Goal: Information Seeking & Learning: Learn about a topic

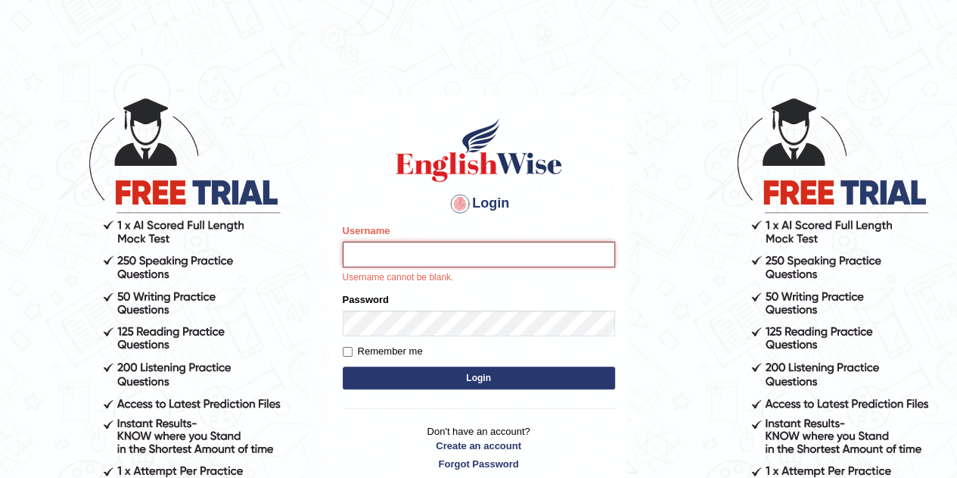
click at [534, 255] on input "Username" at bounding box center [479, 254] width 272 height 26
type input "Tsheringdorji"
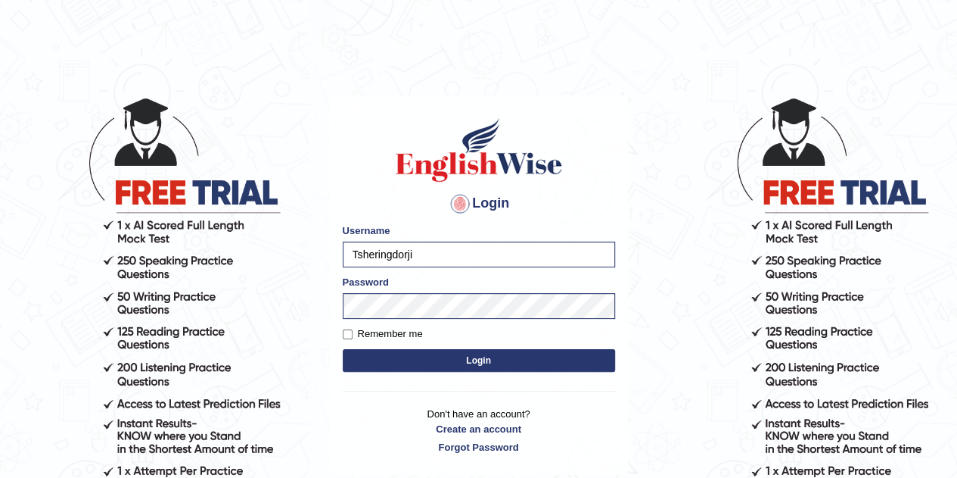
click at [565, 366] on button "Login" at bounding box center [479, 360] width 272 height 23
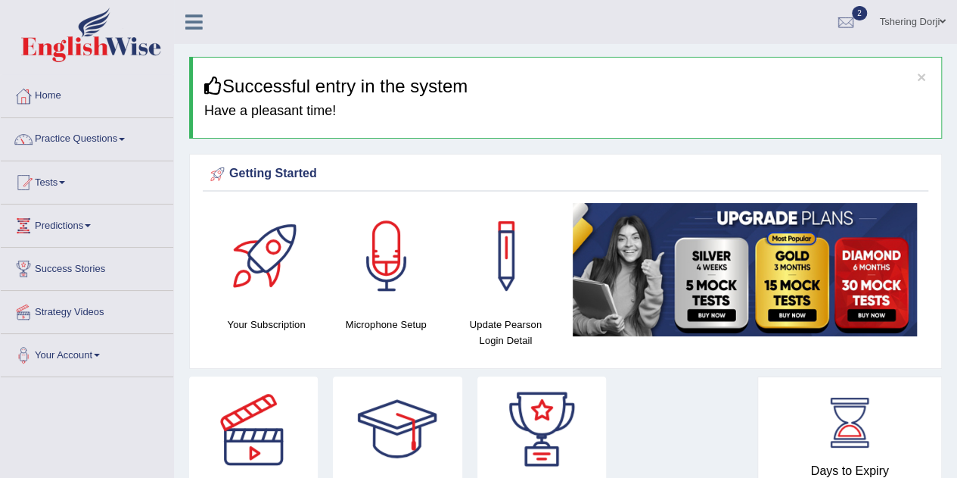
click at [52, 152] on link "Practice Questions" at bounding box center [87, 137] width 173 height 38
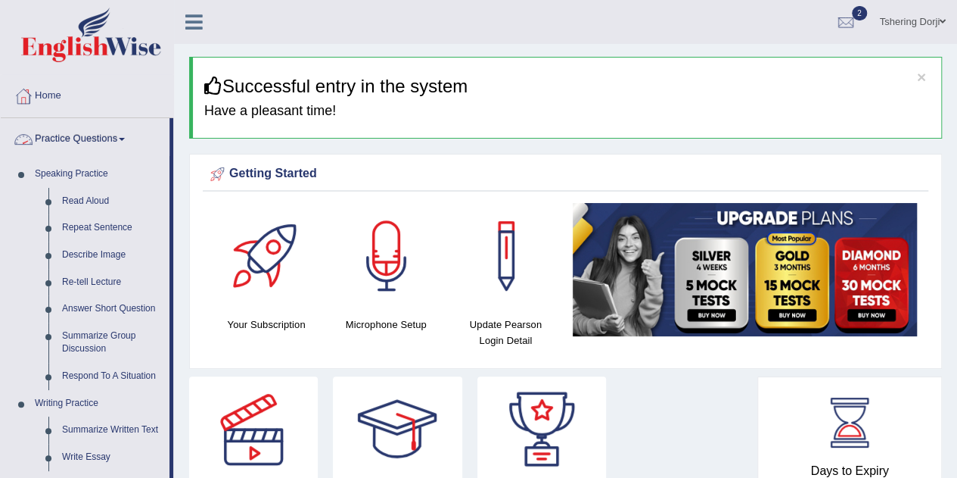
click at [87, 148] on link "Practice Questions" at bounding box center [85, 137] width 169 height 38
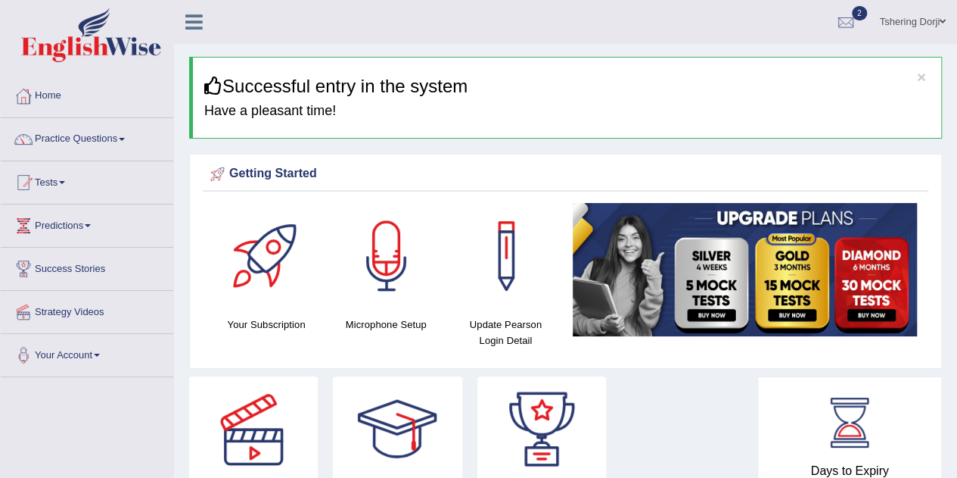
click at [68, 146] on link "Practice Questions" at bounding box center [87, 137] width 173 height 38
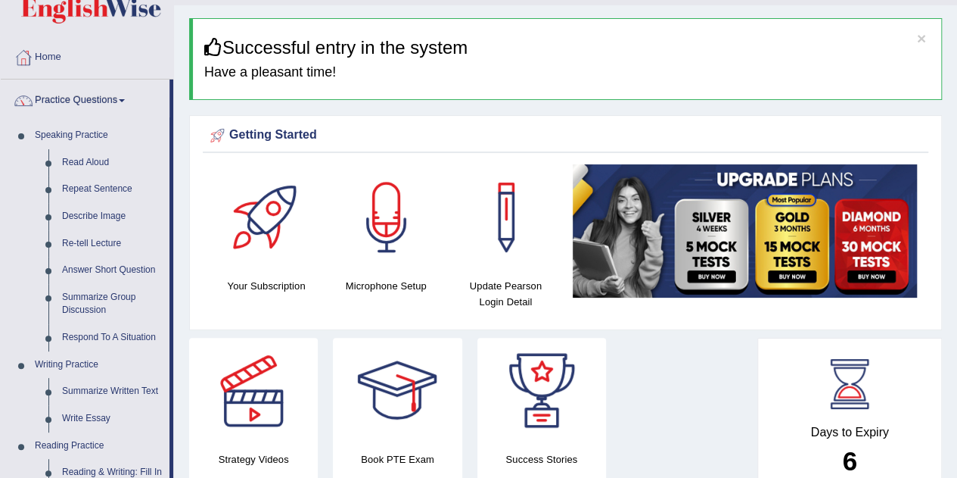
scroll to position [71, 0]
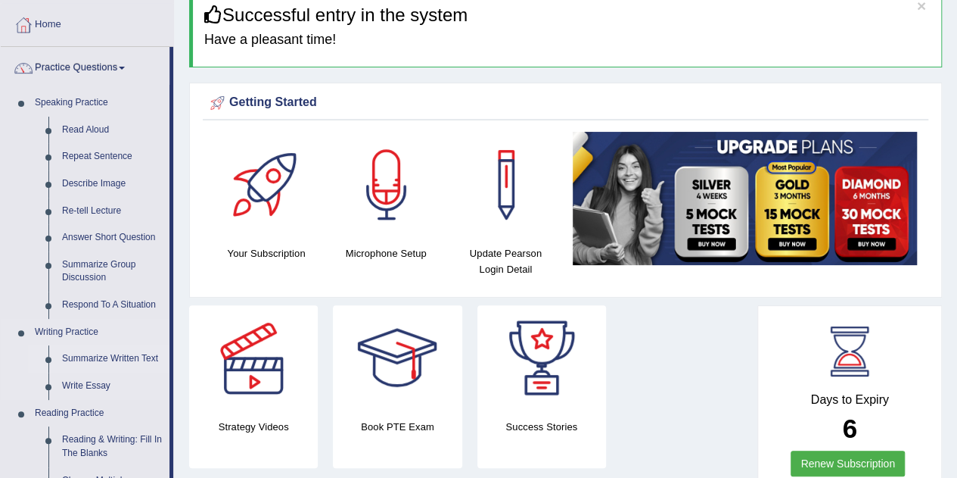
click at [94, 354] on link "Summarize Written Text" at bounding box center [112, 358] width 114 height 27
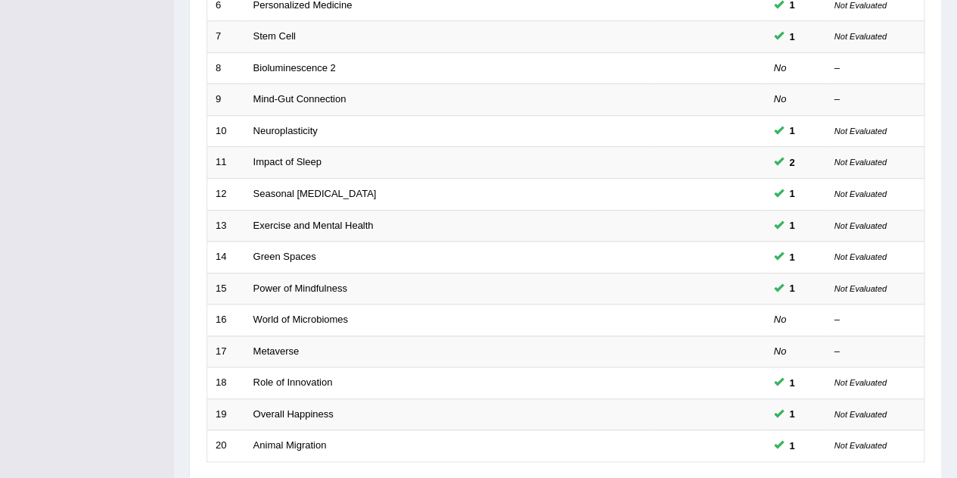
scroll to position [405, 0]
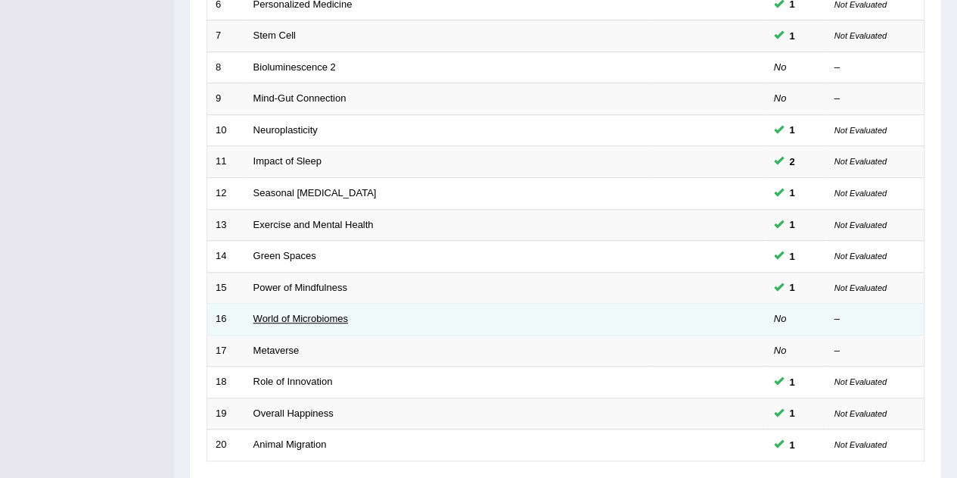
click at [274, 317] on link "World of Microbiomes" at bounding box center [301, 318] width 95 height 11
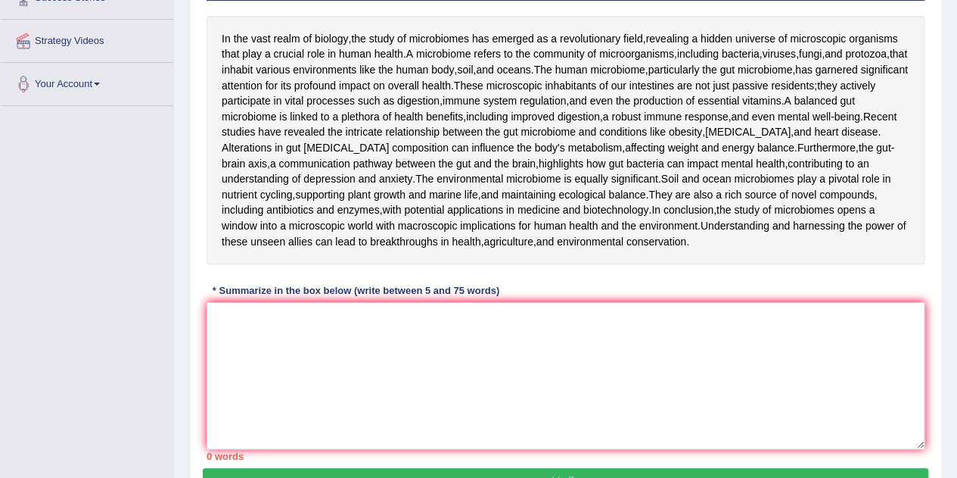
scroll to position [271, 0]
click at [409, 427] on textarea at bounding box center [566, 375] width 718 height 147
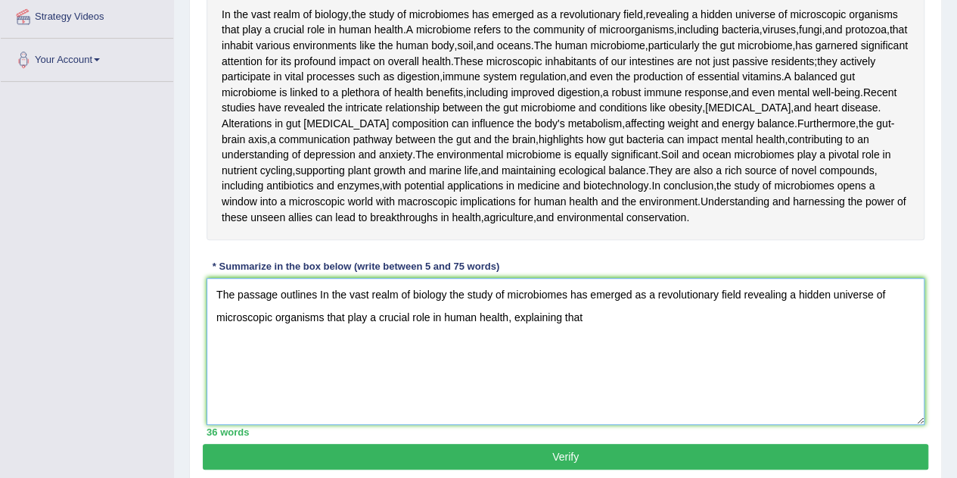
scroll to position [295, 0]
click at [733, 423] on textarea "The passage outlines In the vast realm of biology the study of microbiomes has …" at bounding box center [566, 351] width 718 height 147
click at [743, 425] on textarea "The passage outlines In the vast realm of biology the study of microbiomes has …" at bounding box center [566, 351] width 718 height 147
click at [868, 422] on textarea "The passage outlines In the vast realm of biology the study of microbiomes has …" at bounding box center [566, 351] width 718 height 147
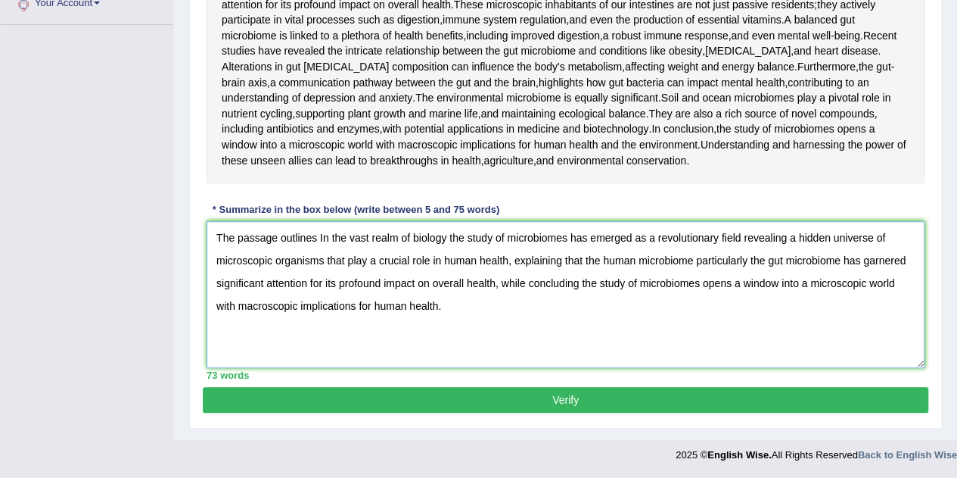
scroll to position [360, 0]
click at [326, 346] on textarea "The passage outlines In the vast realm of biology the study of microbiomes has …" at bounding box center [566, 294] width 718 height 147
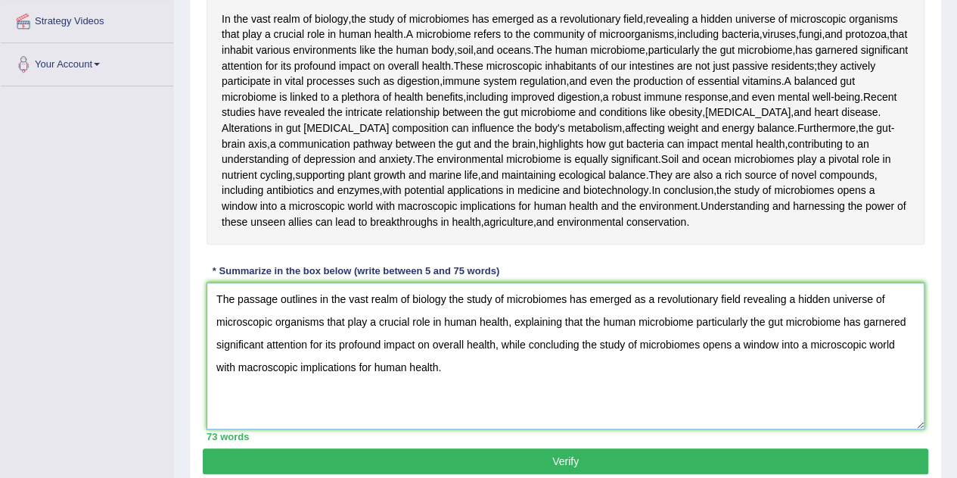
scroll to position [290, 0]
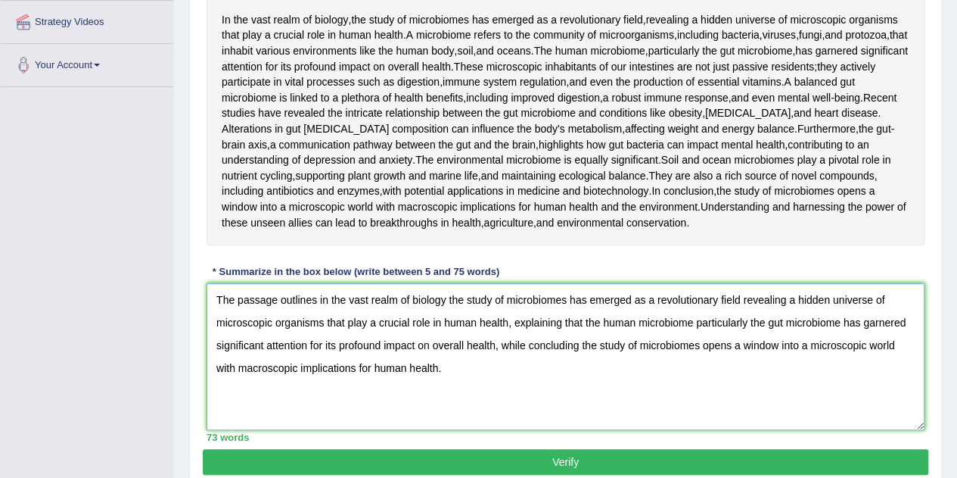
click at [888, 430] on textarea "The passage outlines in the vast realm of biology the study of microbiomes has …" at bounding box center [566, 356] width 718 height 147
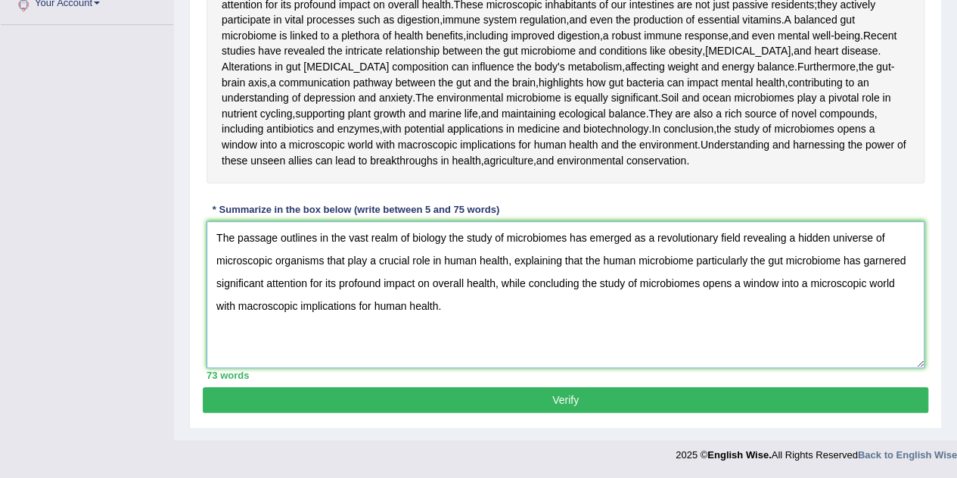
scroll to position [400, 0]
type textarea "The passage outlines in the vast realm of biology the study of microbiomes has …"
click at [781, 412] on button "Verify" at bounding box center [566, 400] width 726 height 26
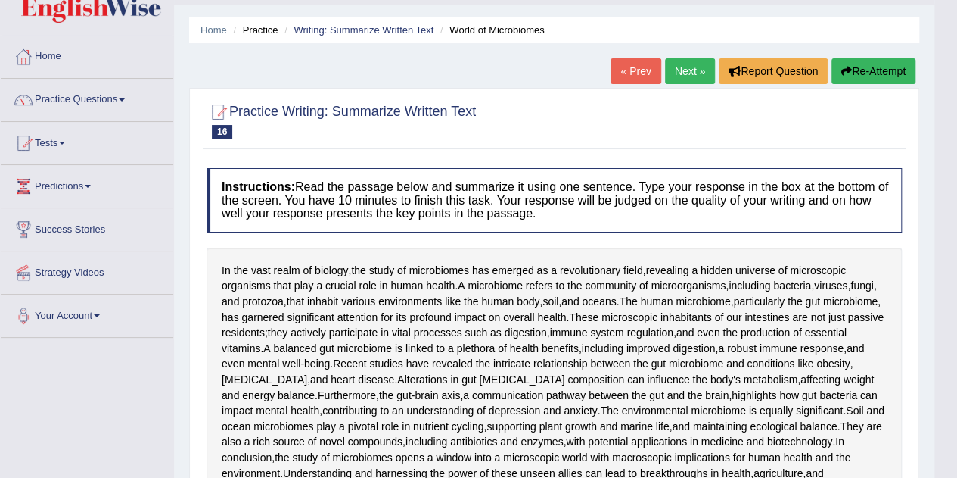
scroll to position [0, 0]
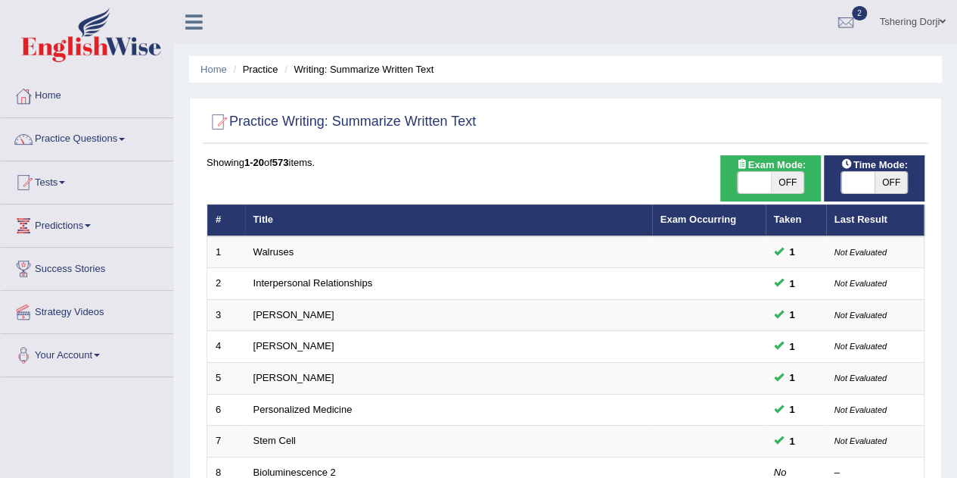
click at [67, 136] on link "Practice Questions" at bounding box center [87, 137] width 173 height 38
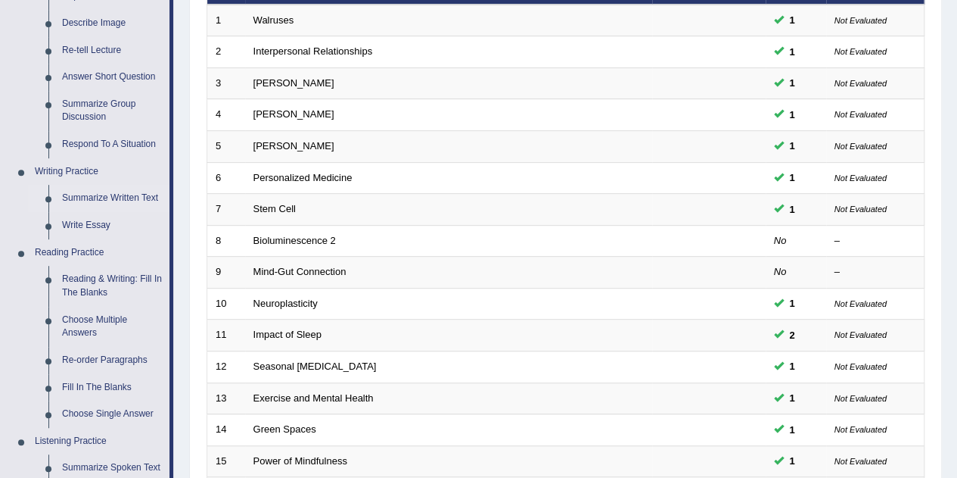
scroll to position [232, 0]
click at [82, 283] on link "Reading & Writing: Fill In The Blanks" at bounding box center [112, 286] width 114 height 40
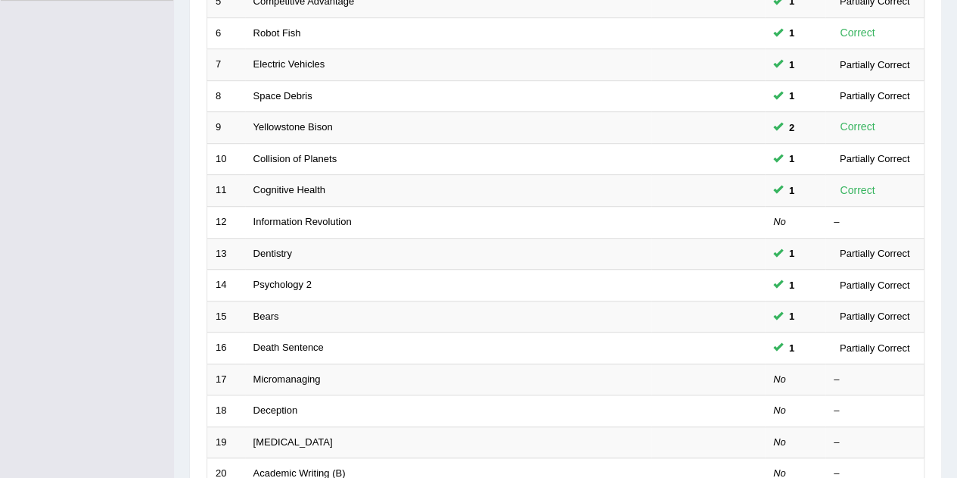
scroll to position [380, 0]
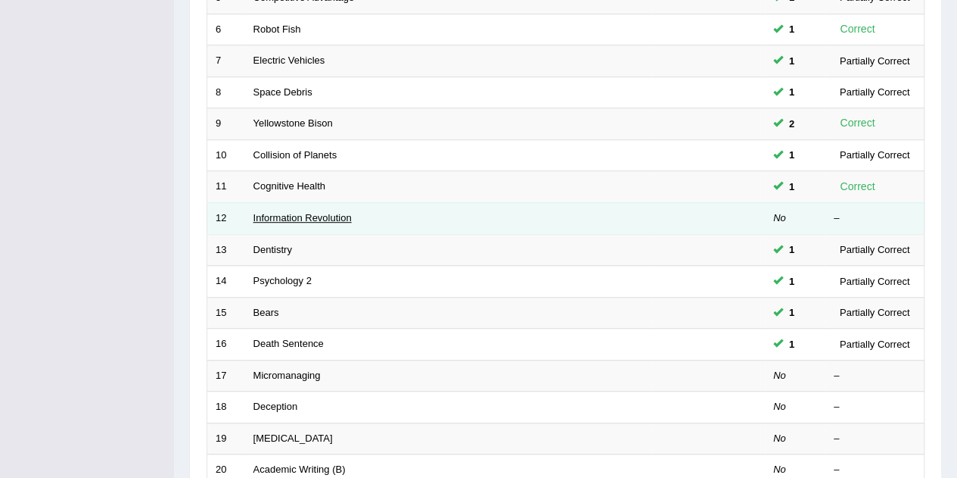
click at [278, 215] on link "Information Revolution" at bounding box center [303, 217] width 98 height 11
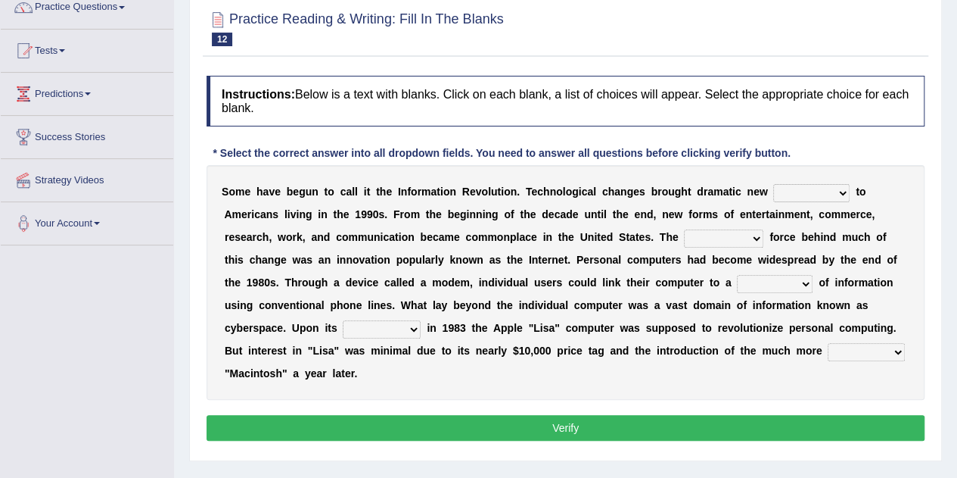
scroll to position [136, 0]
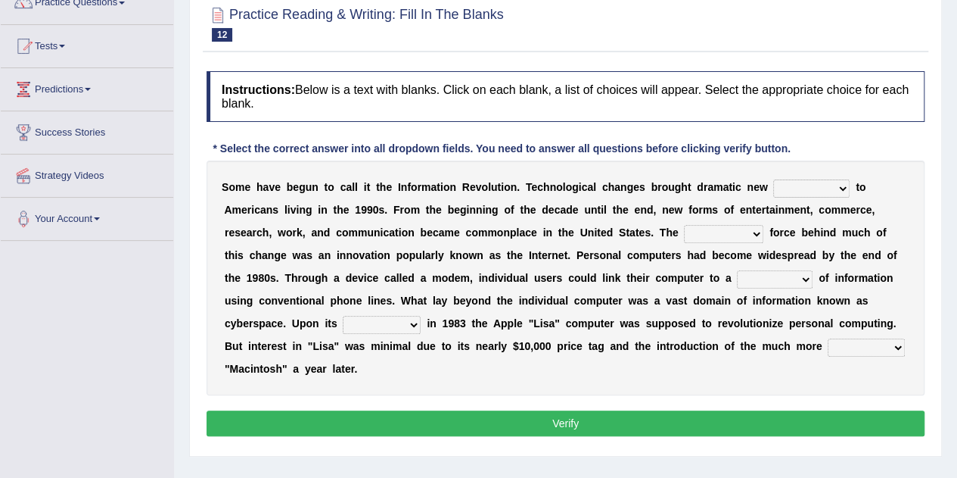
click at [824, 191] on select "challenges puzzles options confusion" at bounding box center [811, 188] width 76 height 18
select select "options"
click at [773, 179] on select "challenges puzzles options confusion" at bounding box center [811, 188] width 76 height 18
click at [751, 232] on select "unremitting uninspiring driving insinuating" at bounding box center [723, 234] width 79 height 18
select select "driving"
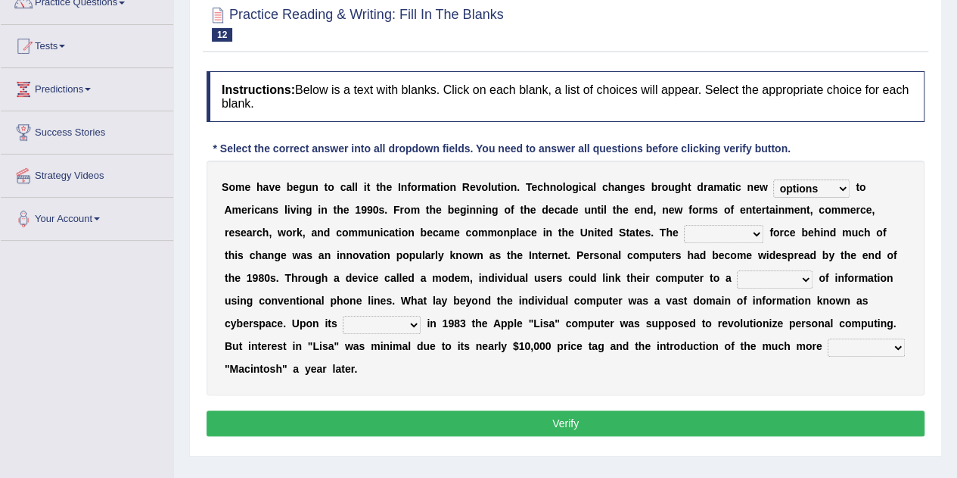
click at [684, 225] on select "unremitting uninspiring driving insinuating" at bounding box center [723, 234] width 79 height 18
click at [815, 278] on b at bounding box center [816, 278] width 6 height 12
click at [767, 278] on select "magnitude bulk wealth volume" at bounding box center [775, 279] width 76 height 18
select select "volume"
click at [737, 270] on select "magnitude bulk wealth volume" at bounding box center [775, 279] width 76 height 18
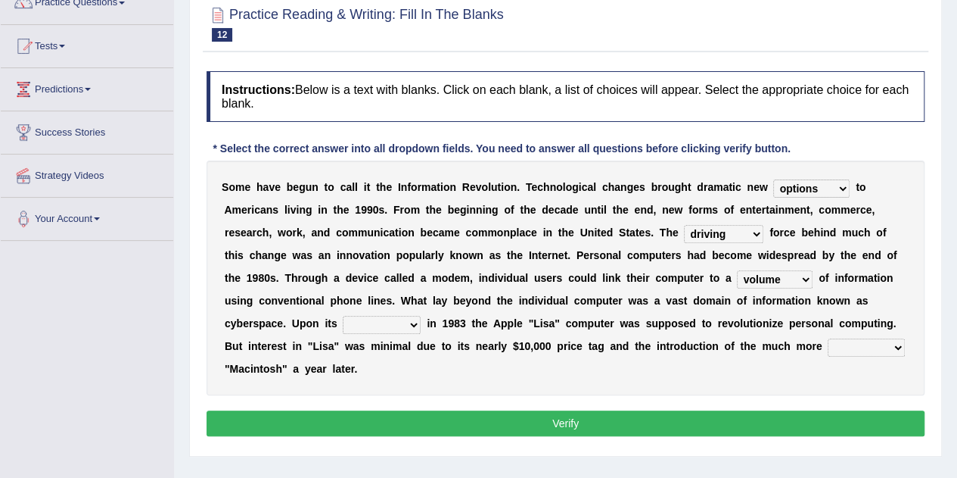
click at [412, 325] on select "relief release publication emission" at bounding box center [382, 325] width 78 height 18
select select "release"
click at [343, 316] on select "relief release publication emission" at bounding box center [382, 325] width 78 height 18
click at [873, 350] on select "convenient affordable advanced formidable" at bounding box center [866, 347] width 77 height 18
select select "affordable"
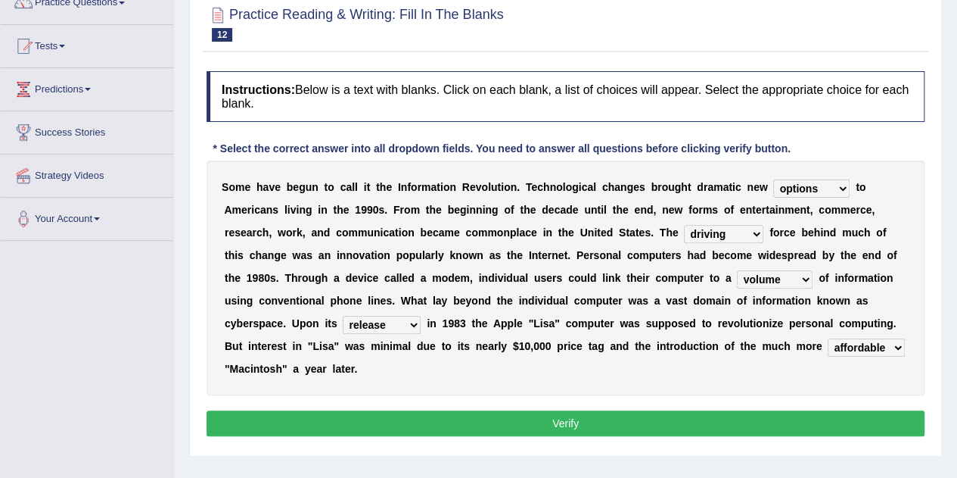
click at [828, 338] on select "convenient affordable advanced formidable" at bounding box center [866, 347] width 77 height 18
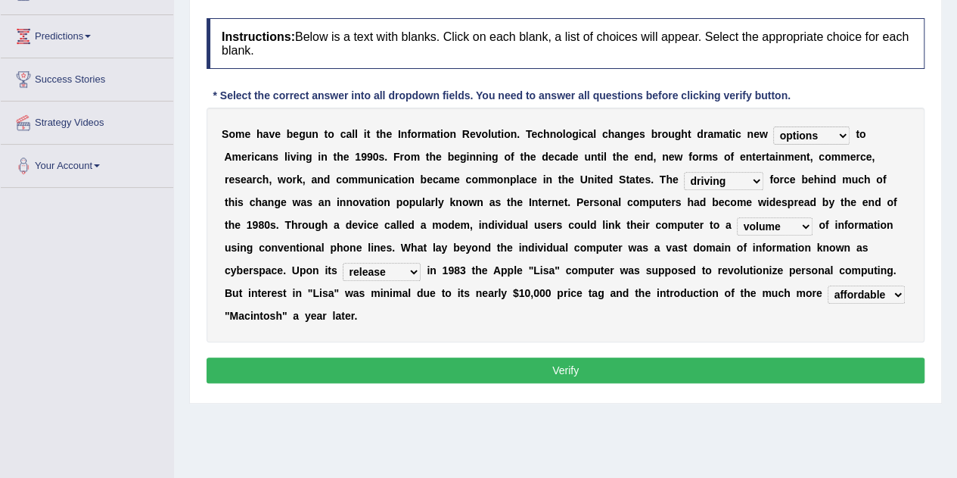
scroll to position [191, 0]
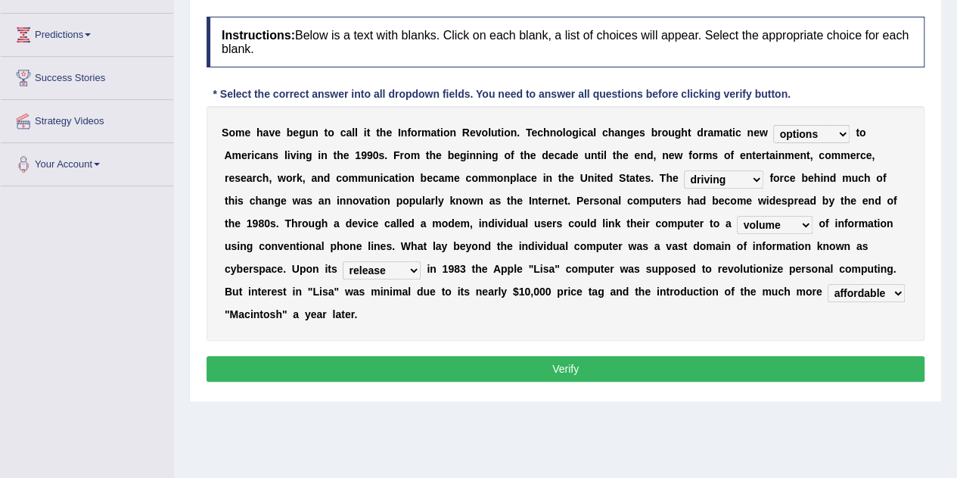
click at [887, 293] on select "convenient affordable advanced formidable" at bounding box center [866, 293] width 77 height 18
click at [677, 450] on div "Home Practice Reading & Writing: Fill In The Blanks Information Revolution « Pr…" at bounding box center [565, 187] width 783 height 757
click at [673, 361] on button "Verify" at bounding box center [566, 369] width 718 height 26
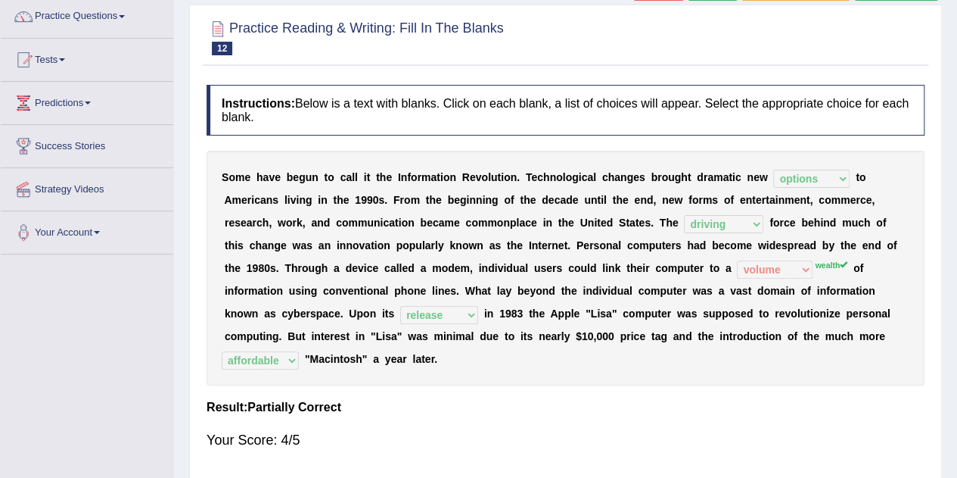
scroll to position [117, 0]
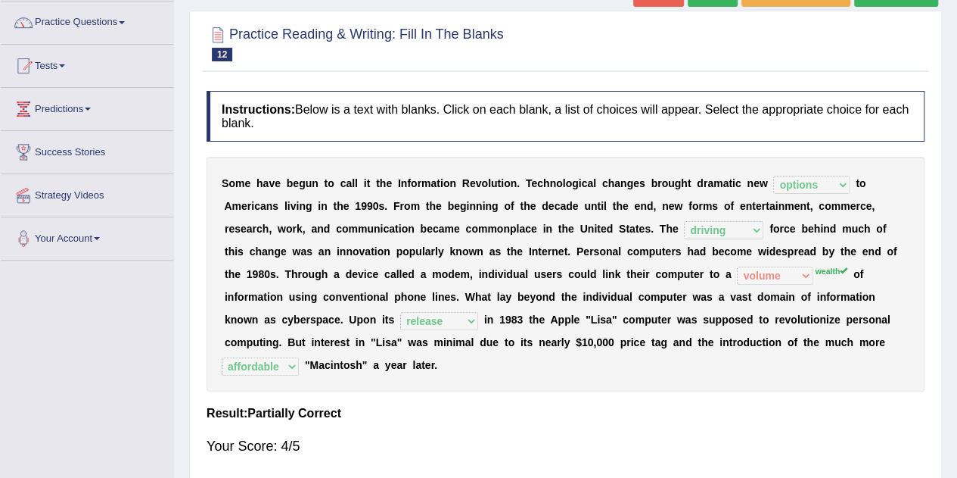
click at [58, 104] on link "Predictions" at bounding box center [87, 107] width 173 height 38
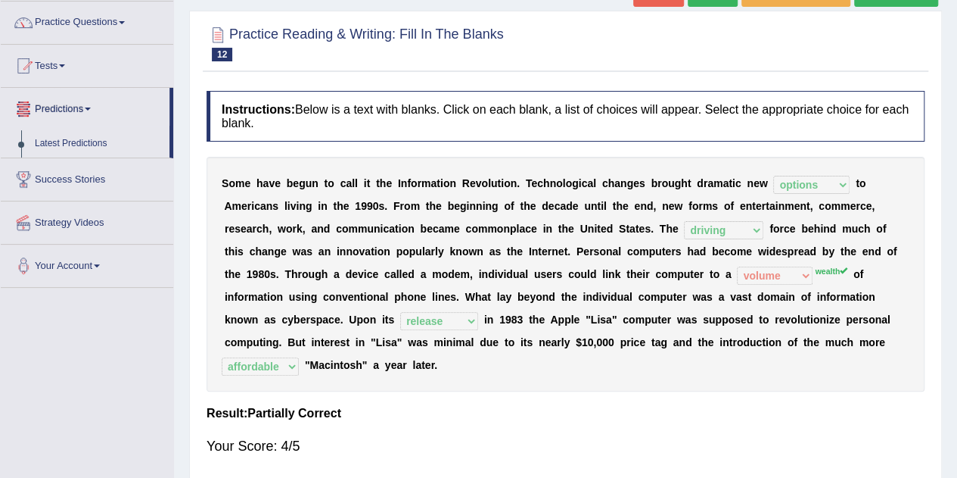
click at [64, 65] on span at bounding box center [62, 65] width 6 height 3
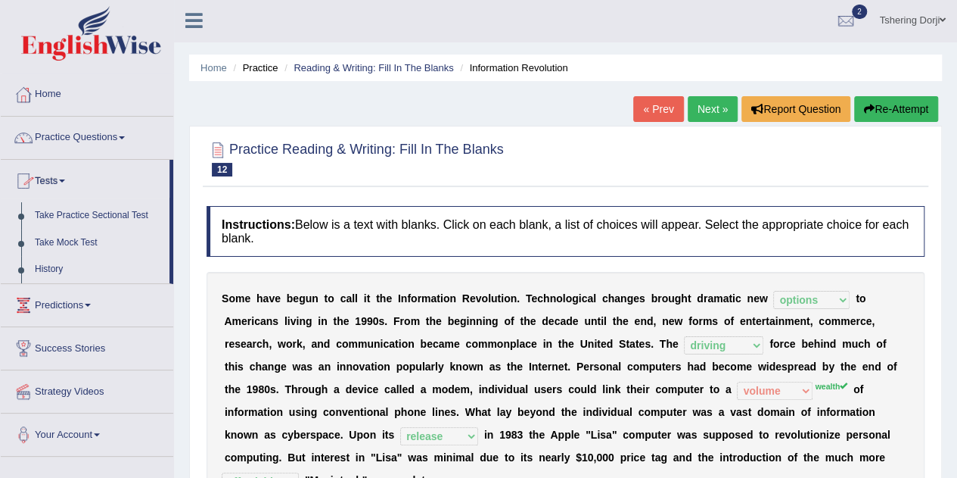
scroll to position [0, 0]
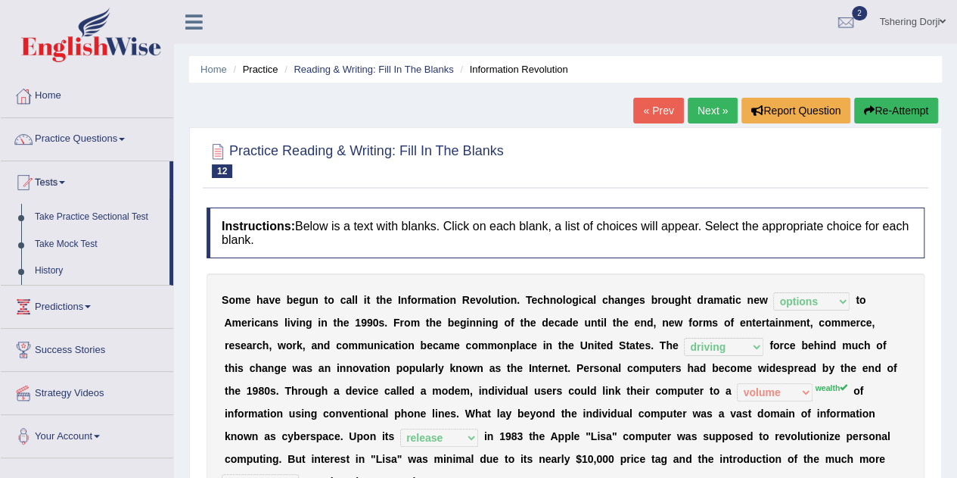
click at [56, 139] on link "Practice Questions" at bounding box center [87, 137] width 173 height 38
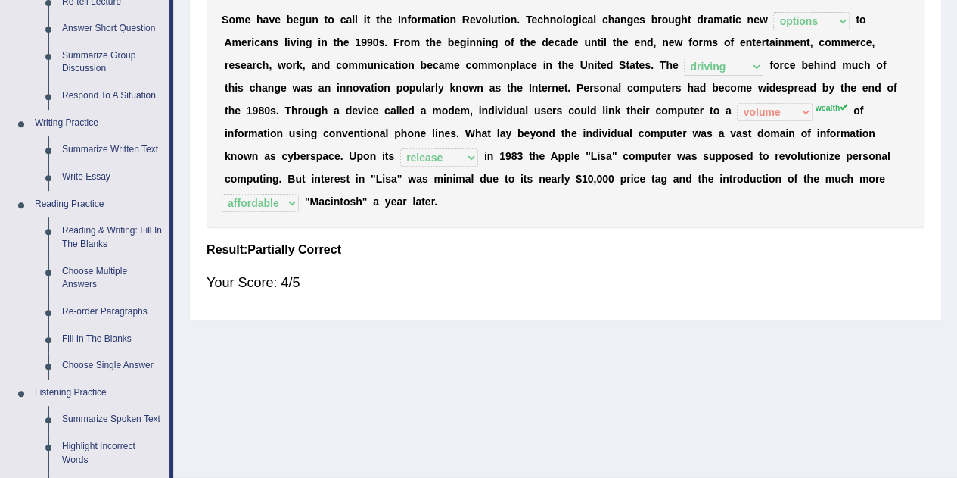
scroll to position [285, 0]
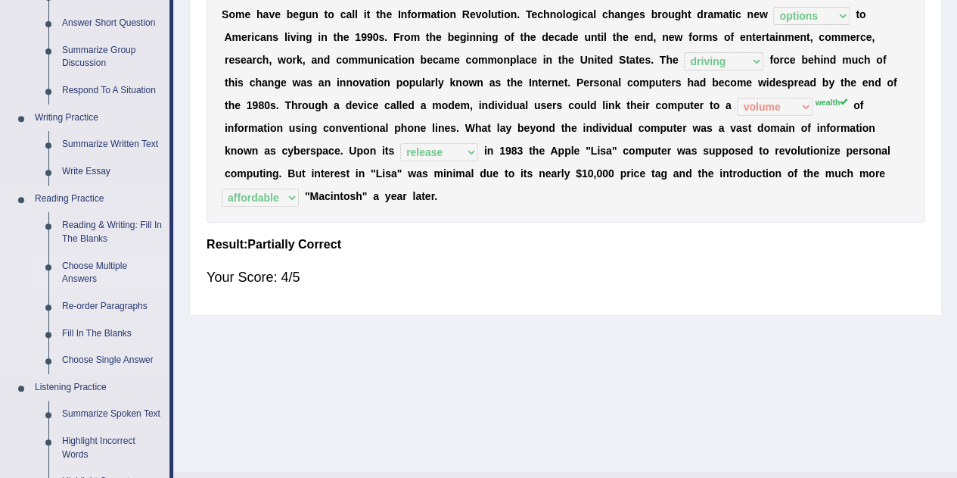
click at [73, 275] on link "Choose Multiple Answers" at bounding box center [112, 273] width 114 height 40
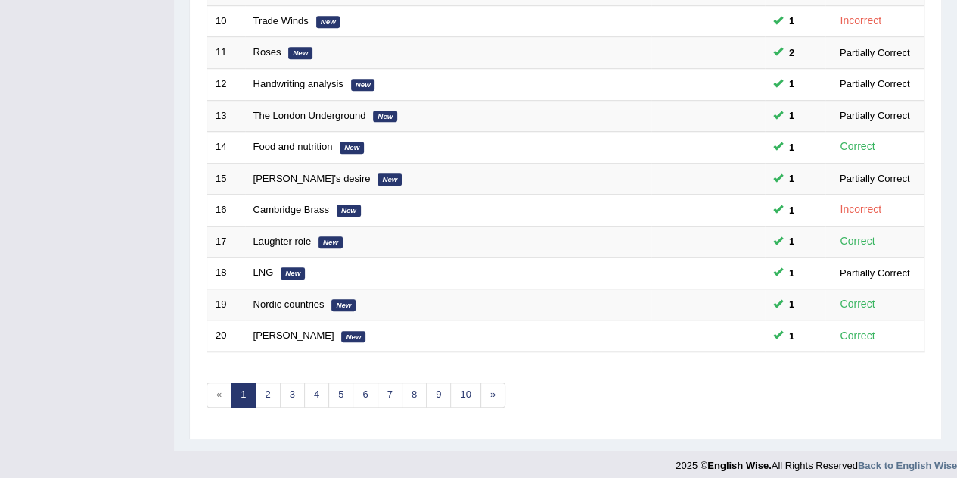
scroll to position [517, 0]
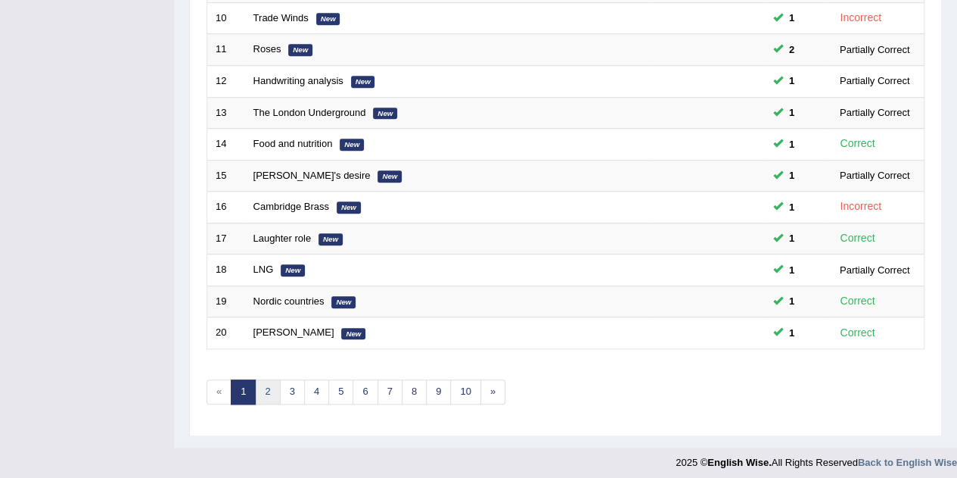
click at [269, 384] on link "2" at bounding box center [267, 391] width 25 height 25
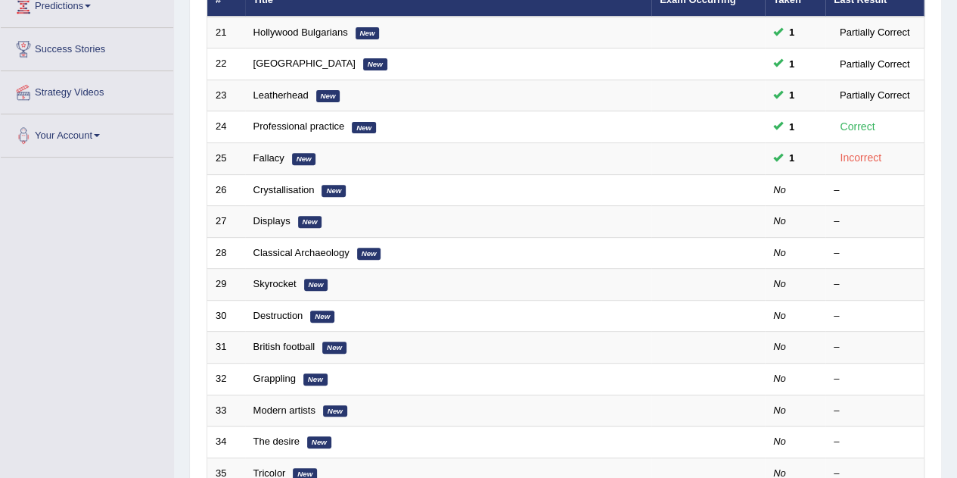
scroll to position [217, 0]
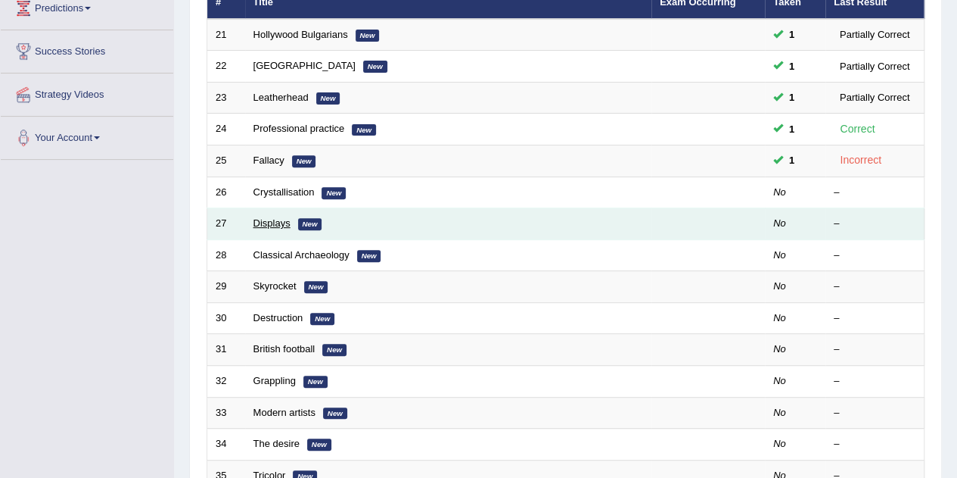
click at [277, 222] on link "Displays" at bounding box center [272, 222] width 37 height 11
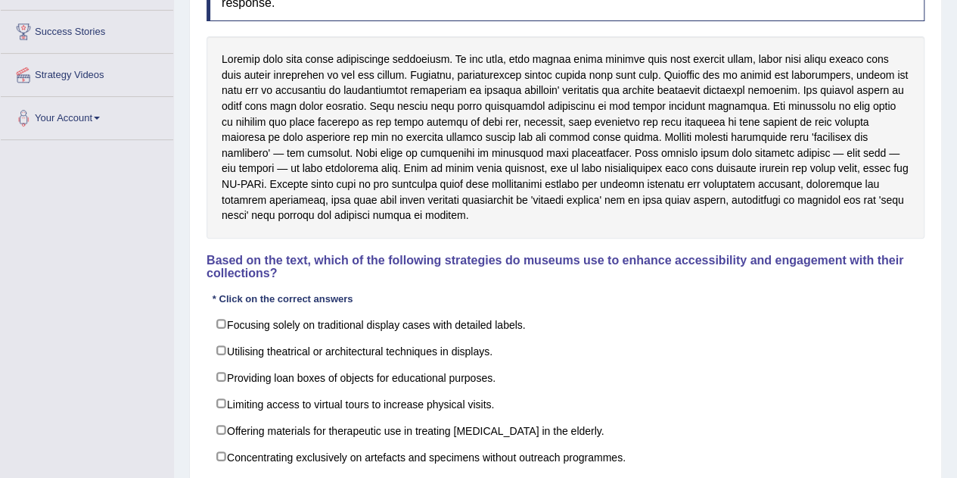
scroll to position [238, 0]
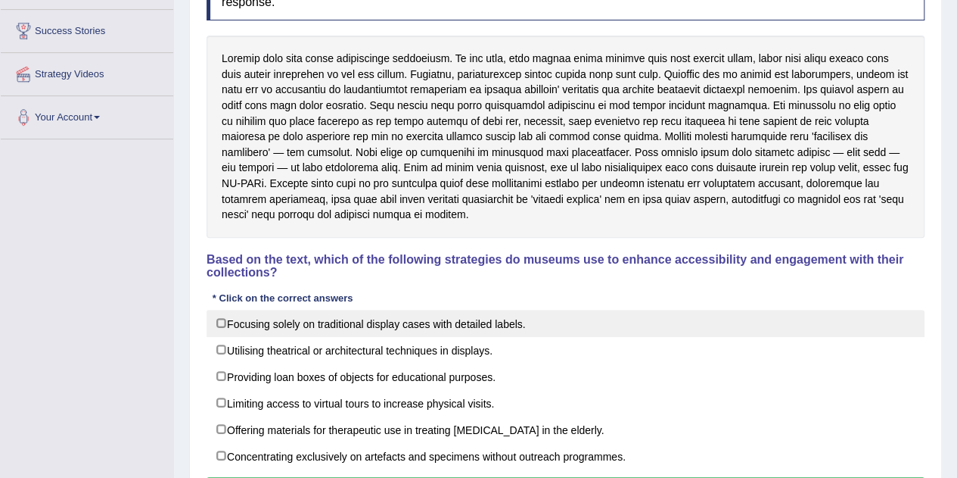
click at [512, 329] on label "Focusing solely on traditional display cases with detailed labels." at bounding box center [566, 323] width 718 height 27
checkbox input "true"
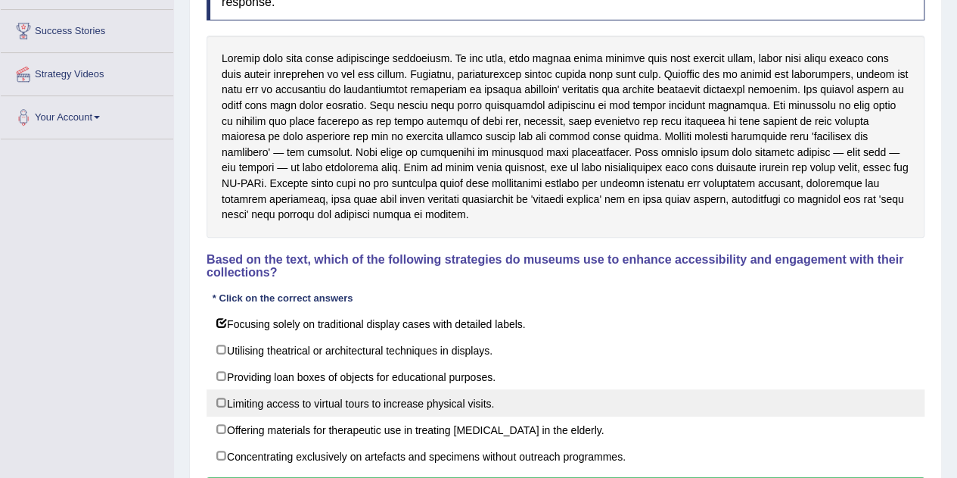
click at [487, 409] on label "Limiting access to virtual tours to increase physical visits." at bounding box center [566, 402] width 718 height 27
checkbox input "true"
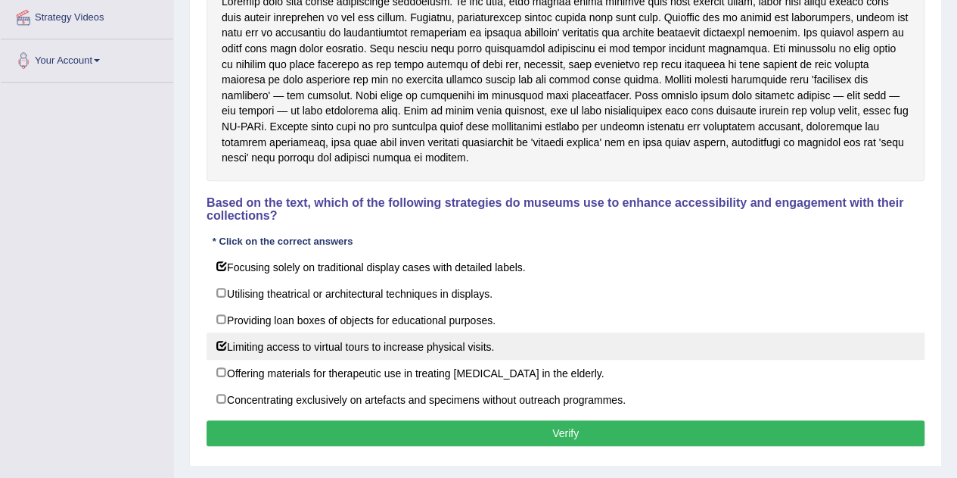
scroll to position [295, 0]
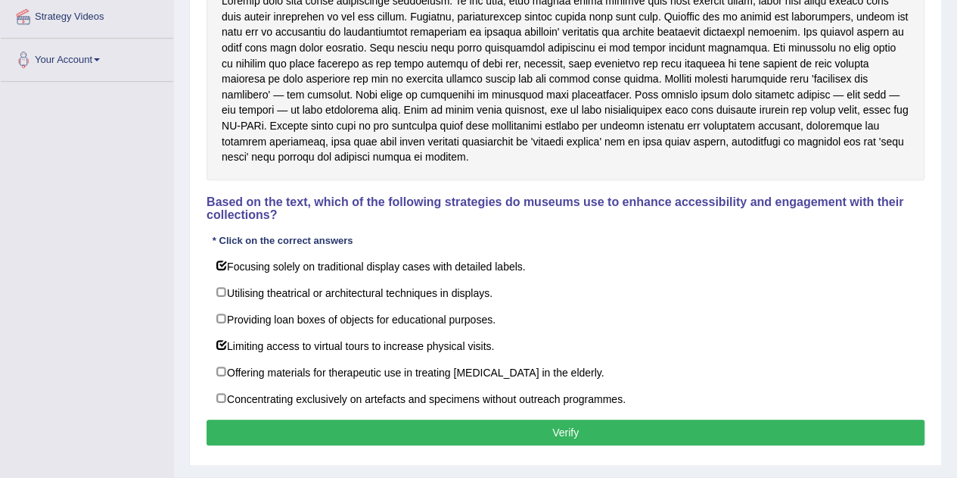
click at [487, 437] on button "Verify" at bounding box center [566, 432] width 718 height 26
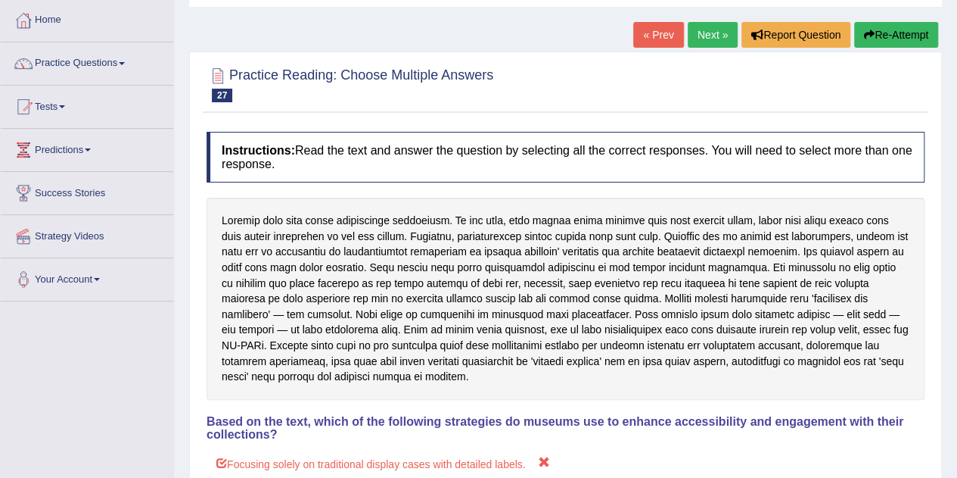
scroll to position [0, 0]
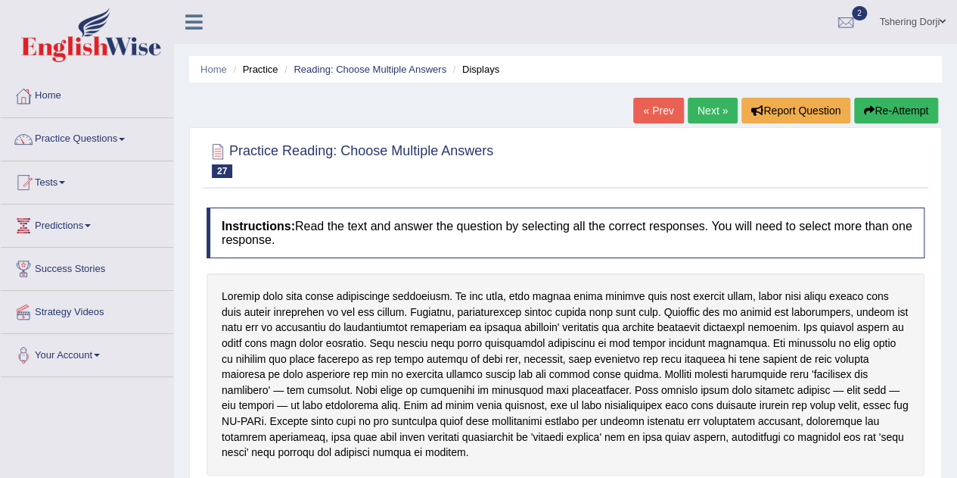
click at [89, 139] on link "Practice Questions" at bounding box center [87, 137] width 173 height 38
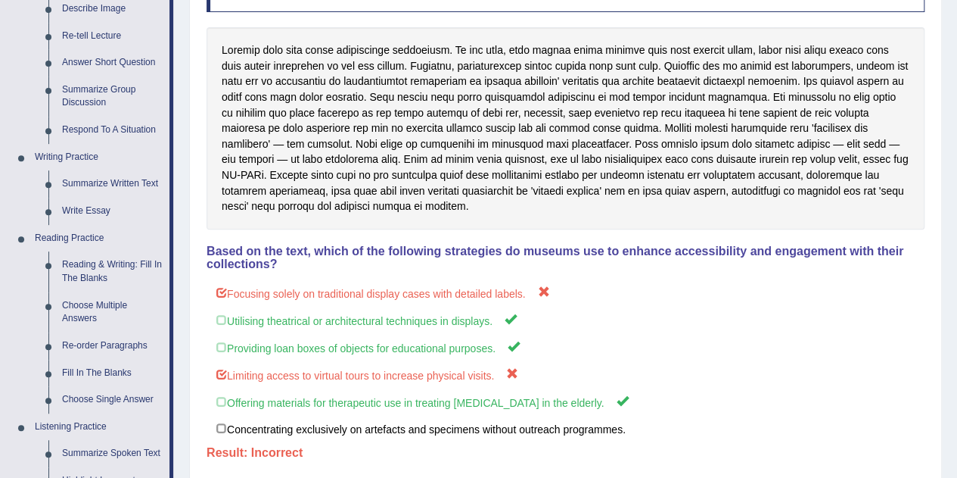
scroll to position [250, 0]
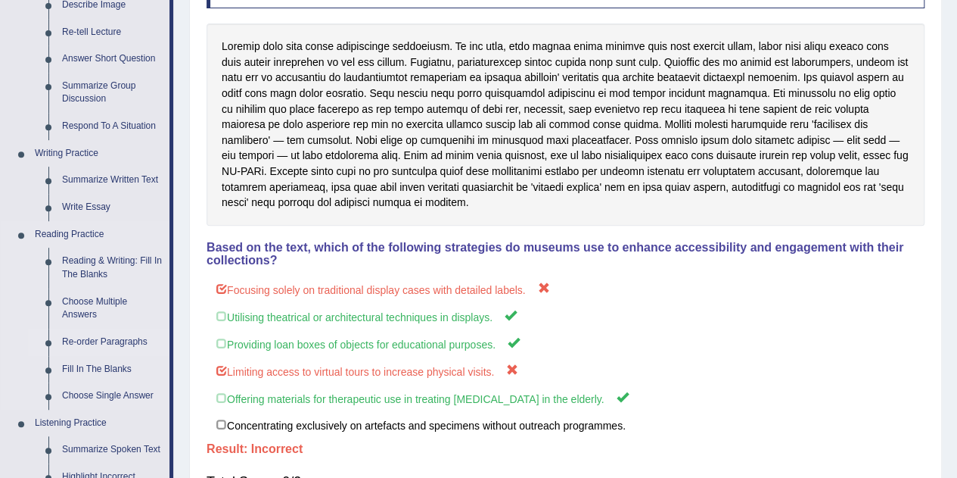
click at [74, 344] on link "Re-order Paragraphs" at bounding box center [112, 341] width 114 height 27
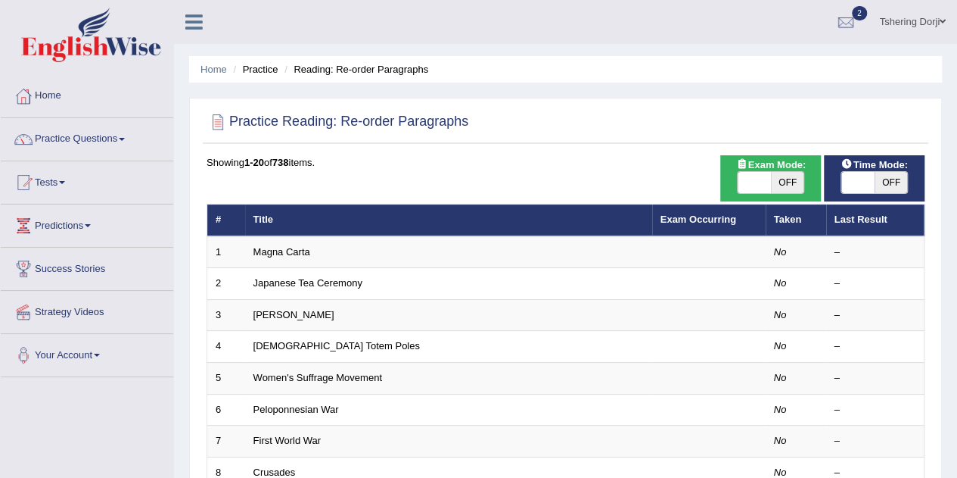
click at [59, 147] on link "Practice Questions" at bounding box center [87, 137] width 173 height 38
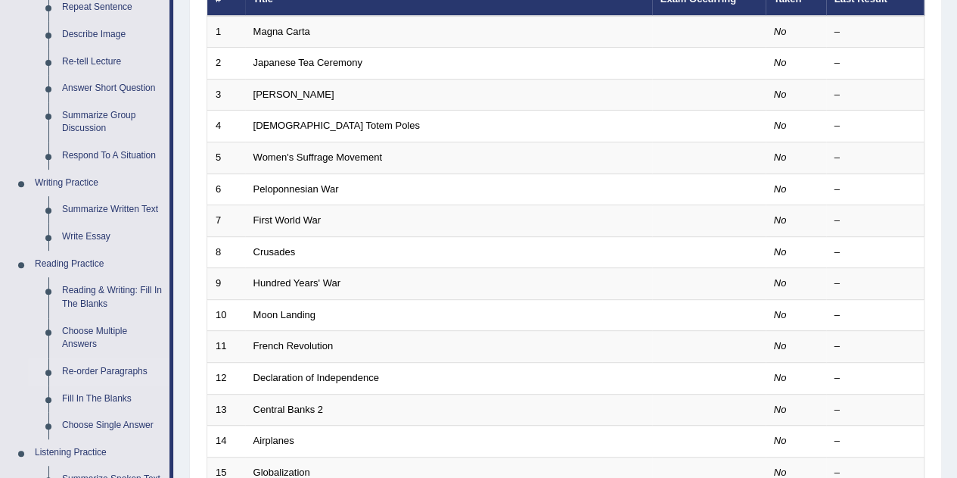
scroll to position [226, 0]
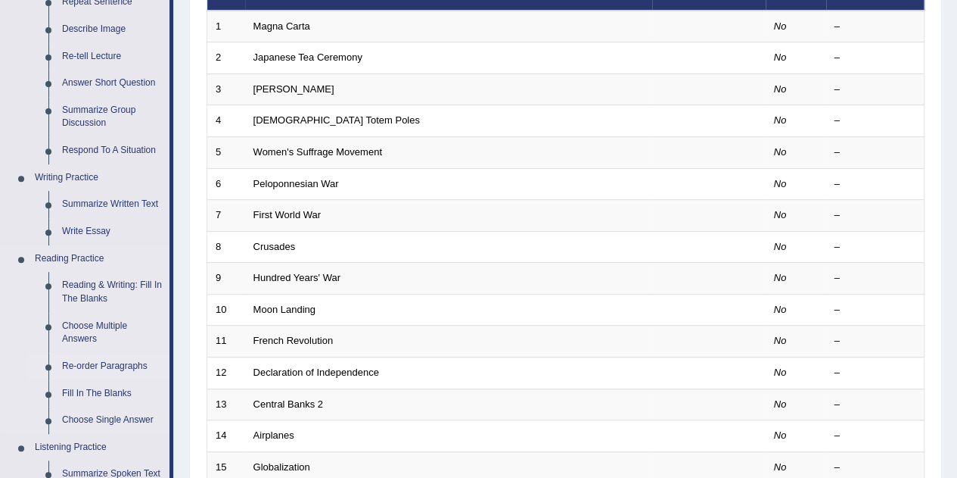
click at [76, 365] on link "Re-order Paragraphs" at bounding box center [112, 366] width 114 height 27
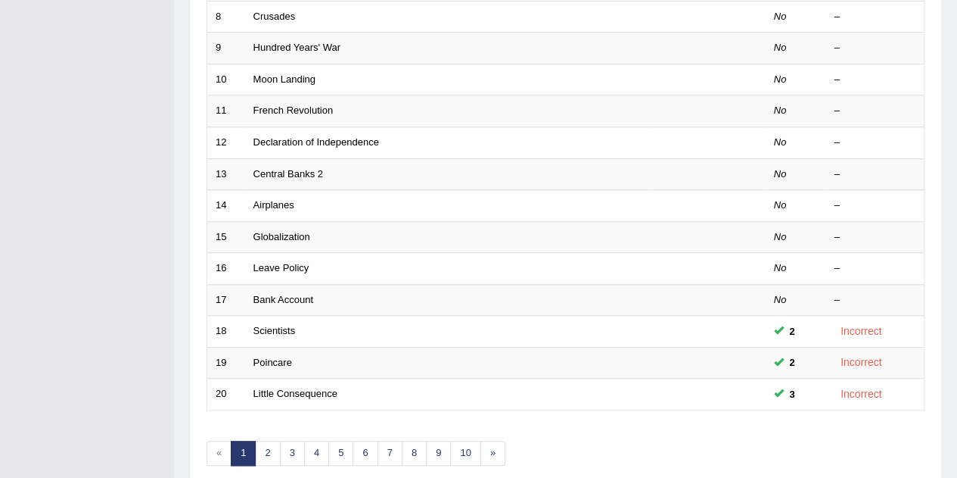
scroll to position [465, 0]
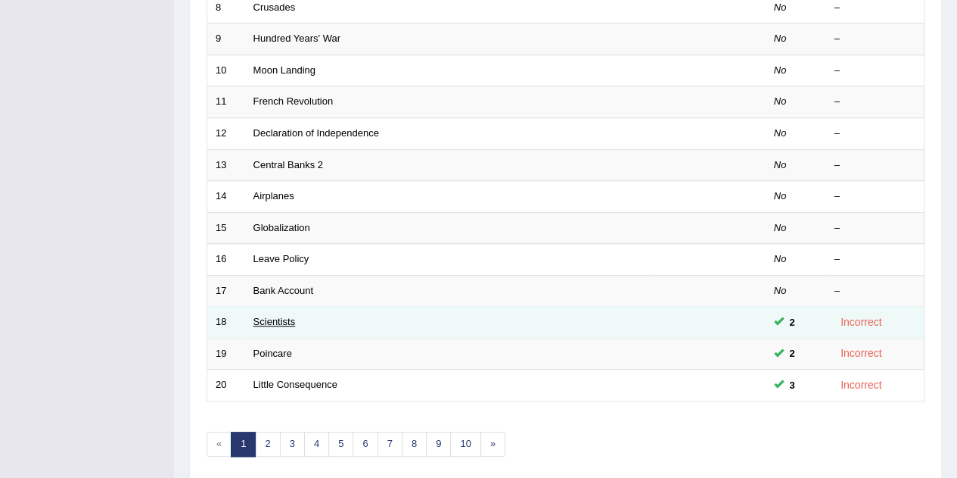
click at [285, 316] on link "Scientists" at bounding box center [275, 321] width 42 height 11
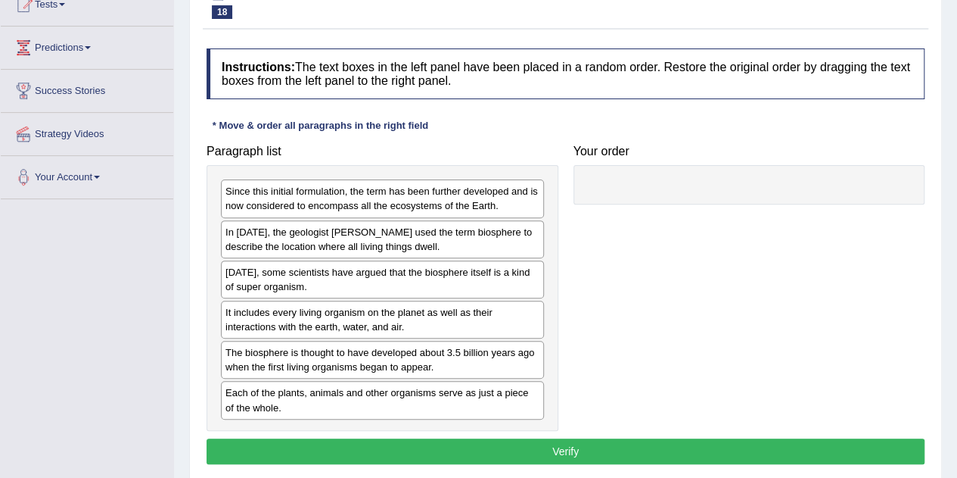
scroll to position [186, 0]
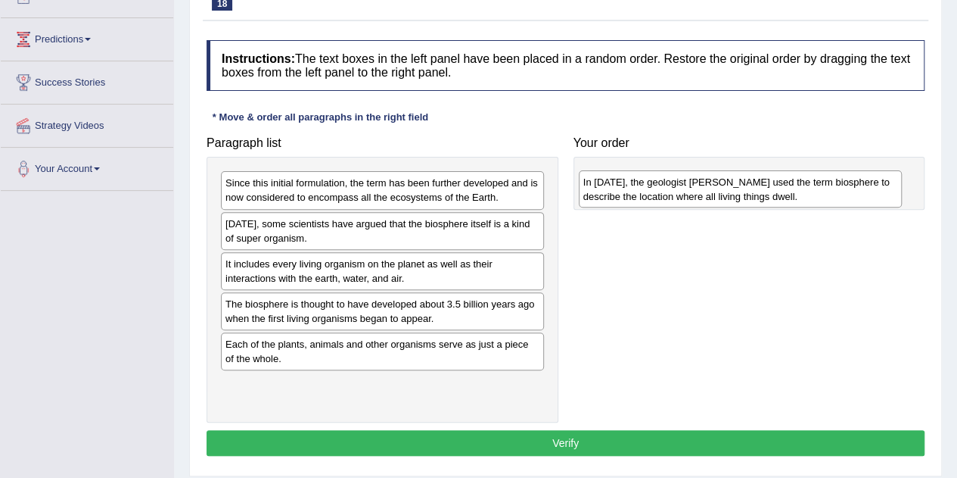
drag, startPoint x: 406, startPoint y: 232, endPoint x: 764, endPoint y: 191, distance: 360.3
click at [764, 191] on div "In [DATE], the geologist [PERSON_NAME] used the term biosphere to describe the …" at bounding box center [740, 189] width 323 height 38
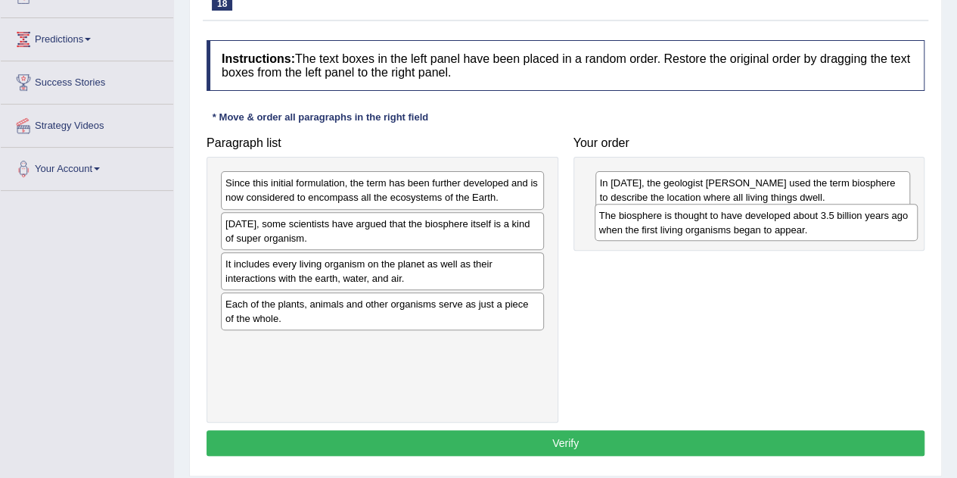
drag, startPoint x: 403, startPoint y: 305, endPoint x: 776, endPoint y: 218, distance: 383.8
click at [776, 218] on div "The biosphere is thought to have developed about 3.5 billion years ago when the…" at bounding box center [756, 223] width 323 height 38
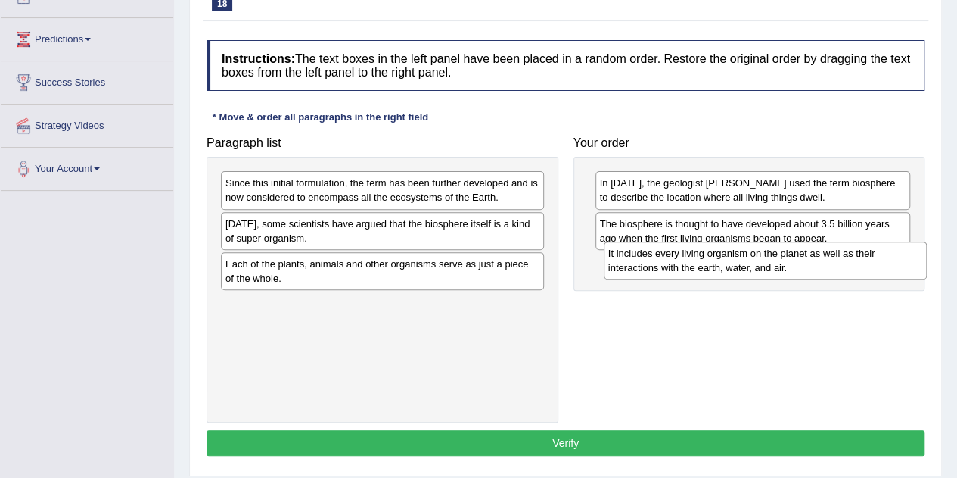
drag, startPoint x: 384, startPoint y: 260, endPoint x: 767, endPoint y: 251, distance: 383.0
click at [767, 251] on div "It includes every living organism on the planet as well as their interactions w…" at bounding box center [765, 260] width 323 height 38
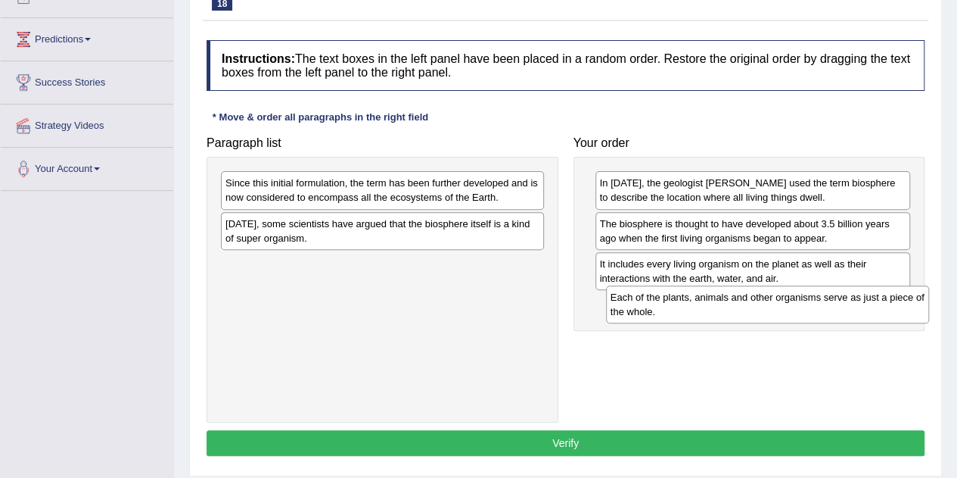
drag, startPoint x: 380, startPoint y: 257, endPoint x: 765, endPoint y: 291, distance: 386.8
click at [765, 291] on div "Each of the plants, animals and other organisms serve as just a piece of the wh…" at bounding box center [767, 304] width 323 height 38
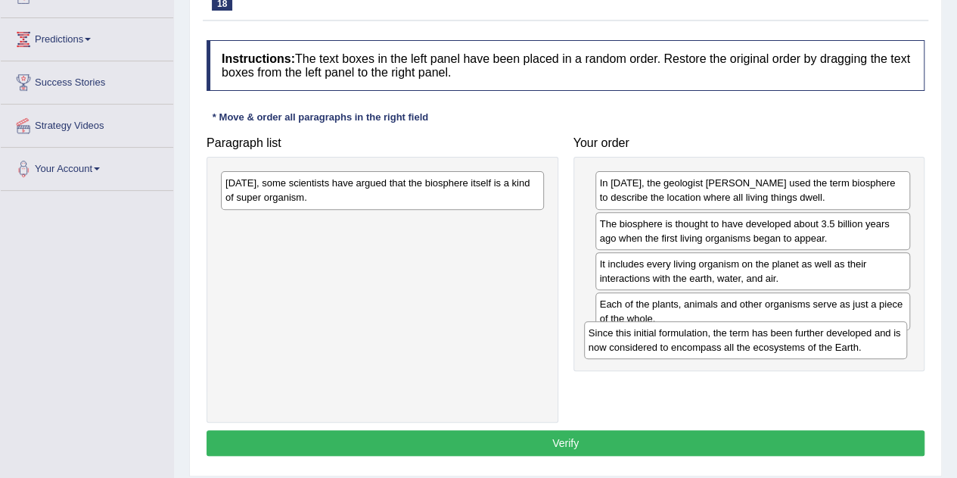
drag, startPoint x: 398, startPoint y: 194, endPoint x: 760, endPoint y: 341, distance: 390.7
click at [760, 341] on div "Since this initial formulation, the term has been further developed and is now …" at bounding box center [745, 340] width 323 height 38
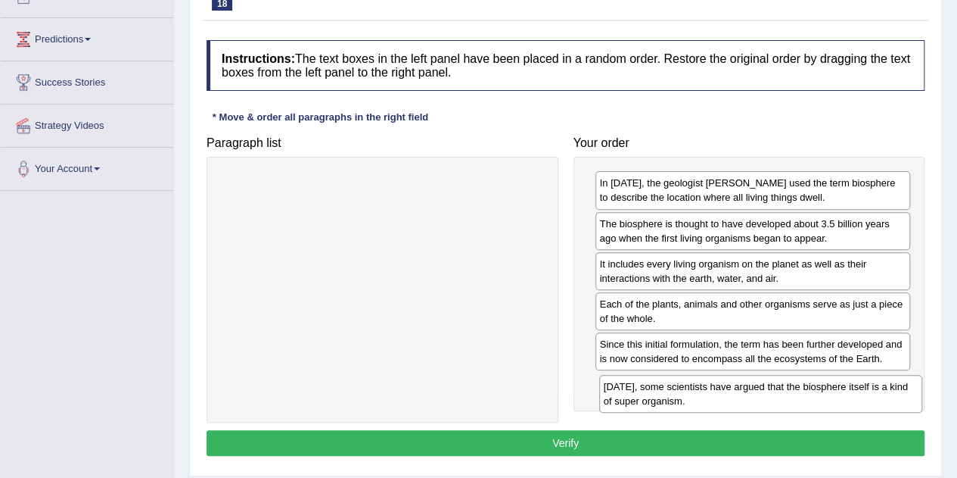
drag, startPoint x: 389, startPoint y: 194, endPoint x: 767, endPoint y: 397, distance: 429.7
click at [767, 397] on div "Today, some scientists have argued that the biosphere itself is a kind of super…" at bounding box center [760, 394] width 323 height 38
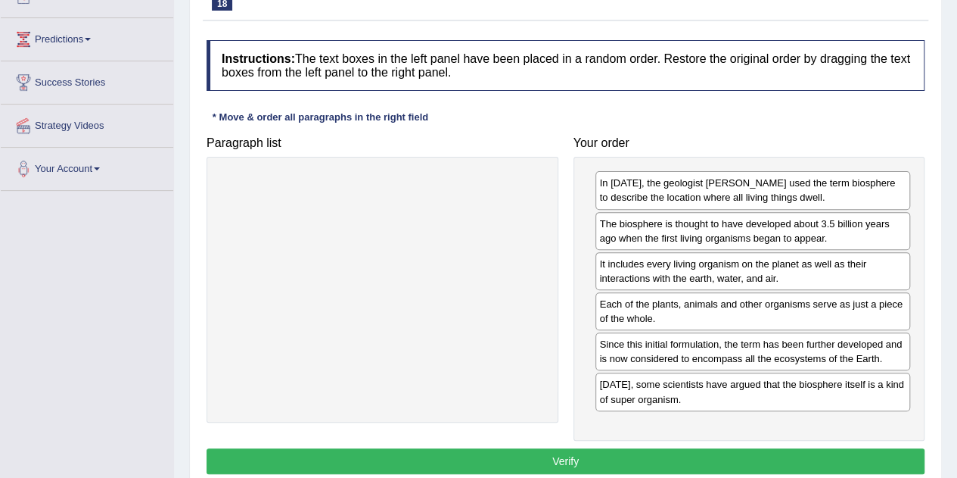
click at [666, 448] on button "Verify" at bounding box center [566, 461] width 718 height 26
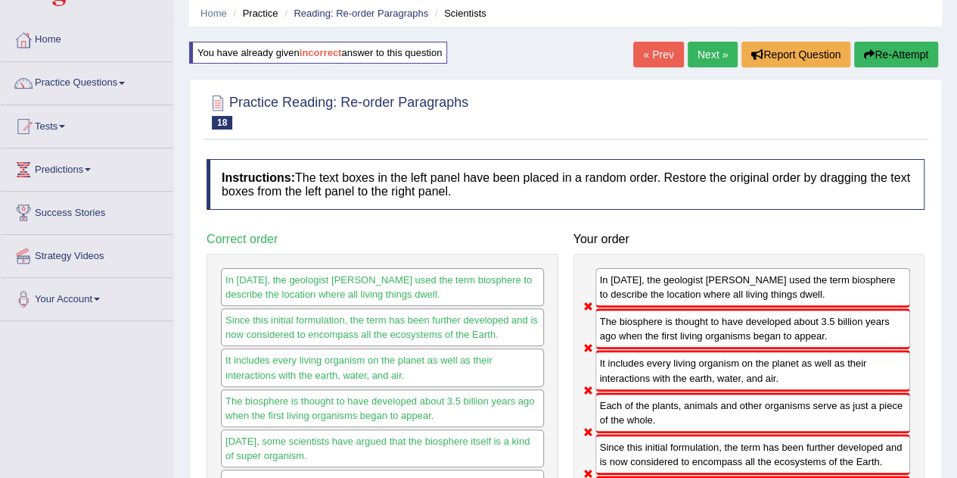
scroll to position [41, 0]
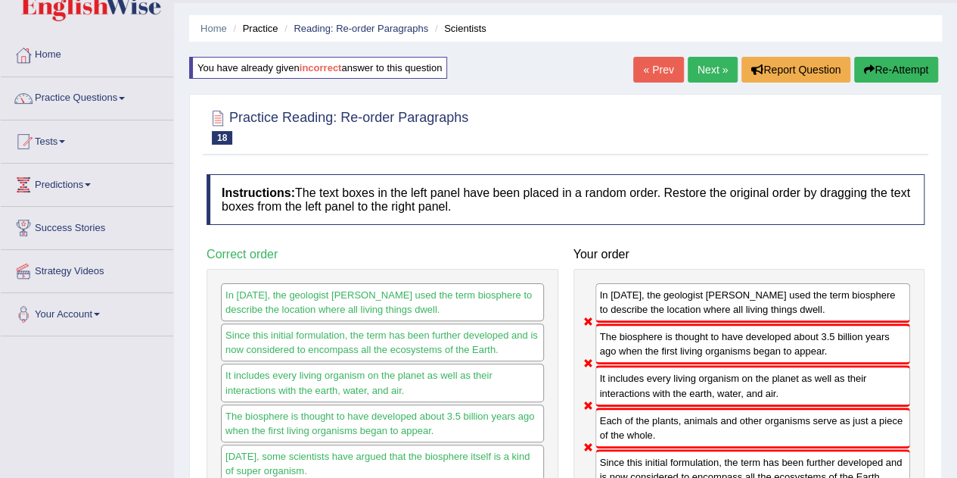
click at [705, 69] on link "Next »" at bounding box center [713, 70] width 50 height 26
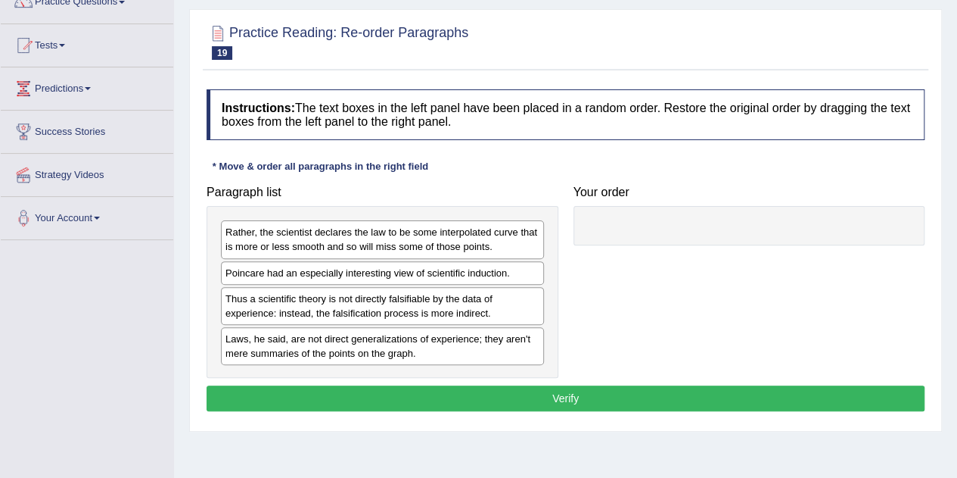
scroll to position [137, 0]
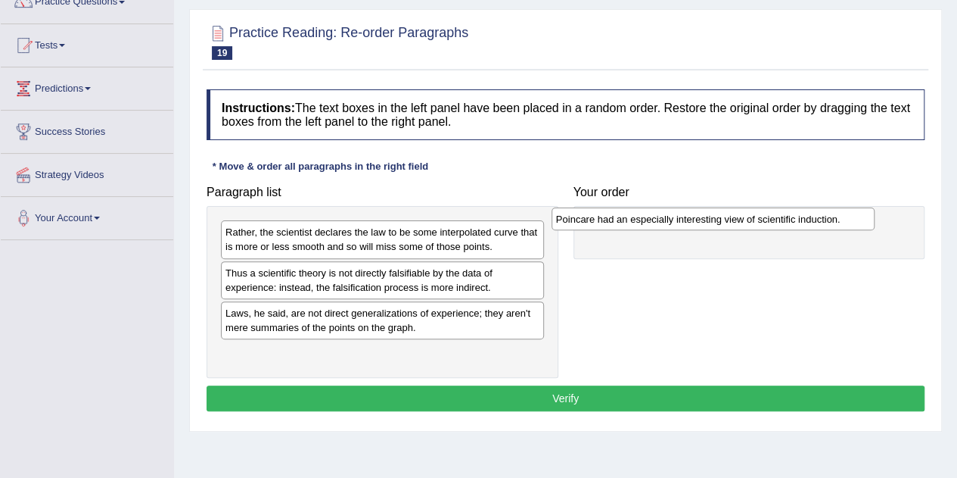
drag, startPoint x: 317, startPoint y: 272, endPoint x: 651, endPoint y: 219, distance: 337.9
click at [651, 219] on div "Poincare had an especially interesting view of scientific induction." at bounding box center [713, 218] width 323 height 23
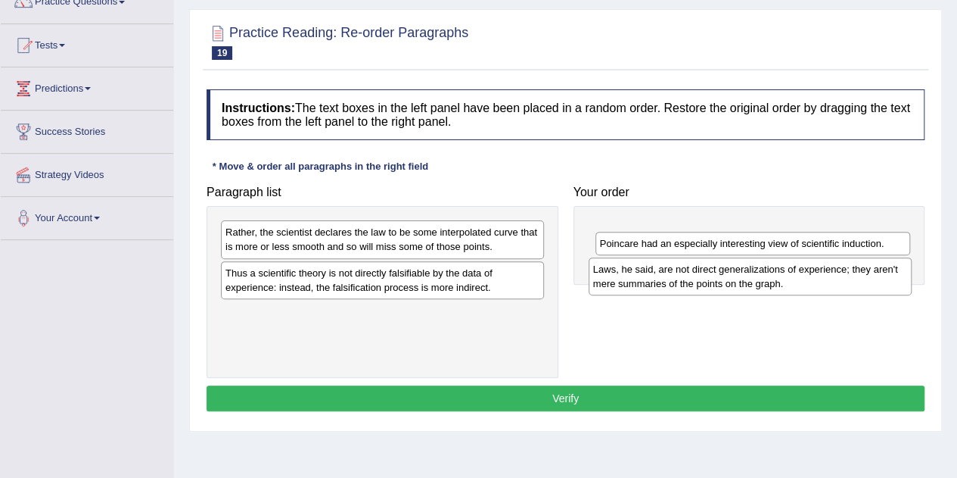
drag, startPoint x: 336, startPoint y: 328, endPoint x: 702, endPoint y: 280, distance: 369.5
click at [702, 280] on div "Laws, he said, are not direct generalizations of experience; they aren't mere s…" at bounding box center [750, 276] width 323 height 38
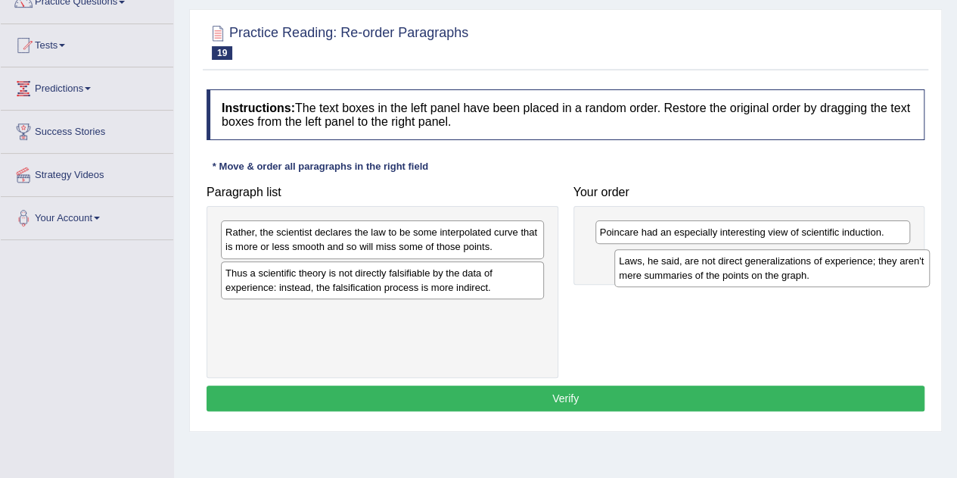
drag, startPoint x: 657, startPoint y: 249, endPoint x: 663, endPoint y: 275, distance: 26.4
click at [663, 275] on div "Laws, he said, are not direct generalizations of experience; they aren't mere s…" at bounding box center [772, 268] width 316 height 38
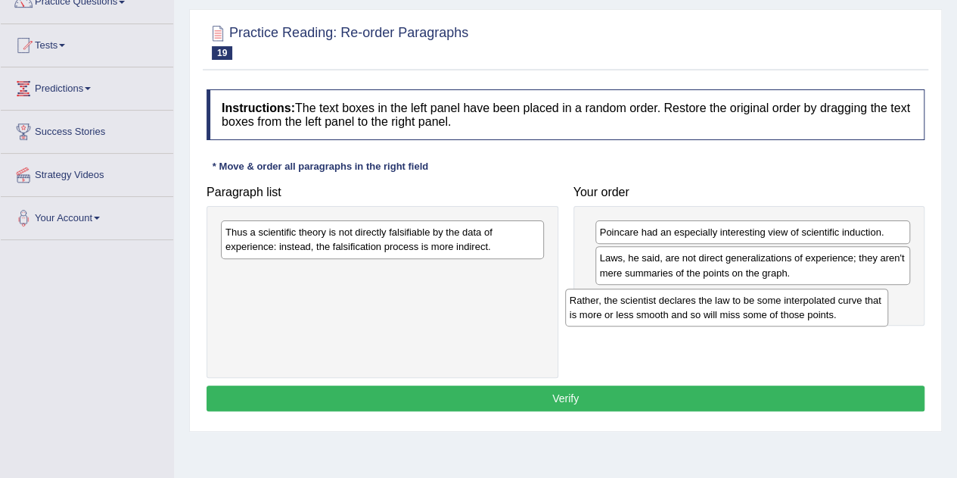
drag, startPoint x: 396, startPoint y: 251, endPoint x: 728, endPoint y: 319, distance: 339.0
click at [728, 319] on div "Rather, the scientist declares the law to be some interpolated curve that is mo…" at bounding box center [726, 307] width 323 height 38
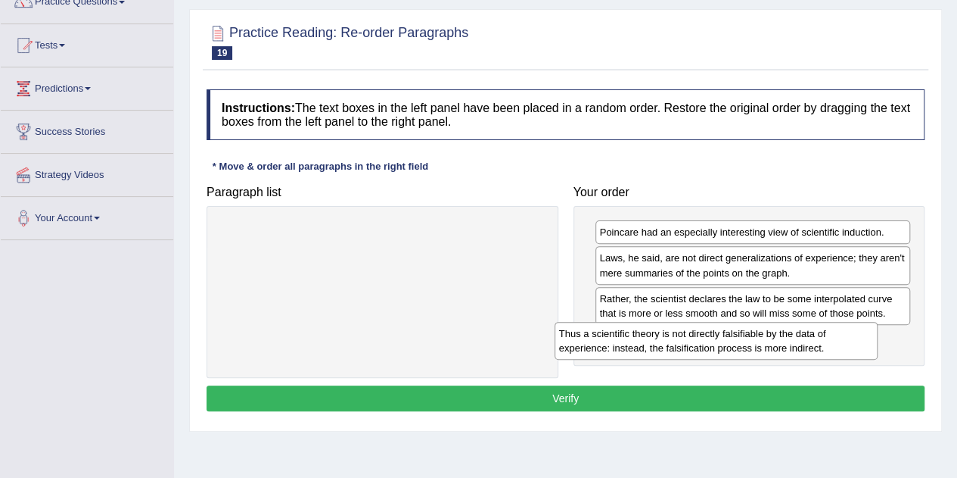
drag, startPoint x: 457, startPoint y: 241, endPoint x: 791, endPoint y: 344, distance: 349.0
click at [791, 344] on div "Thus a scientific theory is not directly falsifiable by the data of experience:…" at bounding box center [716, 341] width 323 height 38
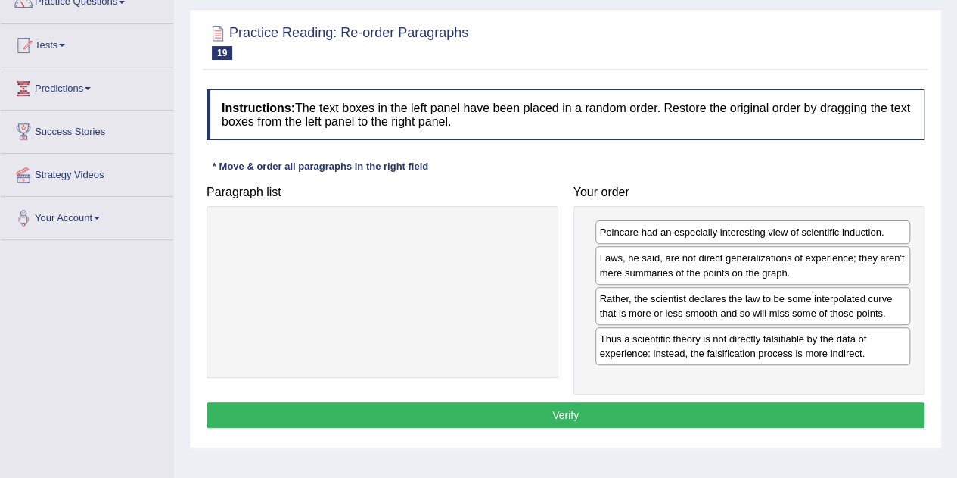
click at [561, 420] on button "Verify" at bounding box center [566, 415] width 718 height 26
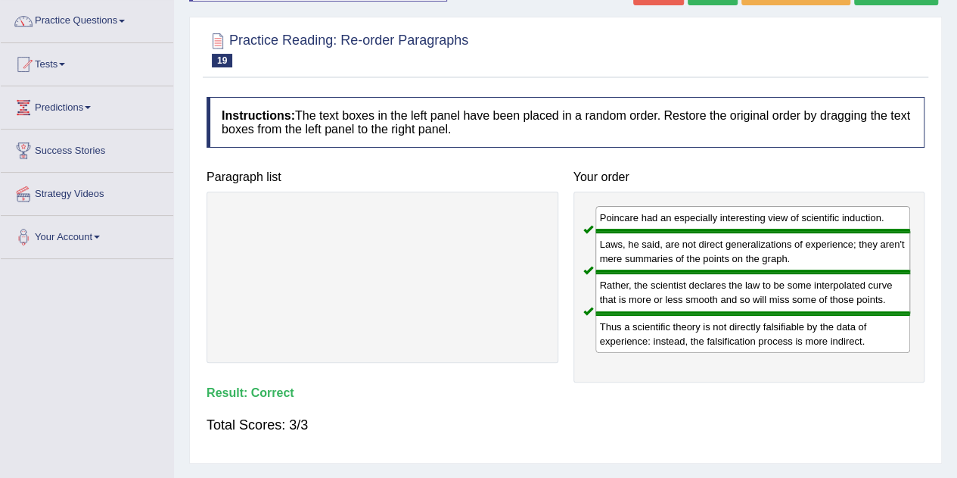
scroll to position [0, 0]
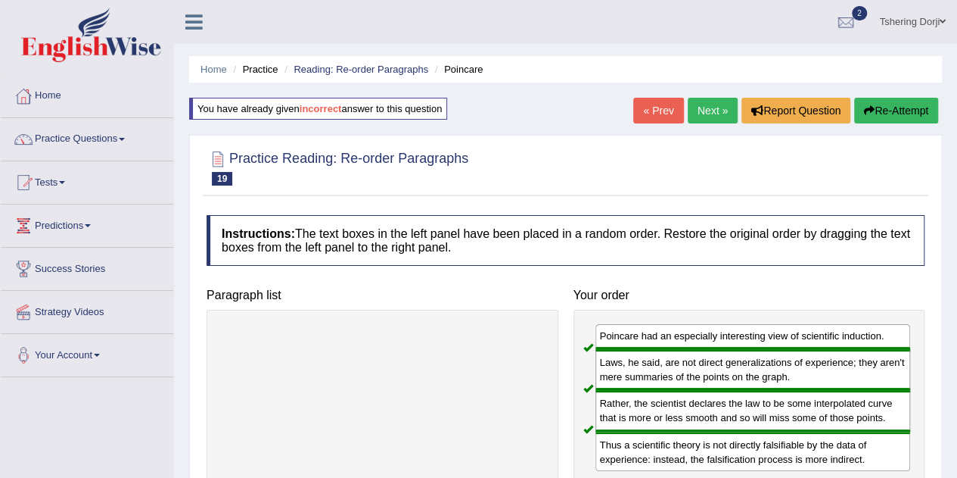
click at [62, 148] on link "Practice Questions" at bounding box center [87, 137] width 173 height 38
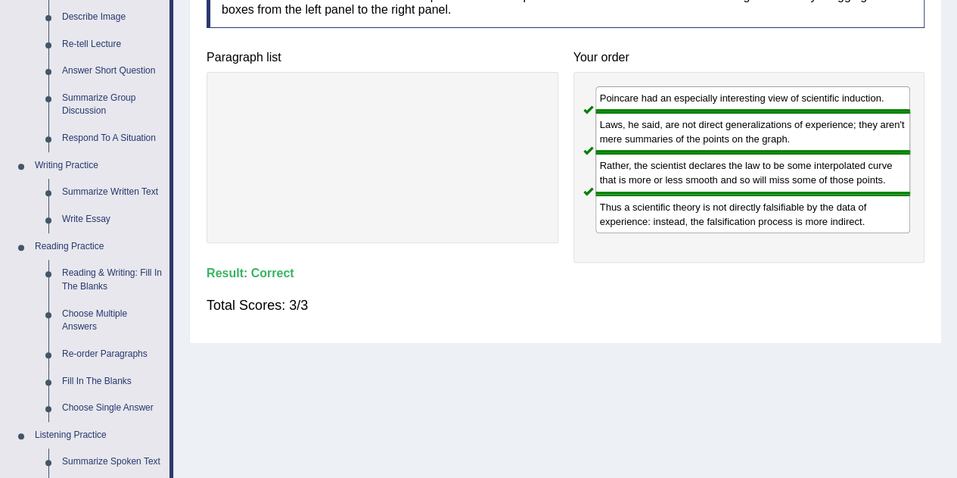
scroll to position [238, 0]
click at [81, 381] on link "Fill In The Blanks" at bounding box center [112, 381] width 114 height 27
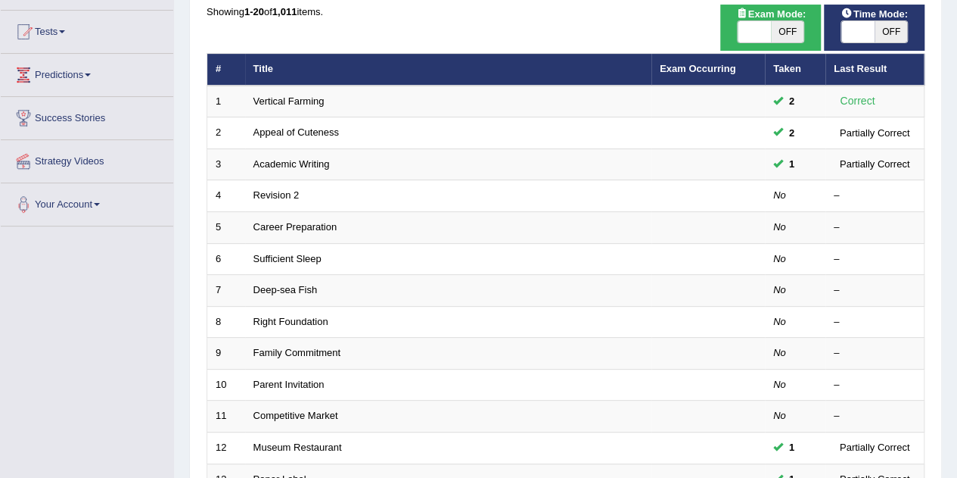
scroll to position [144, 0]
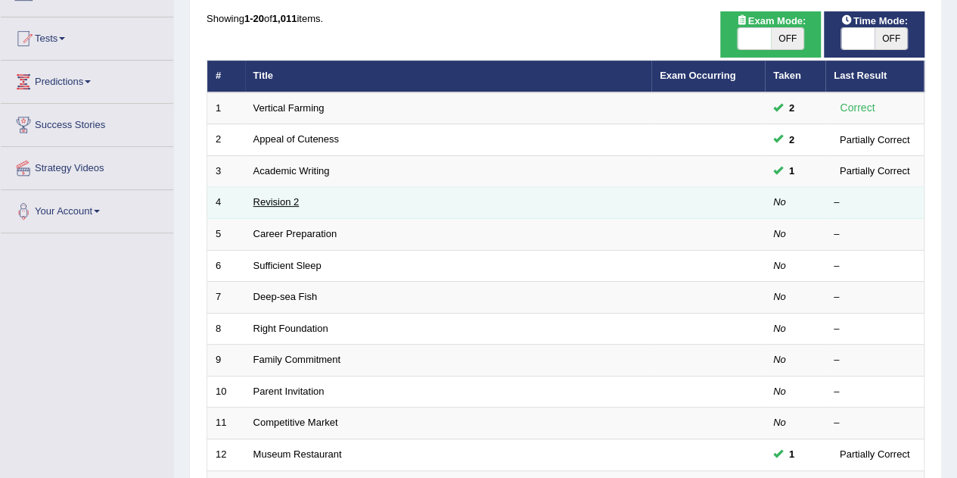
click at [268, 201] on link "Revision 2" at bounding box center [277, 201] width 46 height 11
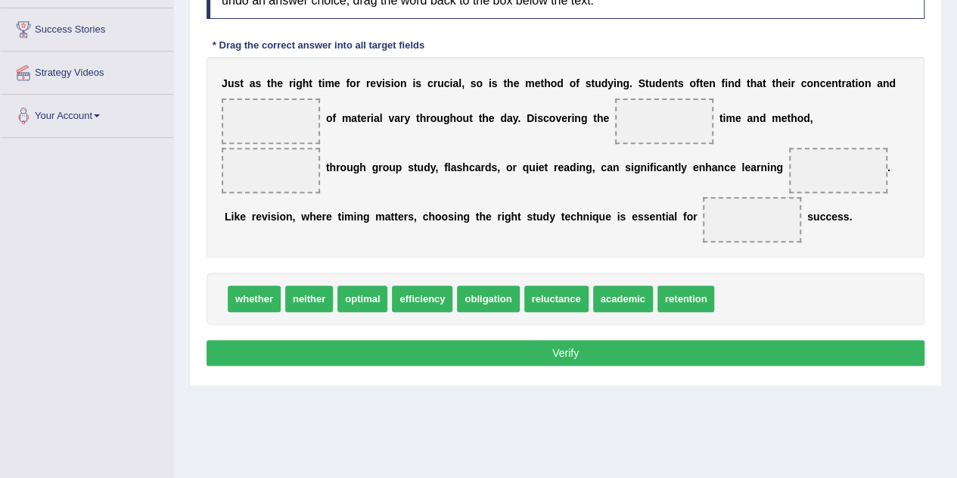
scroll to position [235, 0]
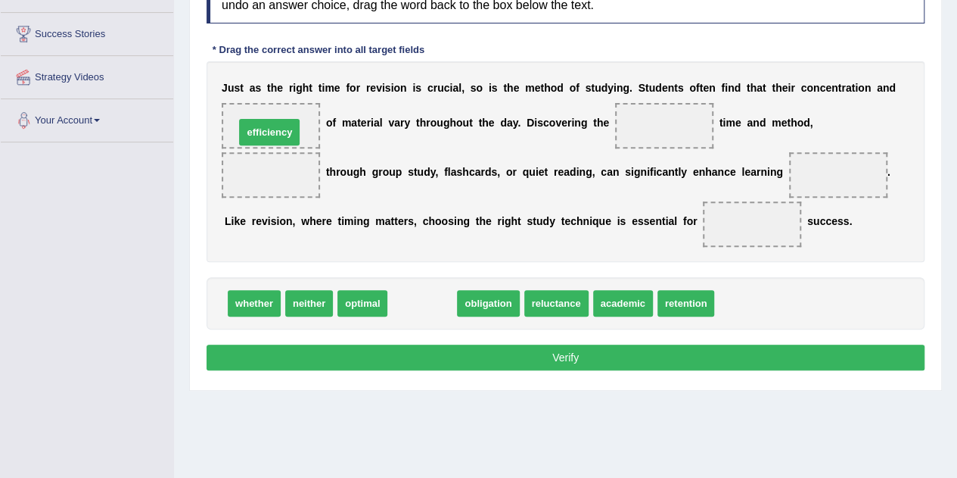
drag, startPoint x: 431, startPoint y: 301, endPoint x: 278, endPoint y: 130, distance: 229.4
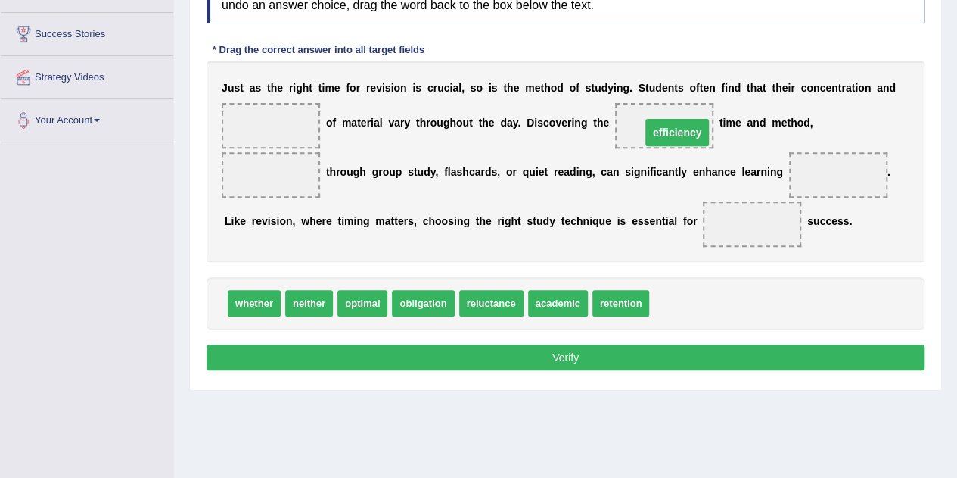
drag, startPoint x: 275, startPoint y: 128, endPoint x: 680, endPoint y: 134, distance: 405.7
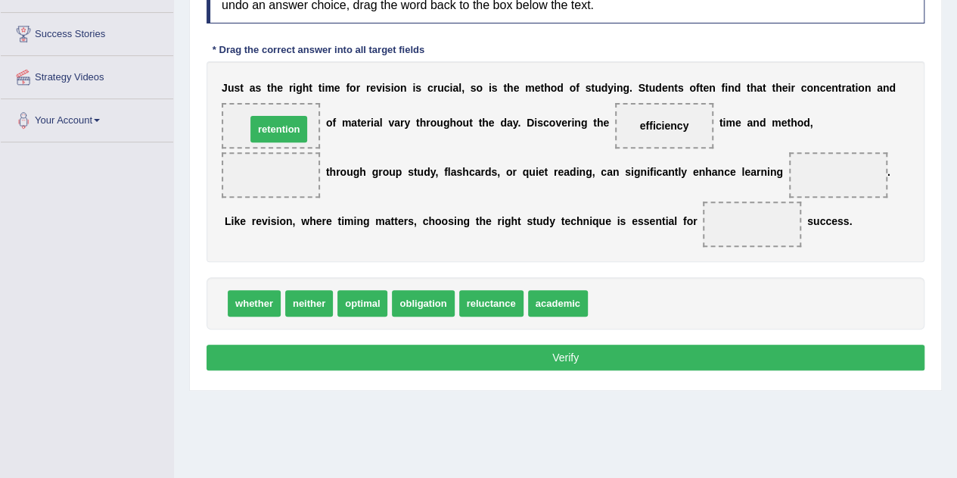
drag, startPoint x: 537, startPoint y: 260, endPoint x: 275, endPoint y: 130, distance: 292.1
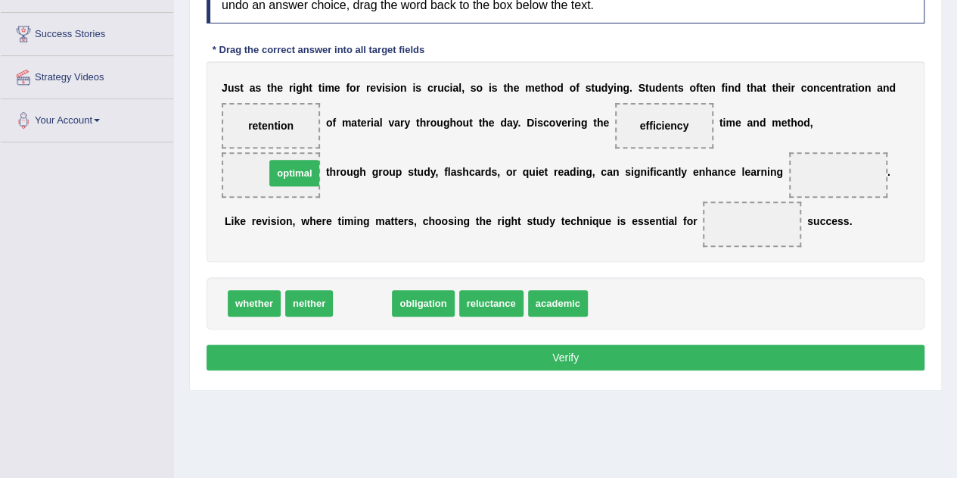
drag, startPoint x: 362, startPoint y: 300, endPoint x: 294, endPoint y: 170, distance: 146.9
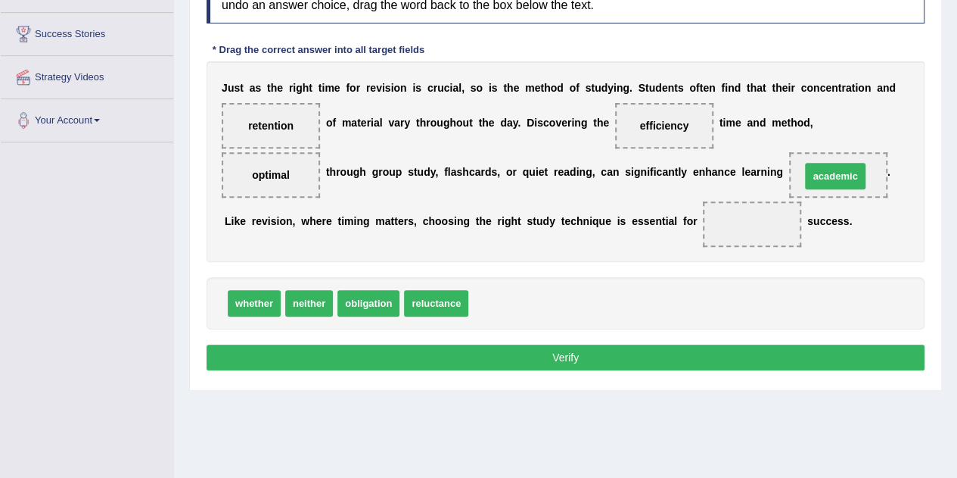
drag, startPoint x: 515, startPoint y: 302, endPoint x: 848, endPoint y: 175, distance: 356.4
drag, startPoint x: 836, startPoint y: 178, endPoint x: 760, endPoint y: 232, distance: 93.9
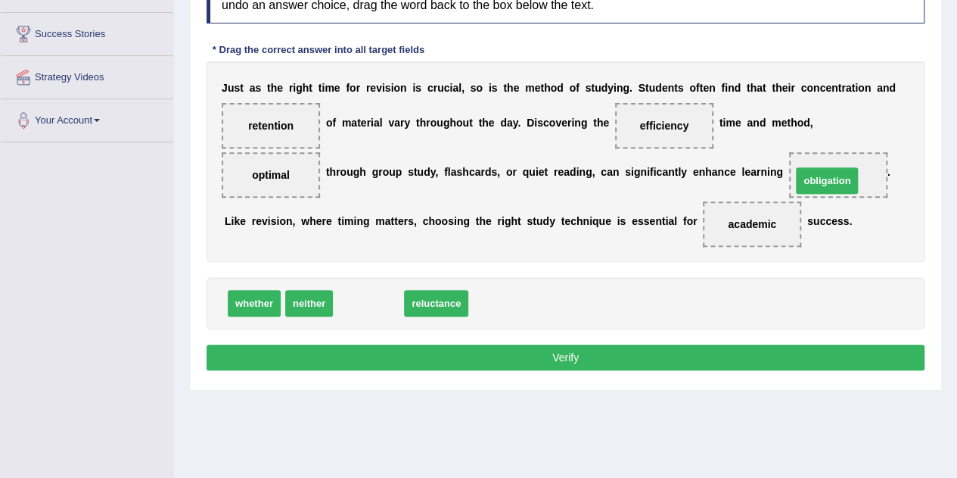
drag, startPoint x: 363, startPoint y: 294, endPoint x: 822, endPoint y: 172, distance: 474.7
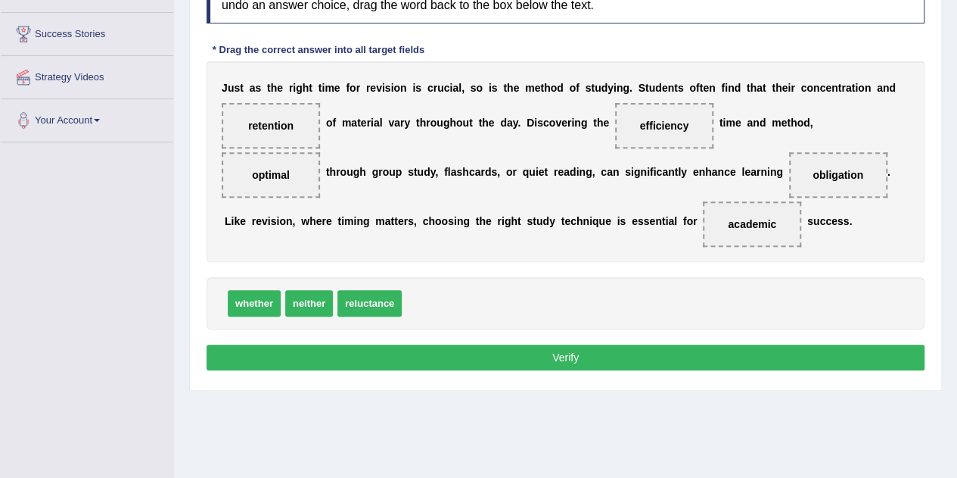
click at [642, 354] on button "Verify" at bounding box center [566, 357] width 718 height 26
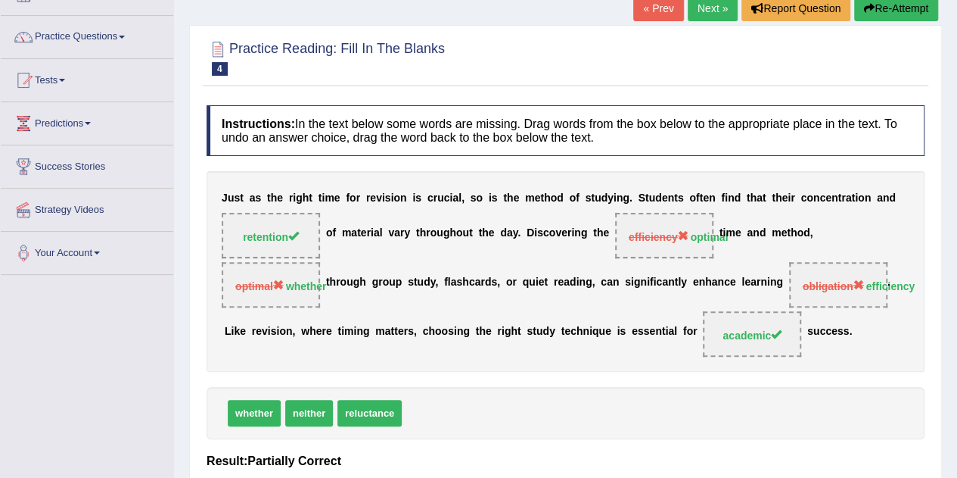
scroll to position [101, 0]
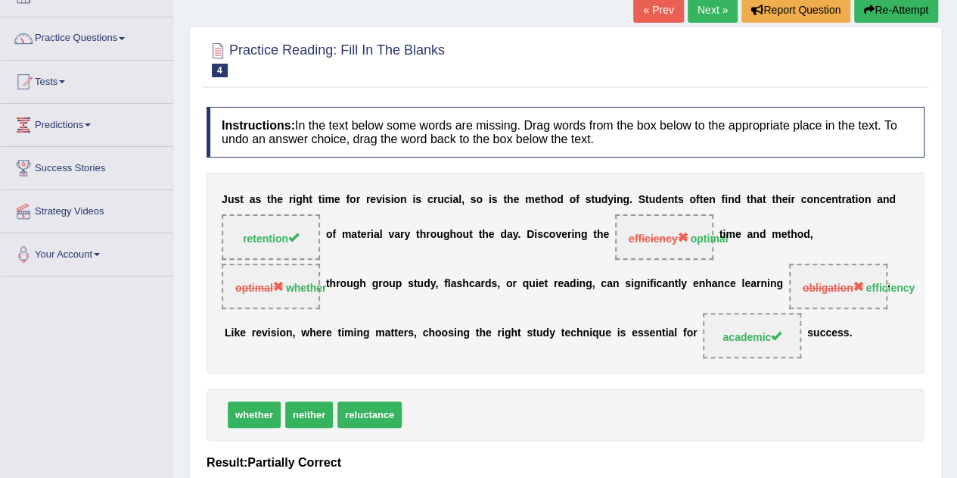
click at [713, 18] on link "Next »" at bounding box center [713, 10] width 50 height 26
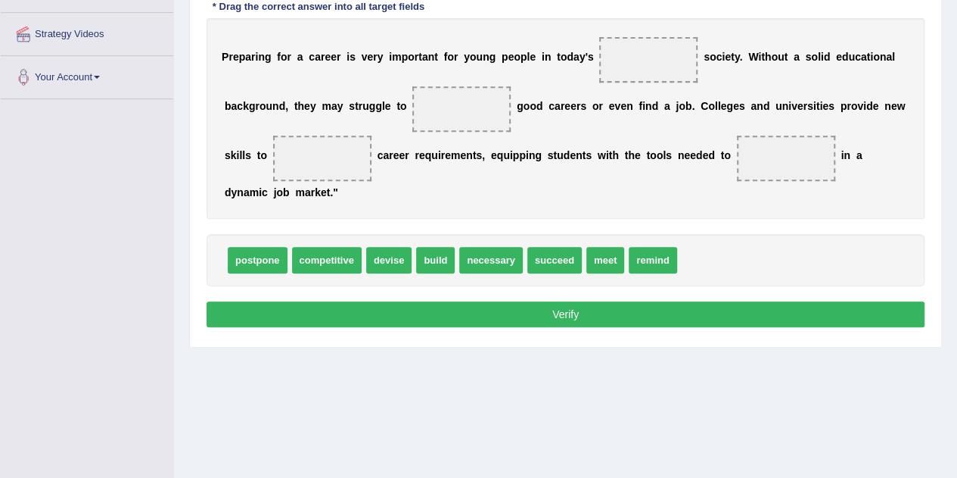
scroll to position [270, 0]
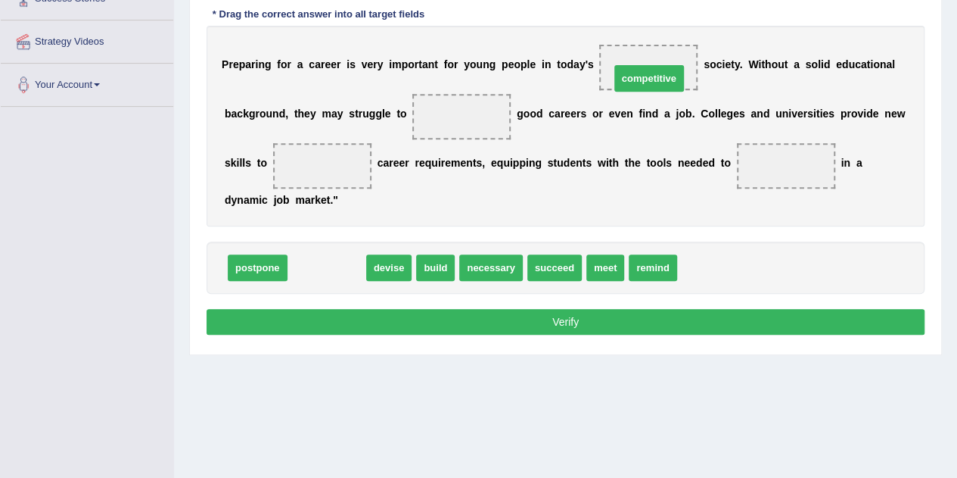
drag, startPoint x: 340, startPoint y: 269, endPoint x: 662, endPoint y: 80, distance: 373.4
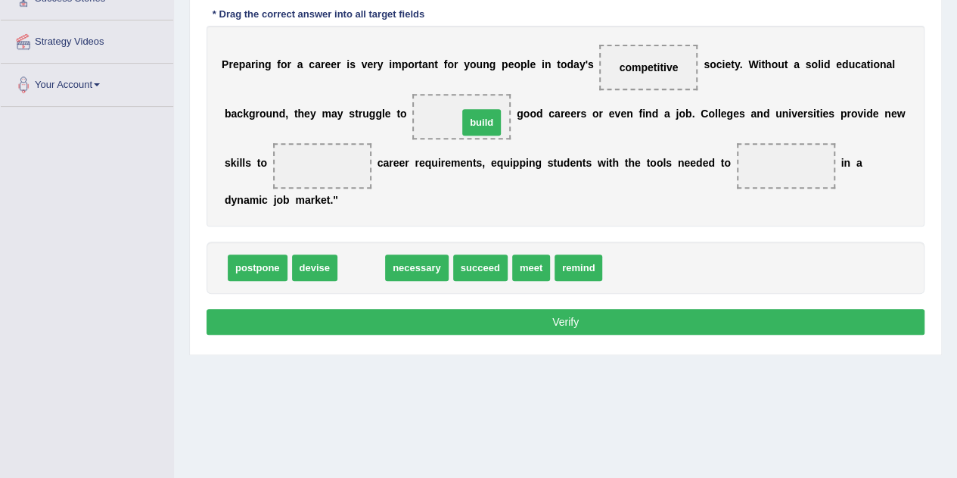
drag, startPoint x: 362, startPoint y: 261, endPoint x: 483, endPoint y: 117, distance: 188.1
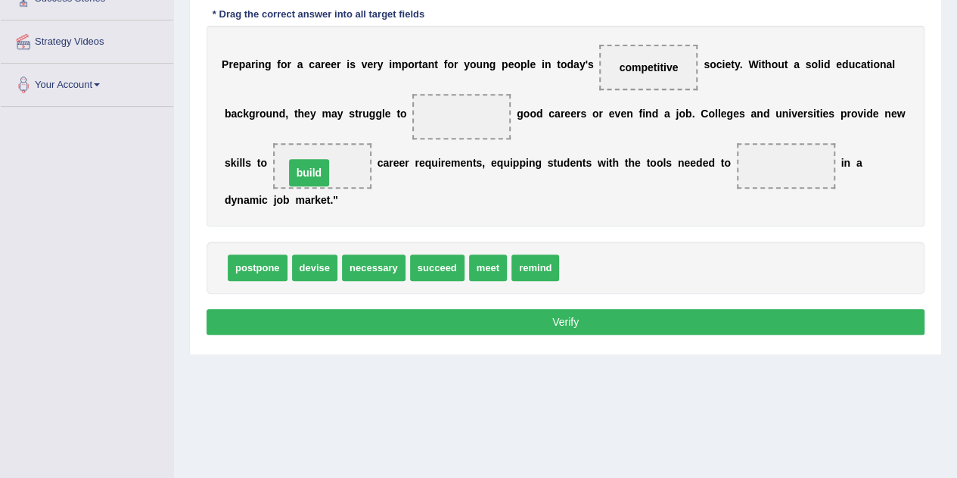
drag, startPoint x: 462, startPoint y: 113, endPoint x: 310, endPoint y: 169, distance: 162.8
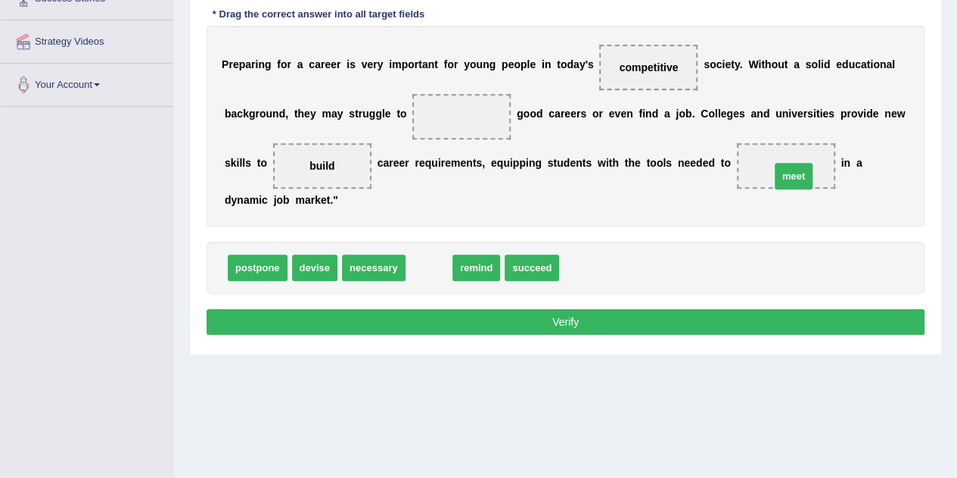
drag, startPoint x: 422, startPoint y: 265, endPoint x: 787, endPoint y: 173, distance: 376.1
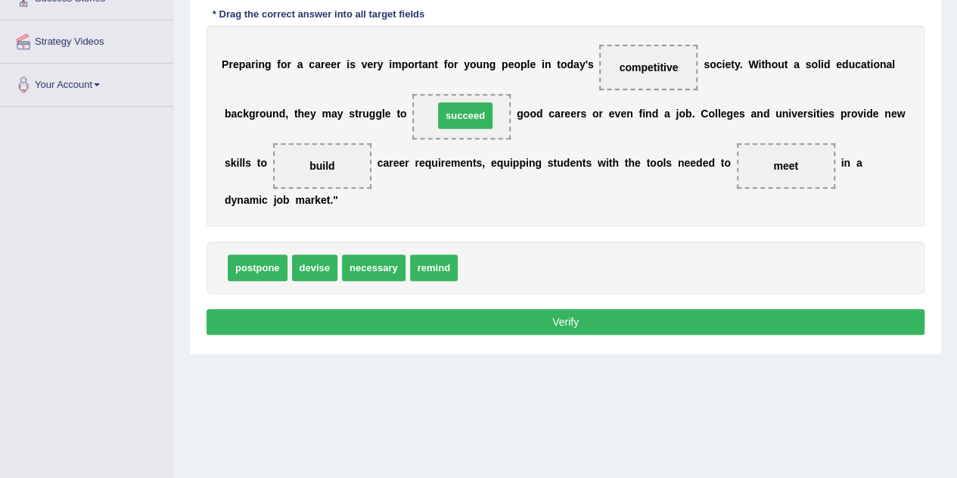
drag, startPoint x: 483, startPoint y: 269, endPoint x: 459, endPoint y: 119, distance: 151.8
click at [513, 319] on button "Verify" at bounding box center [566, 322] width 718 height 26
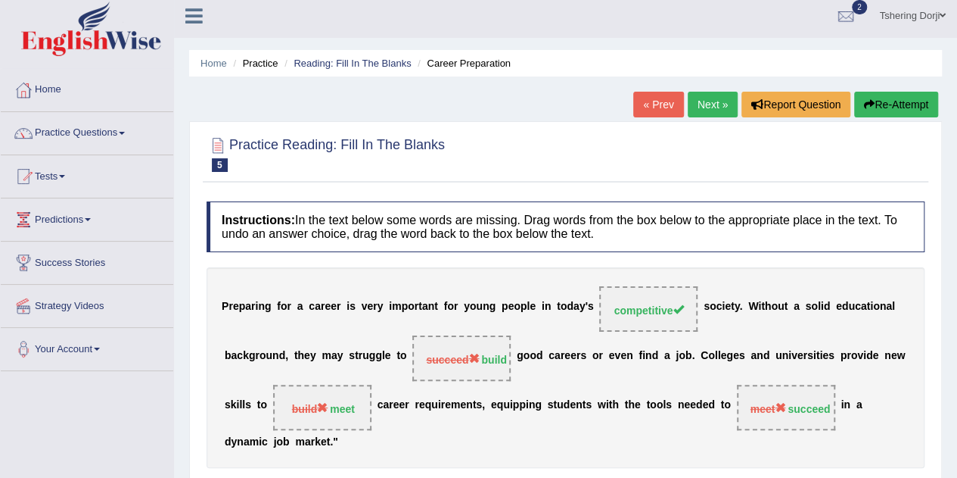
scroll to position [8, 0]
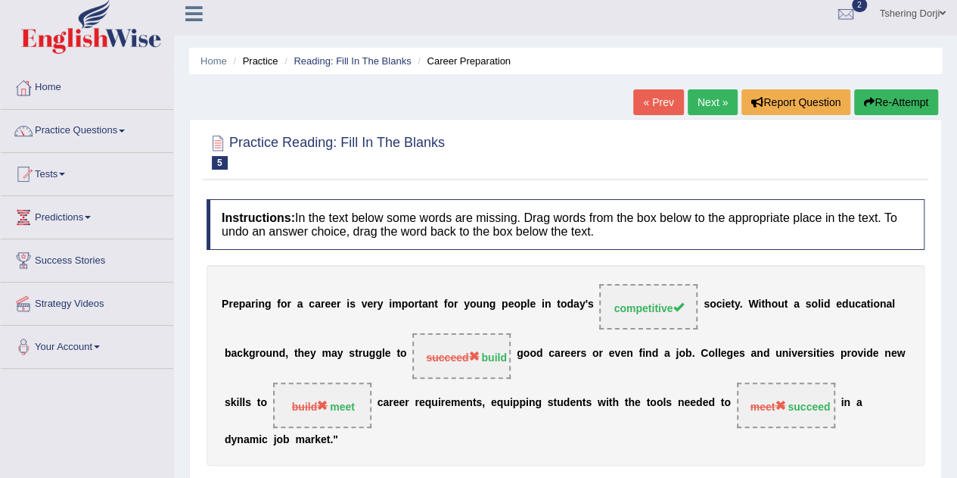
click at [707, 108] on link "Next »" at bounding box center [713, 102] width 50 height 26
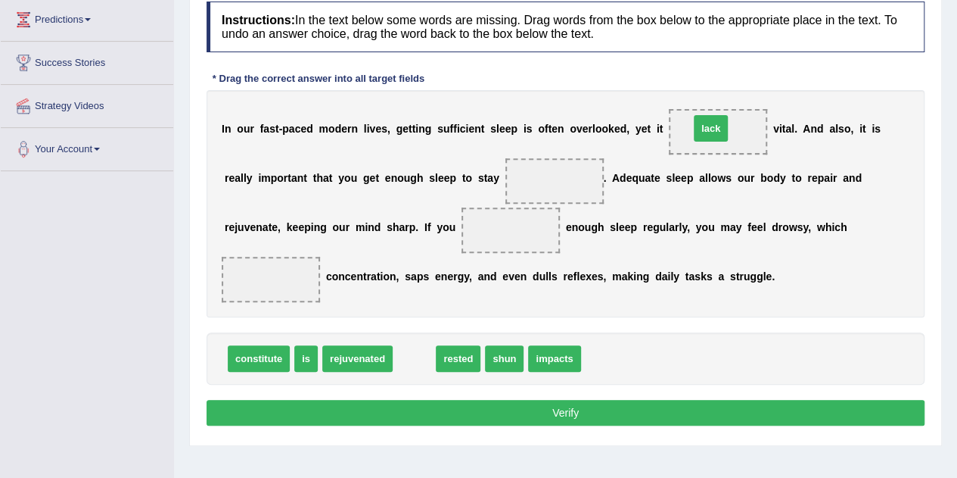
drag, startPoint x: 427, startPoint y: 362, endPoint x: 723, endPoint y: 132, distance: 374.9
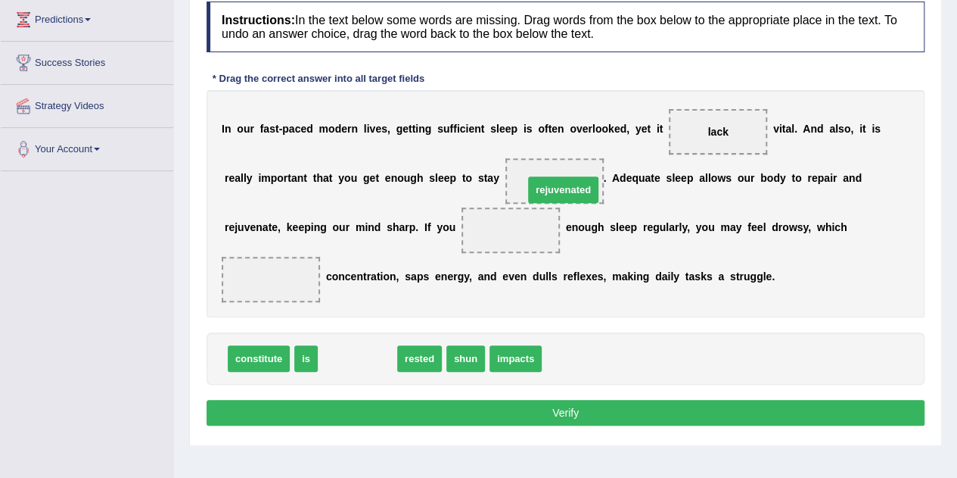
drag, startPoint x: 378, startPoint y: 349, endPoint x: 584, endPoint y: 180, distance: 266.2
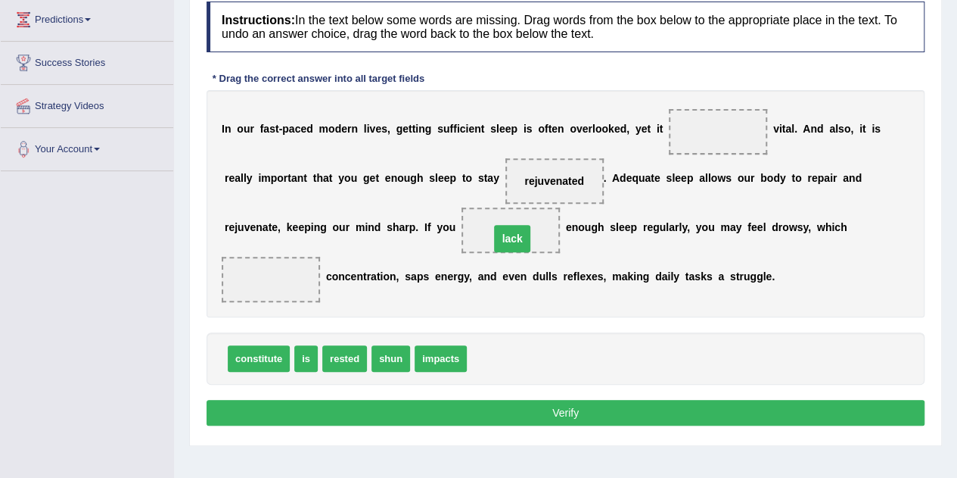
drag, startPoint x: 714, startPoint y: 131, endPoint x: 508, endPoint y: 238, distance: 231.8
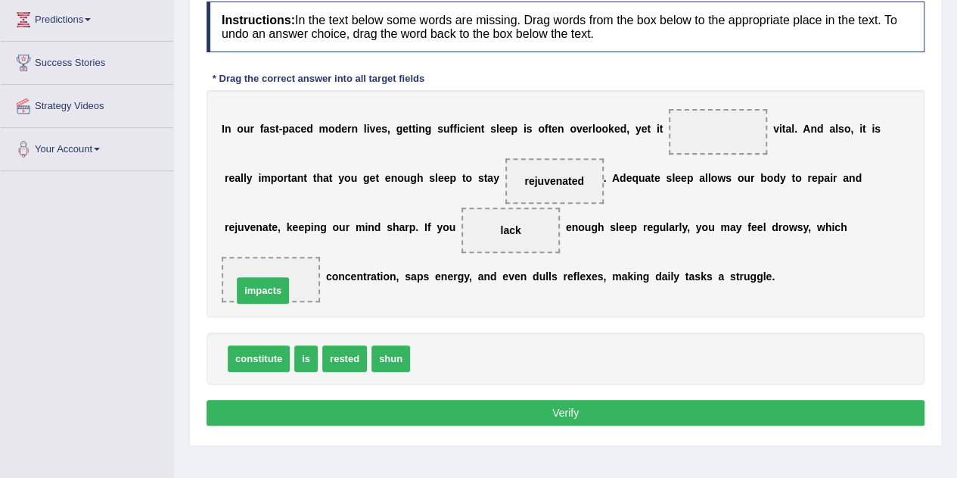
drag, startPoint x: 459, startPoint y: 367, endPoint x: 280, endPoint y: 299, distance: 191.1
drag, startPoint x: 401, startPoint y: 358, endPoint x: 728, endPoint y: 132, distance: 397.6
click at [492, 400] on button "Verify" at bounding box center [566, 413] width 718 height 26
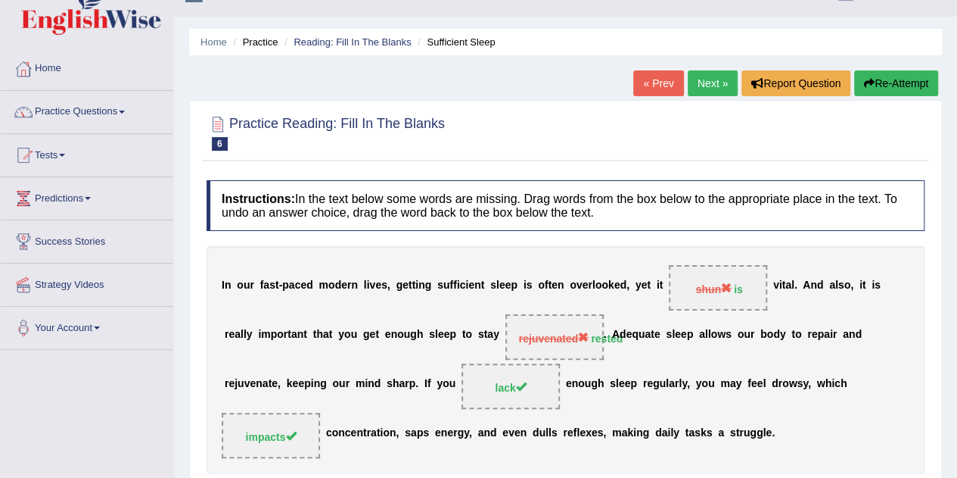
scroll to position [26, 0]
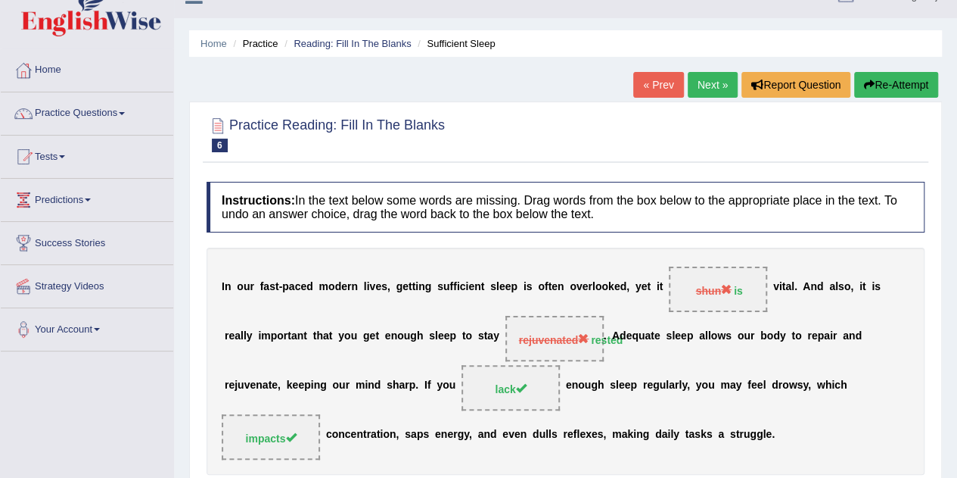
click at [67, 114] on link "Practice Questions" at bounding box center [87, 111] width 173 height 38
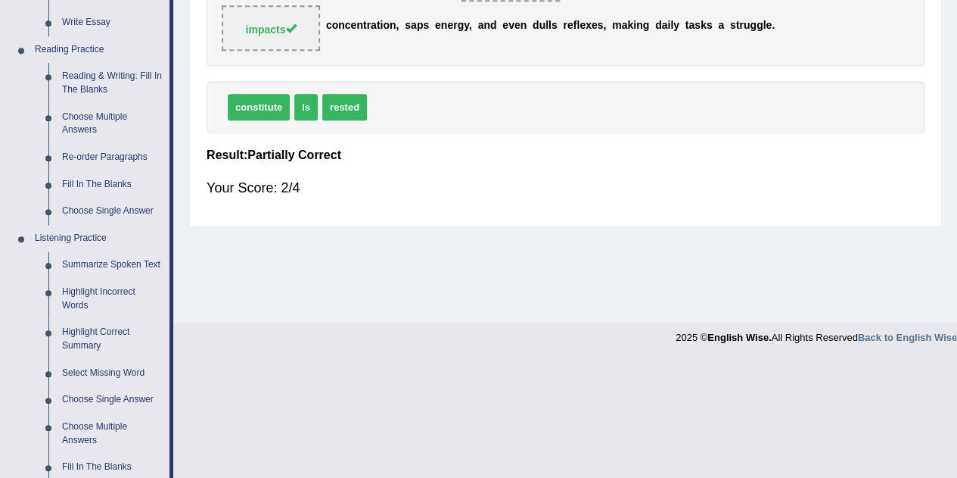
scroll to position [437, 0]
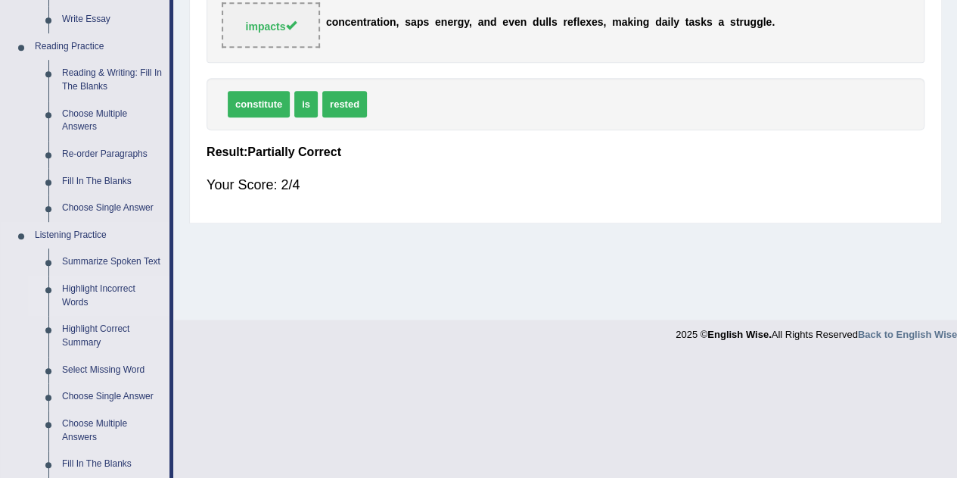
click at [71, 299] on link "Highlight Incorrect Words" at bounding box center [112, 295] width 114 height 40
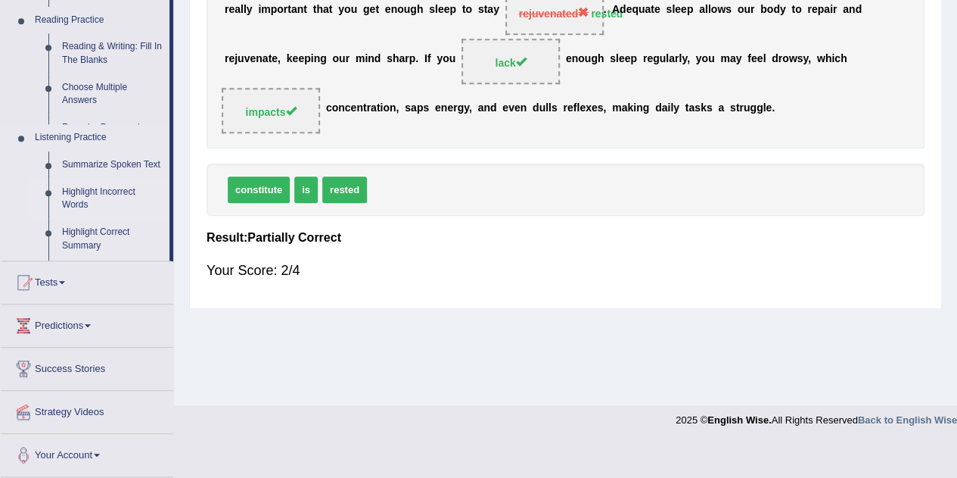
scroll to position [316, 0]
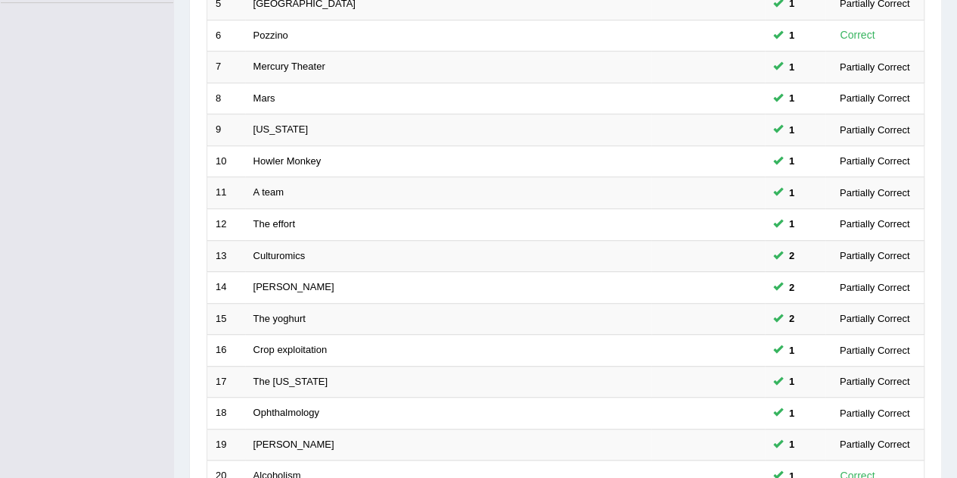
scroll to position [517, 0]
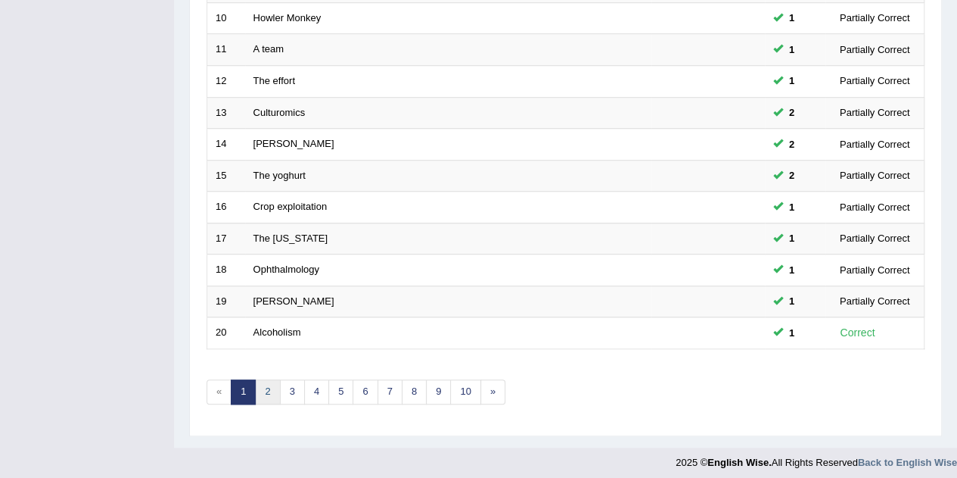
click at [265, 388] on link "2" at bounding box center [267, 391] width 25 height 25
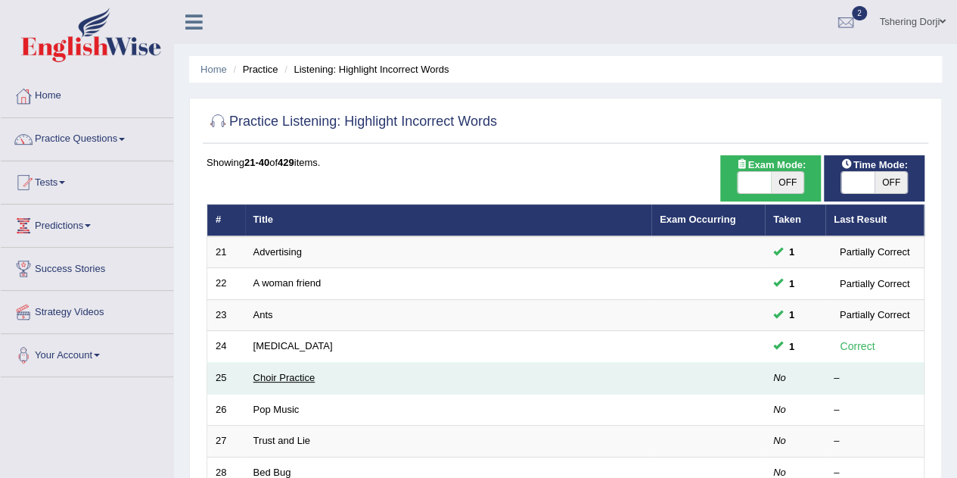
click at [261, 379] on link "Choir Practice" at bounding box center [285, 377] width 62 height 11
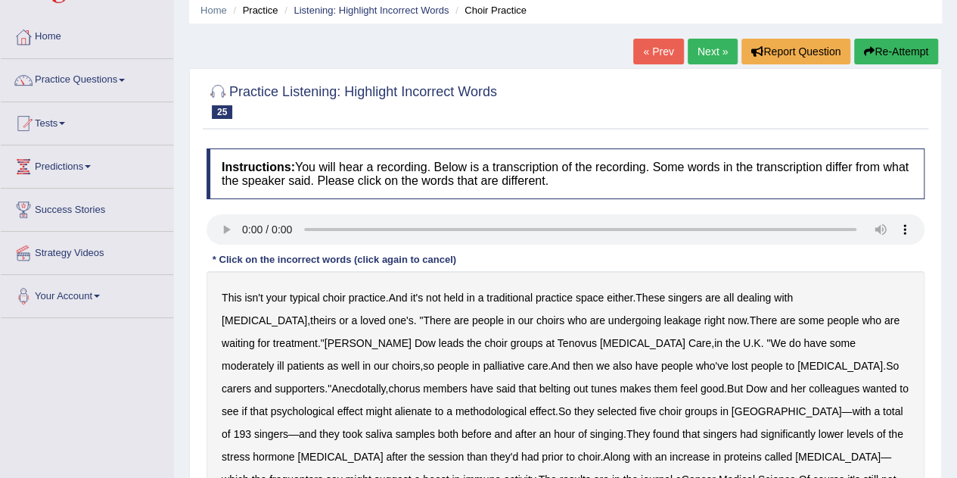
scroll to position [60, 0]
click at [664, 321] on b "leakage" at bounding box center [682, 319] width 37 height 12
click at [274, 359] on b "moderately" at bounding box center [248, 365] width 52 height 12
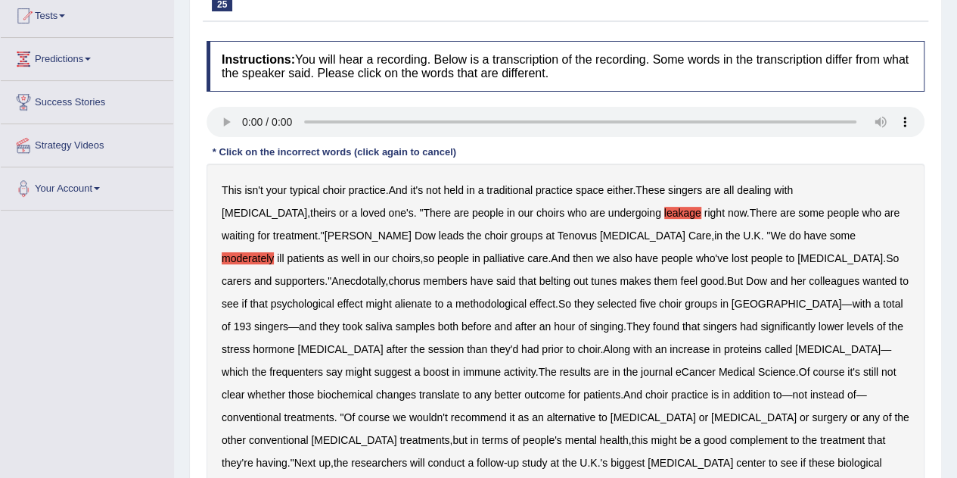
scroll to position [186, 0]
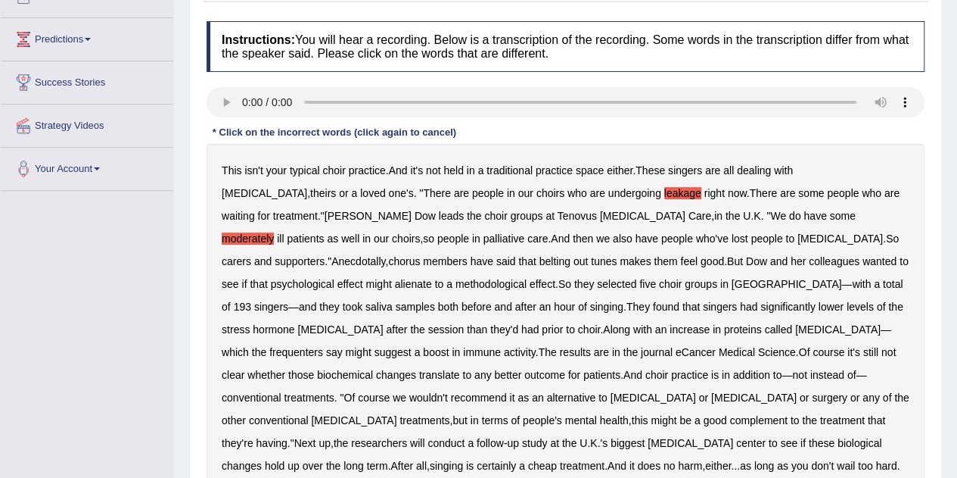
click at [432, 278] on b "alienate" at bounding box center [413, 284] width 37 height 12
click at [456, 286] on b "methodological" at bounding box center [491, 284] width 71 height 12
click at [383, 323] on b "cortisol" at bounding box center [340, 329] width 86 height 12
click at [323, 346] on b "frequenters" at bounding box center [296, 352] width 54 height 12
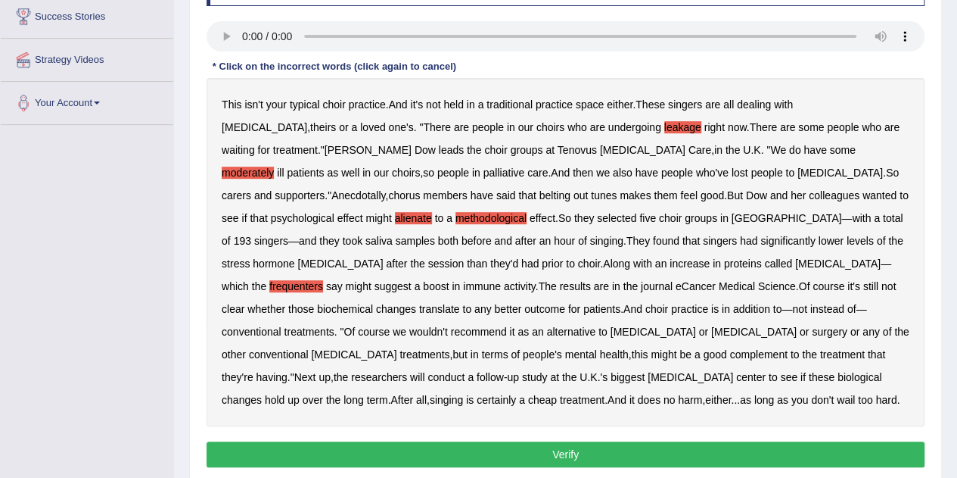
scroll to position [259, 0]
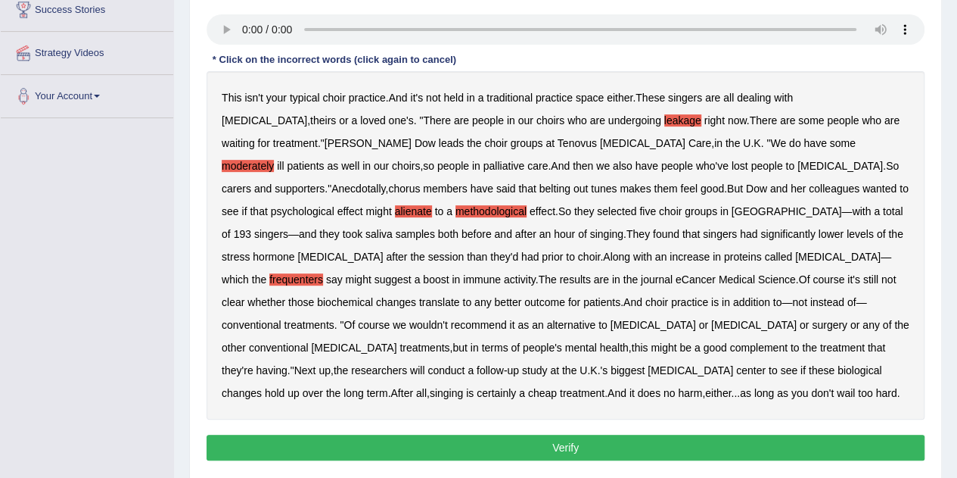
click at [617, 446] on button "Verify" at bounding box center [566, 447] width 718 height 26
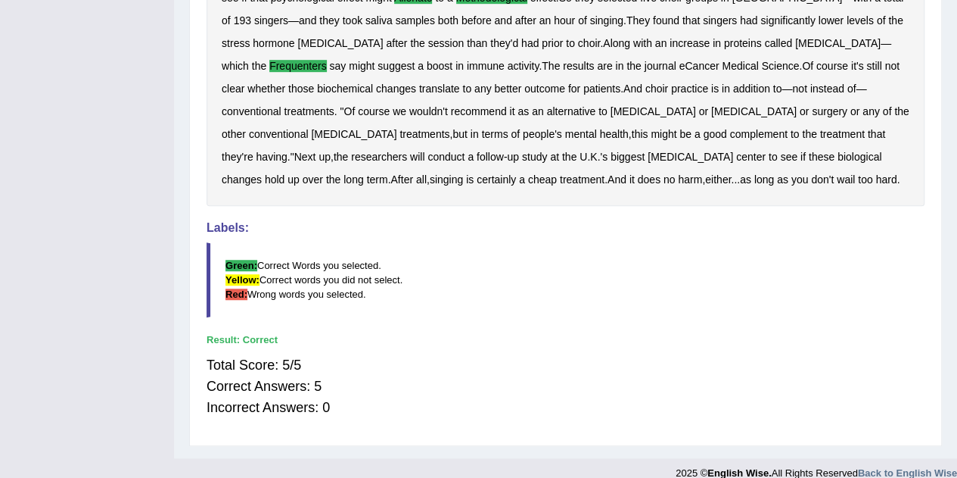
scroll to position [450, 0]
click at [553, 379] on div "Total Score: 5/5 Correct Answers: 5 Incorrect Answers: 0" at bounding box center [566, 385] width 718 height 79
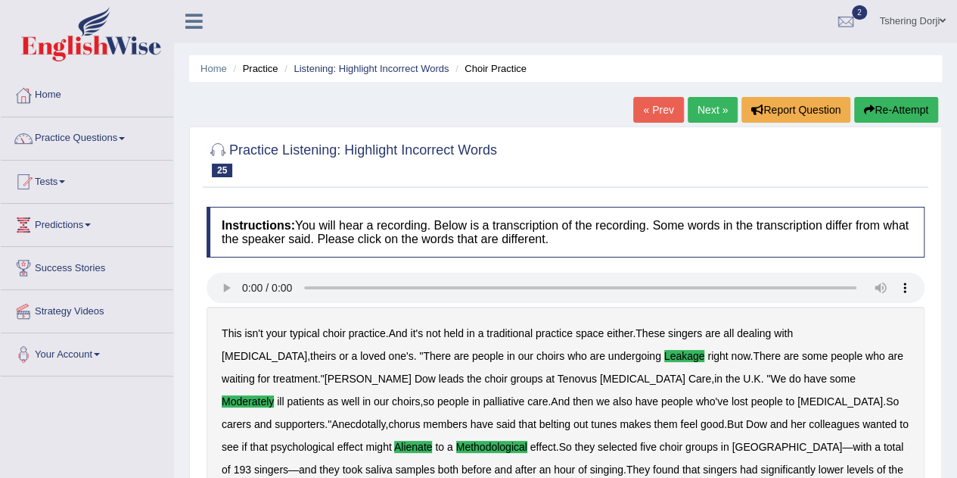
scroll to position [0, 0]
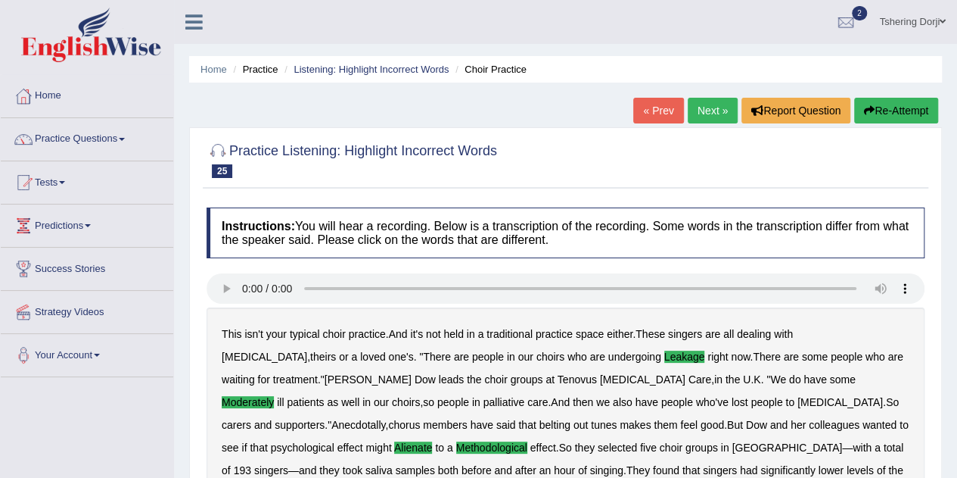
click at [709, 116] on link "Next »" at bounding box center [713, 111] width 50 height 26
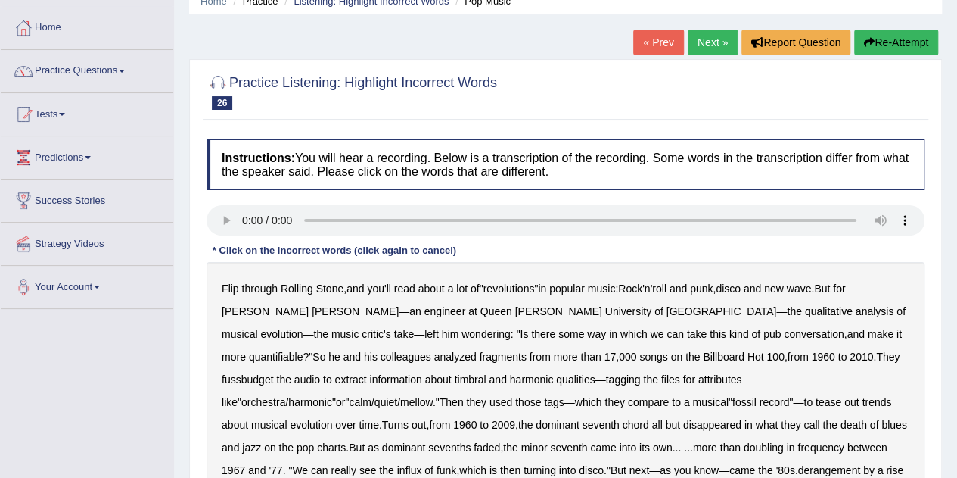
scroll to position [93, 0]
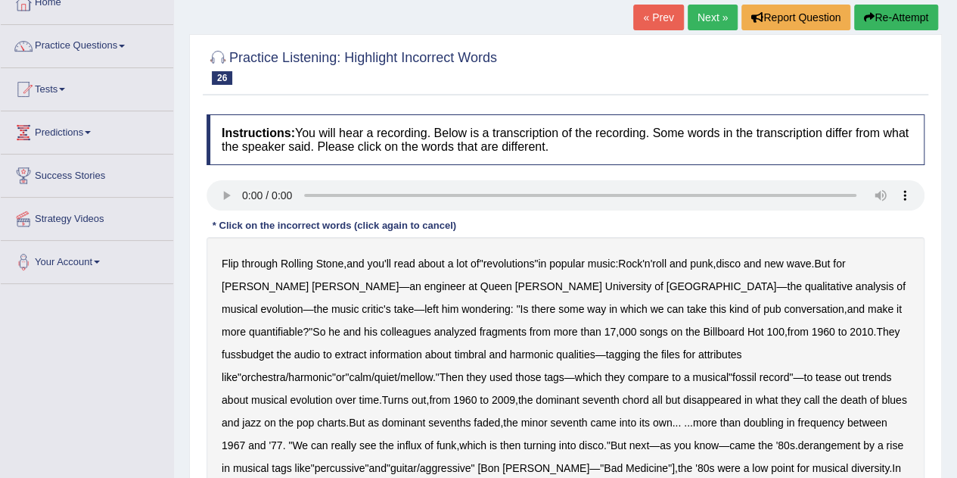
click at [805, 287] on b "qualitative" at bounding box center [829, 286] width 48 height 12
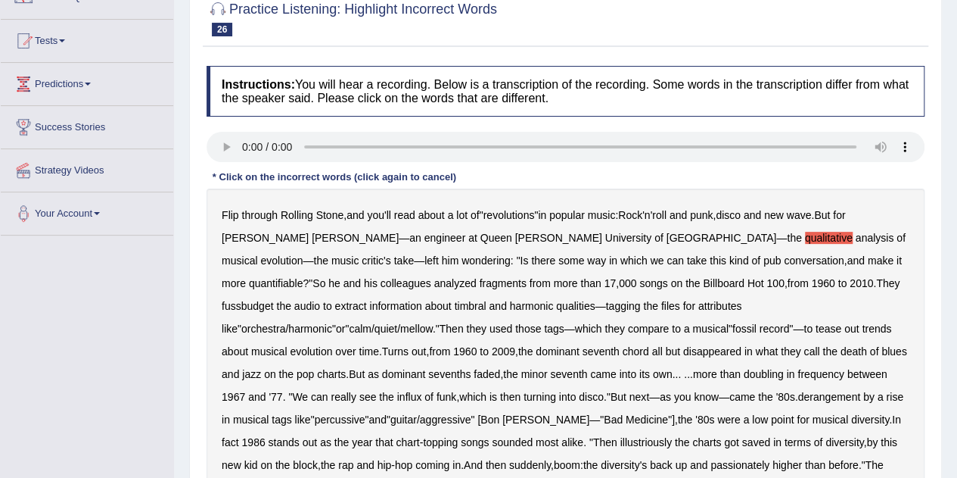
scroll to position [145, 0]
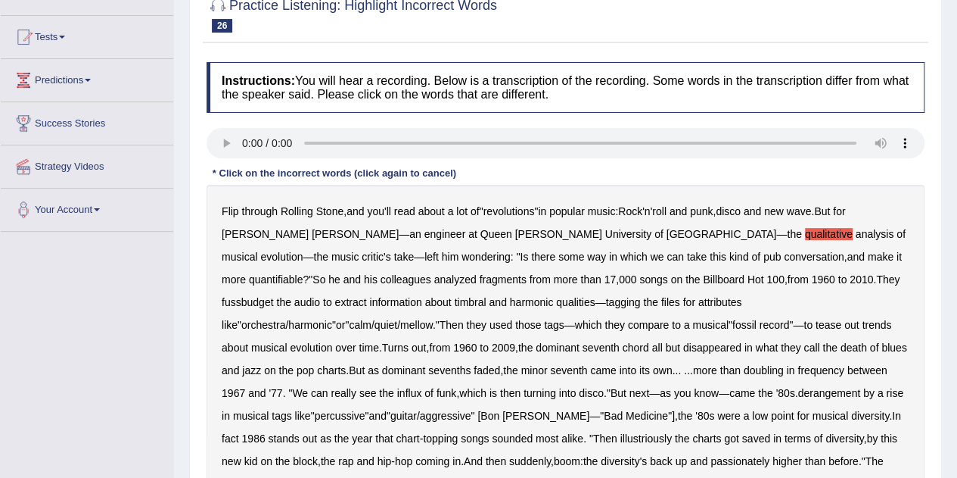
click at [274, 296] on b "fussbudget" at bounding box center [248, 302] width 52 height 12
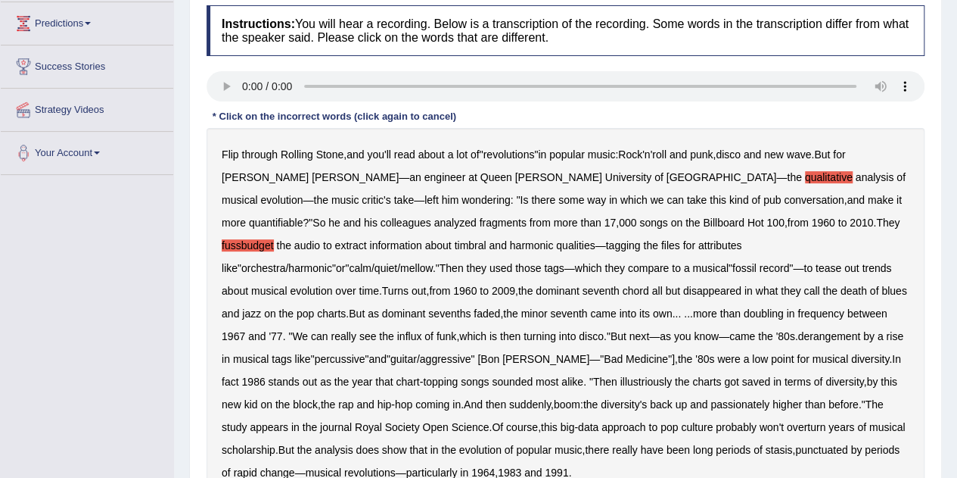
scroll to position [204, 0]
click at [771, 356] on b "point" at bounding box center [782, 357] width 23 height 12
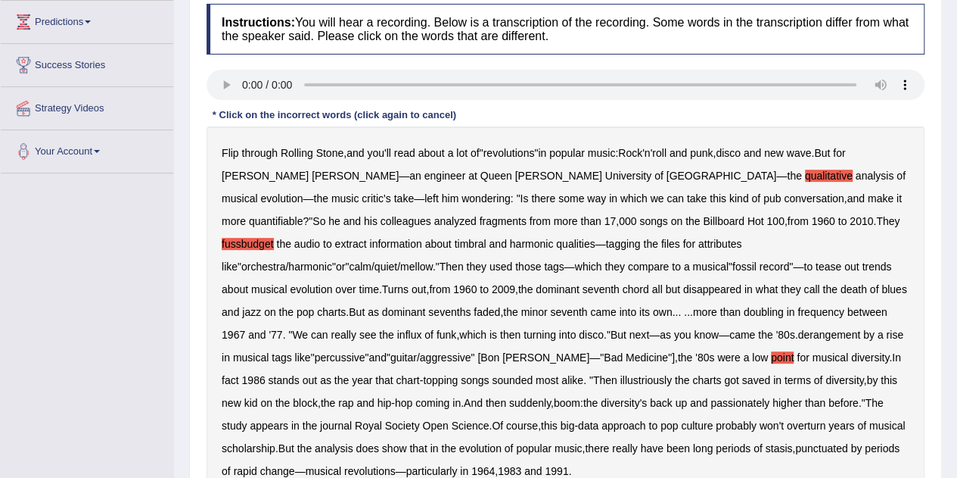
click at [771, 359] on b "point" at bounding box center [782, 357] width 23 height 12
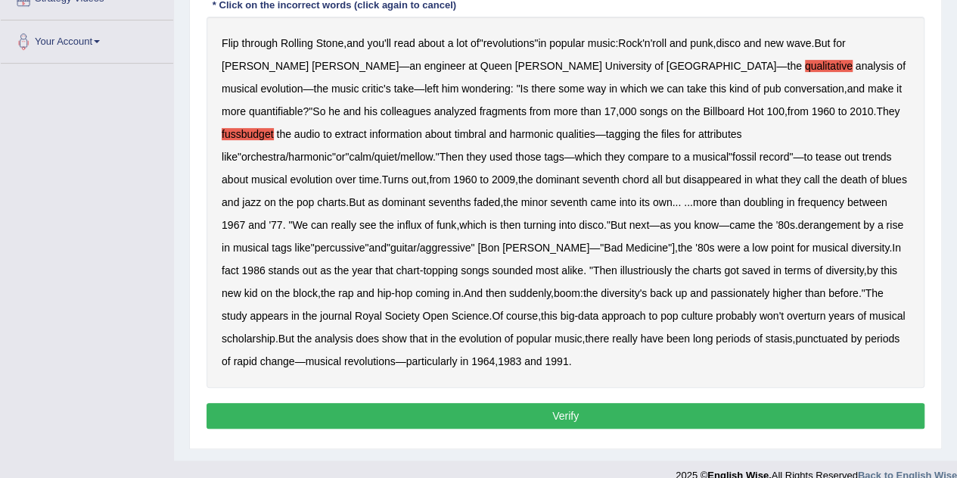
scroll to position [331, 0]
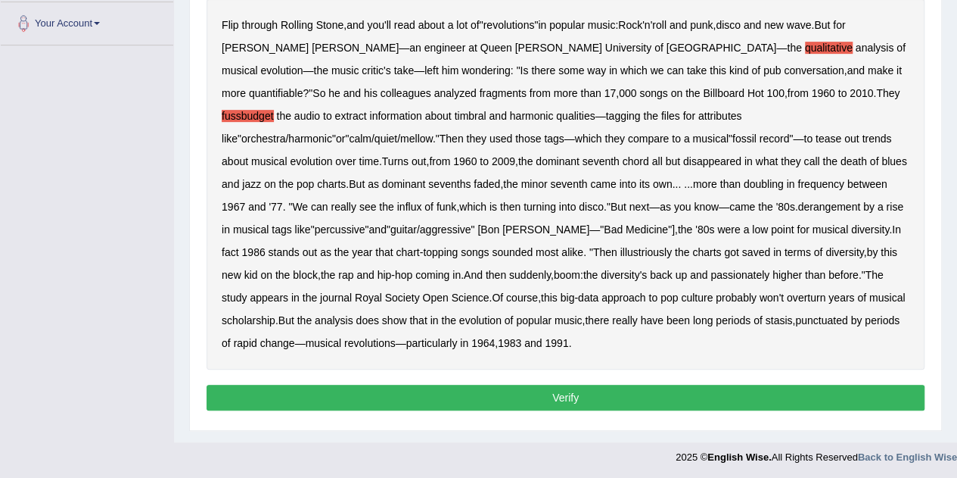
click at [798, 207] on b "derangement" at bounding box center [829, 207] width 63 height 12
click at [621, 250] on b "illustriously" at bounding box center [646, 252] width 51 height 12
click at [711, 275] on b "passionately" at bounding box center [740, 275] width 59 height 12
click at [572, 397] on button "Verify" at bounding box center [566, 397] width 718 height 26
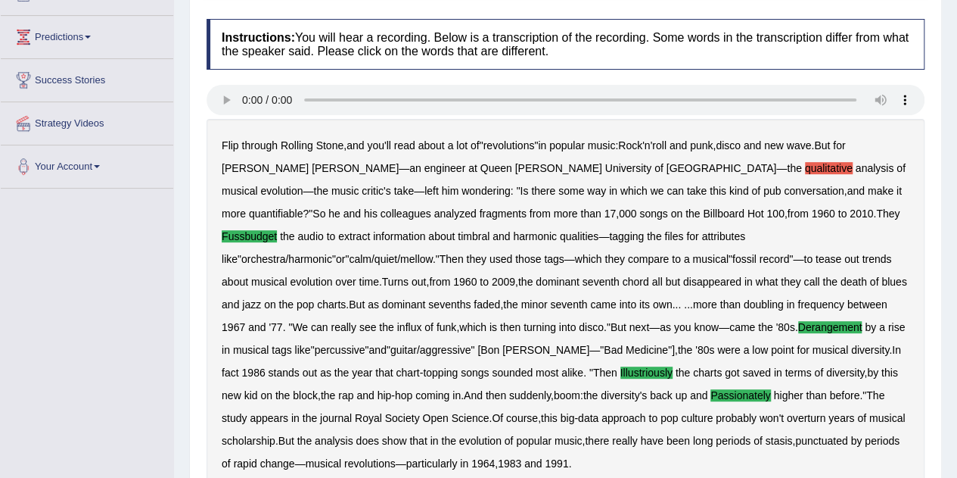
scroll to position [184, 0]
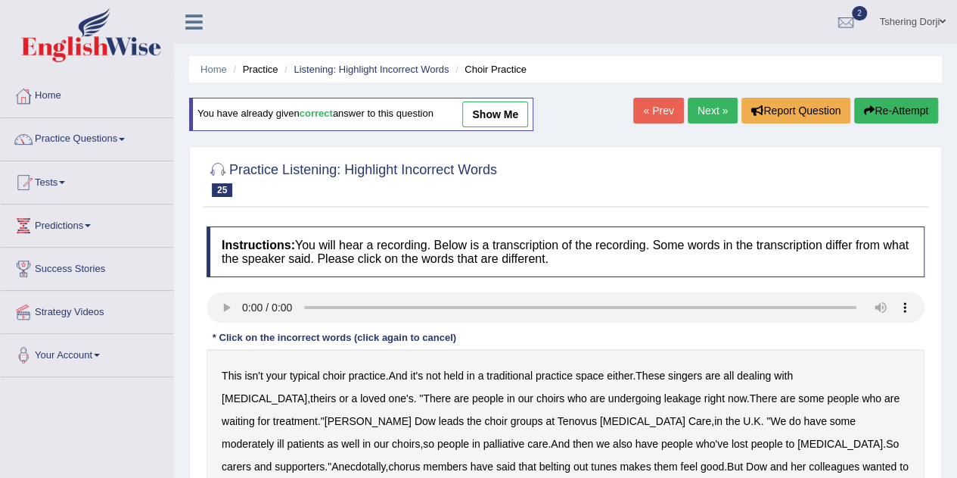
click at [66, 139] on link "Practice Questions" at bounding box center [87, 137] width 173 height 38
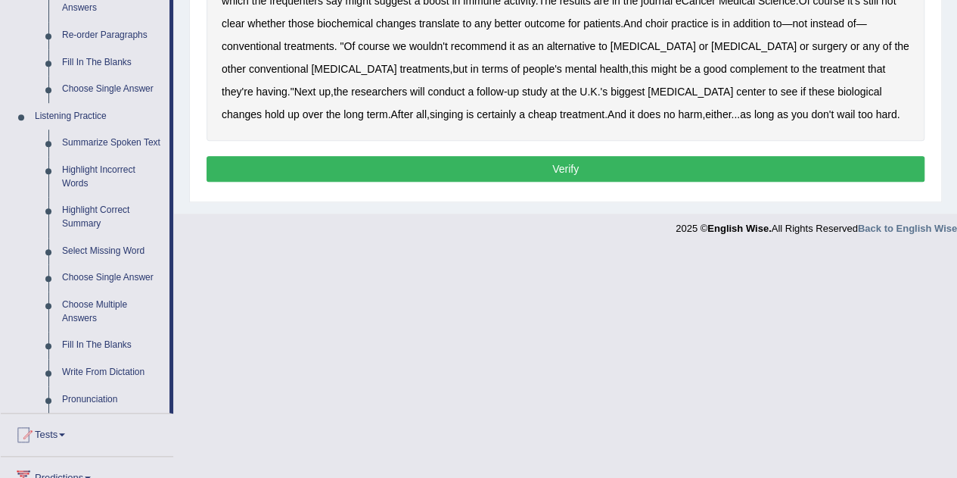
scroll to position [644, 0]
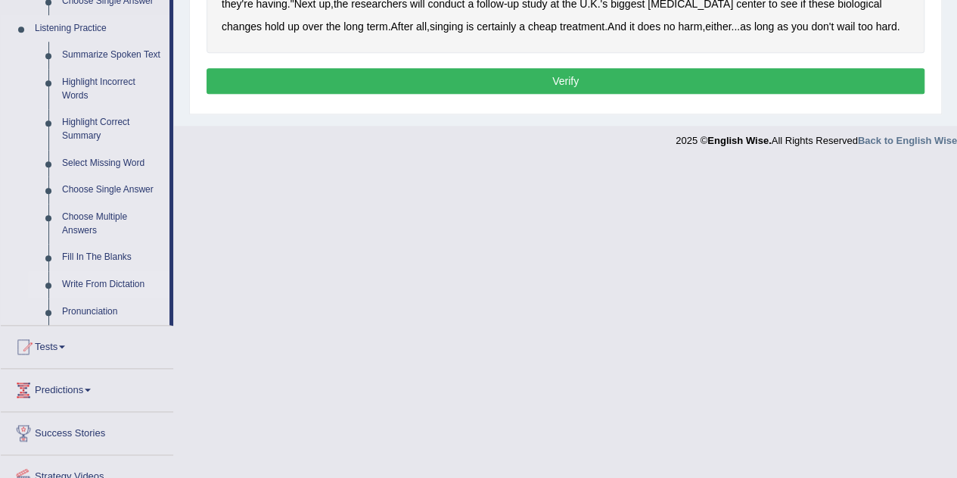
click at [84, 284] on link "Write From Dictation" at bounding box center [112, 284] width 114 height 27
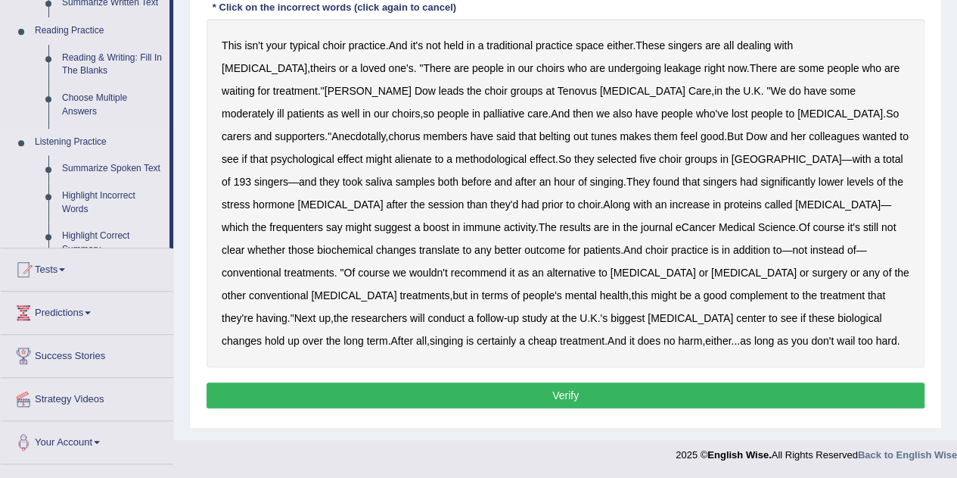
scroll to position [327, 0]
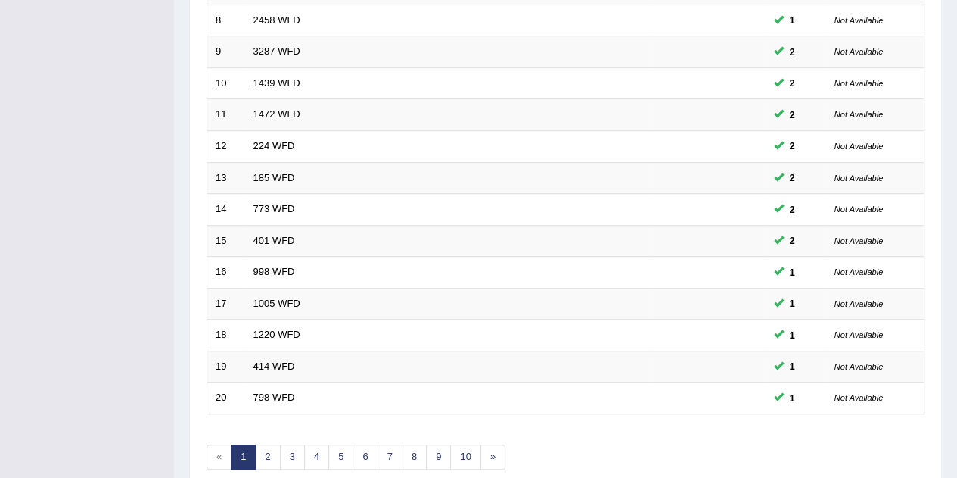
scroll to position [517, 0]
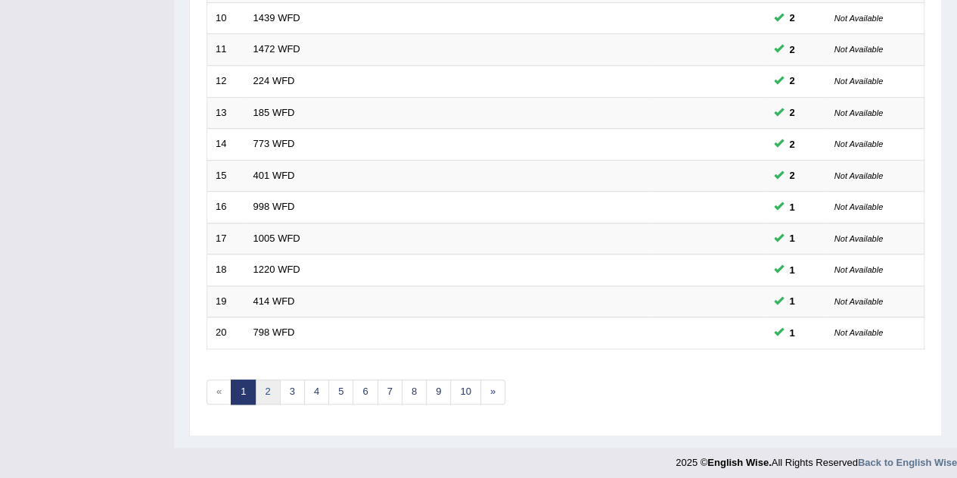
click at [271, 380] on link "2" at bounding box center [267, 391] width 25 height 25
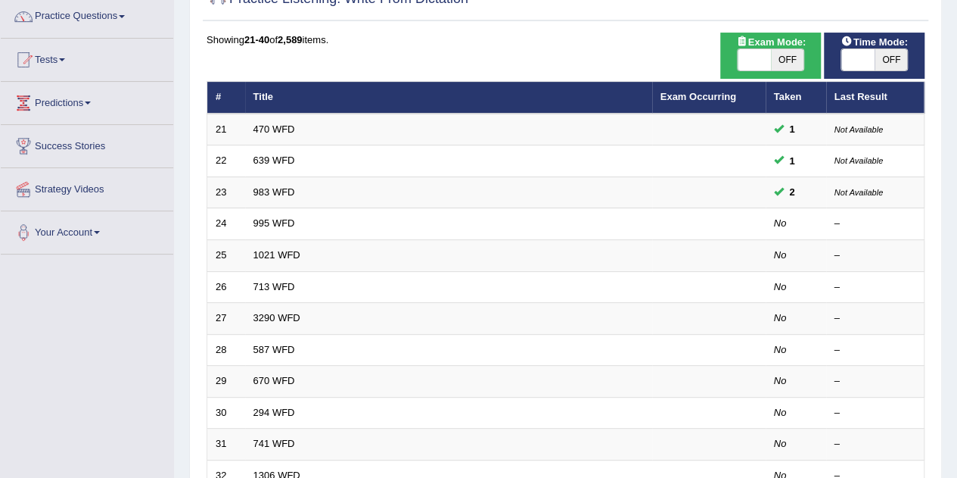
scroll to position [115, 0]
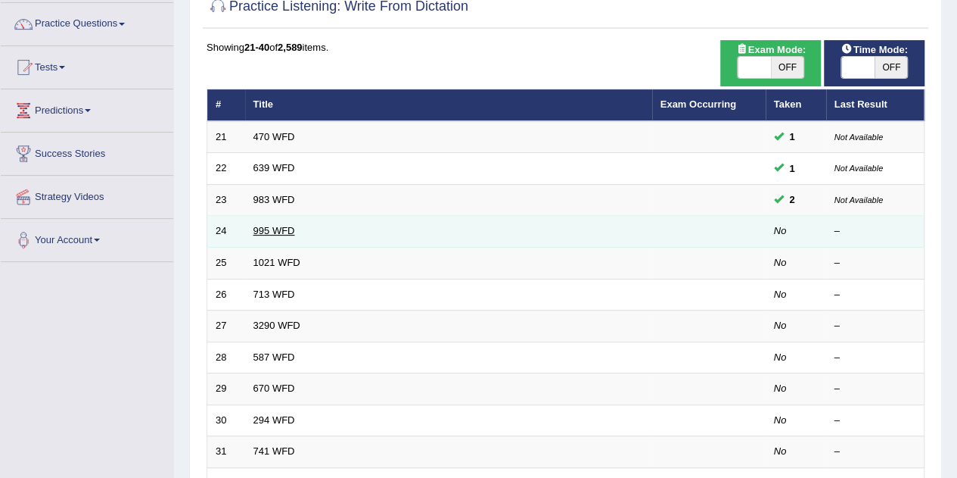
click at [262, 225] on link "995 WFD" at bounding box center [275, 230] width 42 height 11
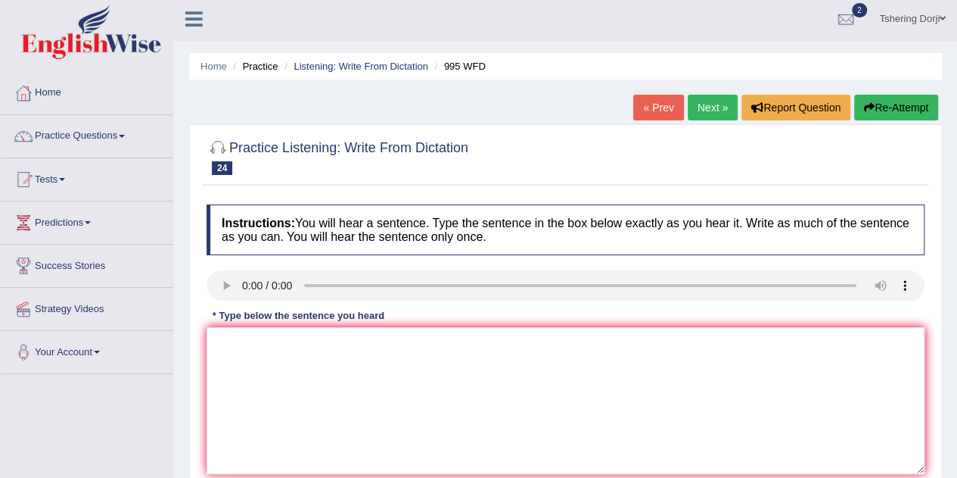
scroll to position [26, 0]
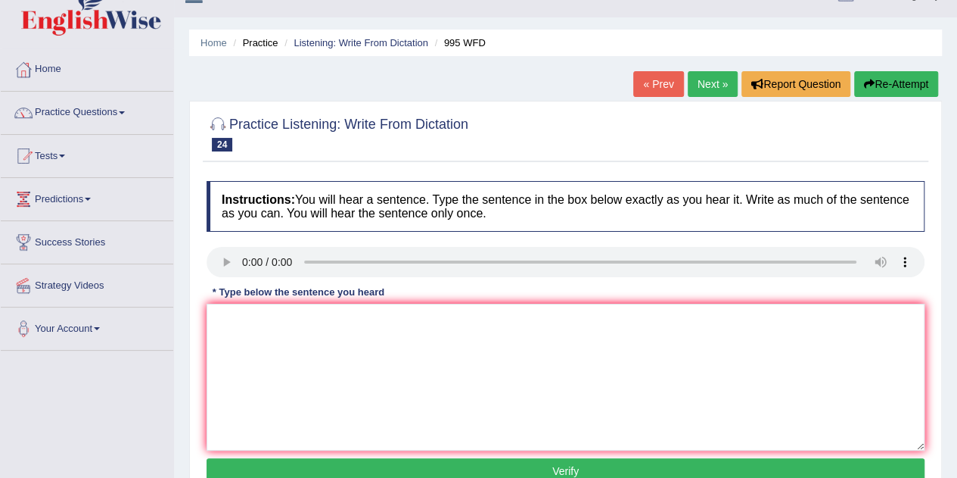
click at [658, 81] on link "« Prev" at bounding box center [658, 84] width 50 height 26
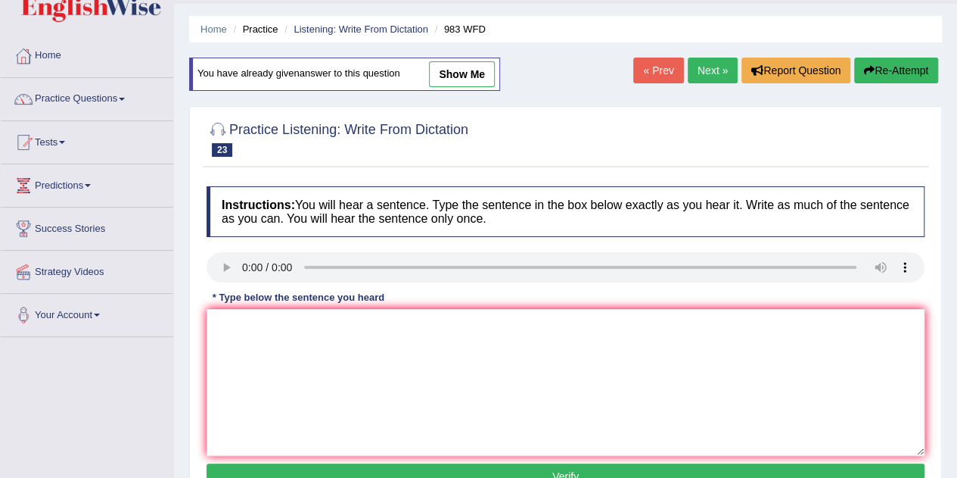
scroll to position [47, 0]
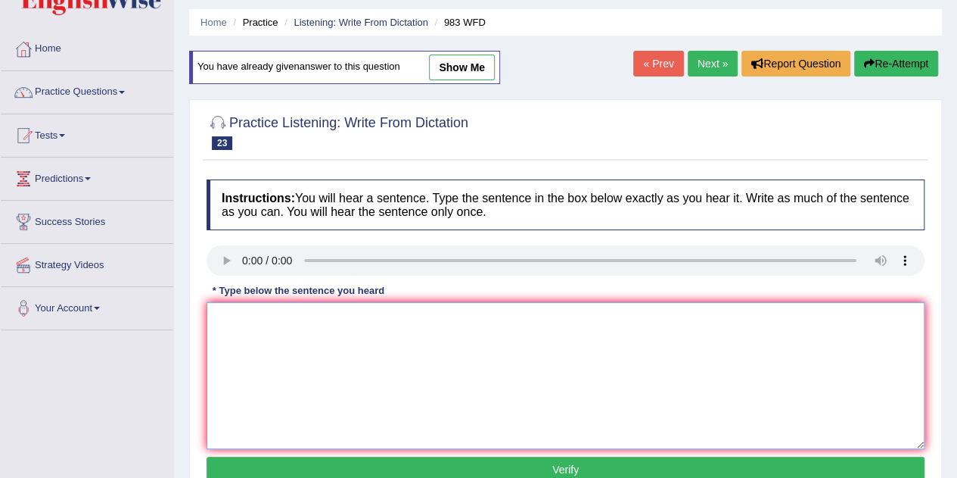
click at [424, 327] on textarea at bounding box center [566, 375] width 718 height 147
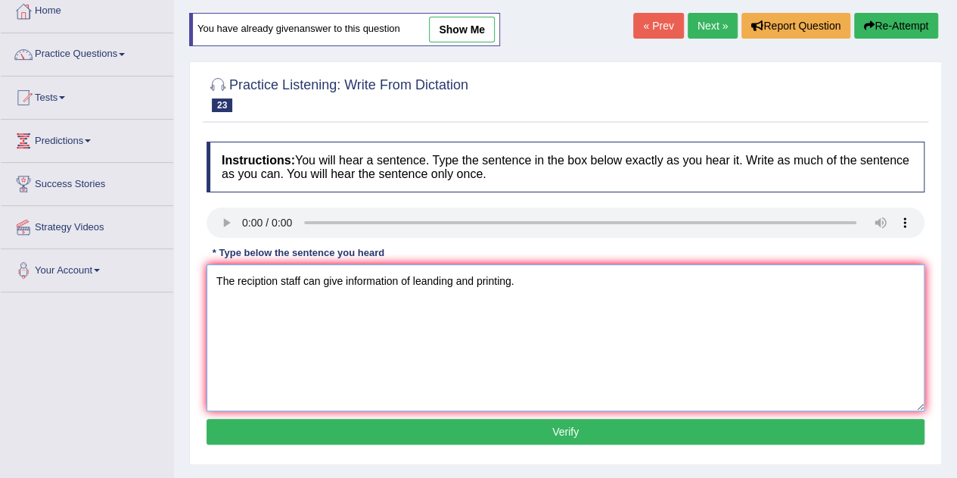
scroll to position [86, 0]
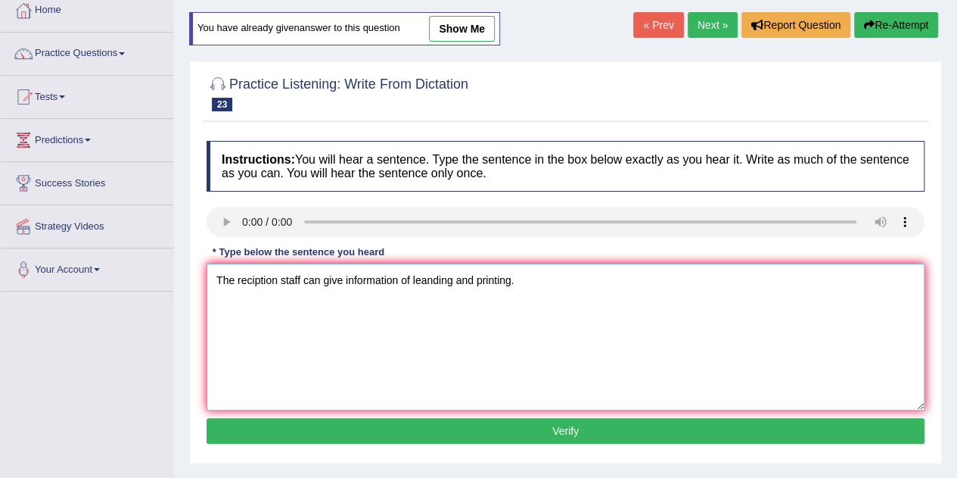
click at [453, 281] on textarea "The reciption staff can give information of leanding and printing." at bounding box center [566, 336] width 718 height 147
click at [278, 282] on textarea "The reciption staff can give information of leanding lending and printing." at bounding box center [566, 336] width 718 height 147
click at [360, 365] on textarea "The reciption receptions staff can give information of leanding lending and pri…" at bounding box center [566, 336] width 718 height 147
click at [334, 275] on textarea "The reciption receptions staff can give information of leanding lending and pri…" at bounding box center [566, 336] width 718 height 147
click at [275, 280] on textarea "The reciption receptions staff can give information of leanding lending and pri…" at bounding box center [566, 336] width 718 height 147
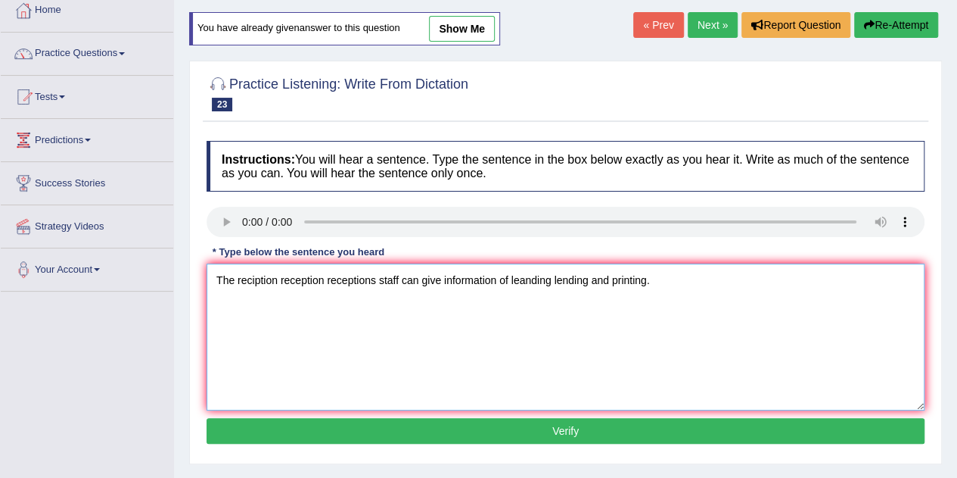
type textarea "The reciption reception receptions staff can give information of leanding lendi…"
click at [536, 427] on button "Verify" at bounding box center [566, 431] width 718 height 26
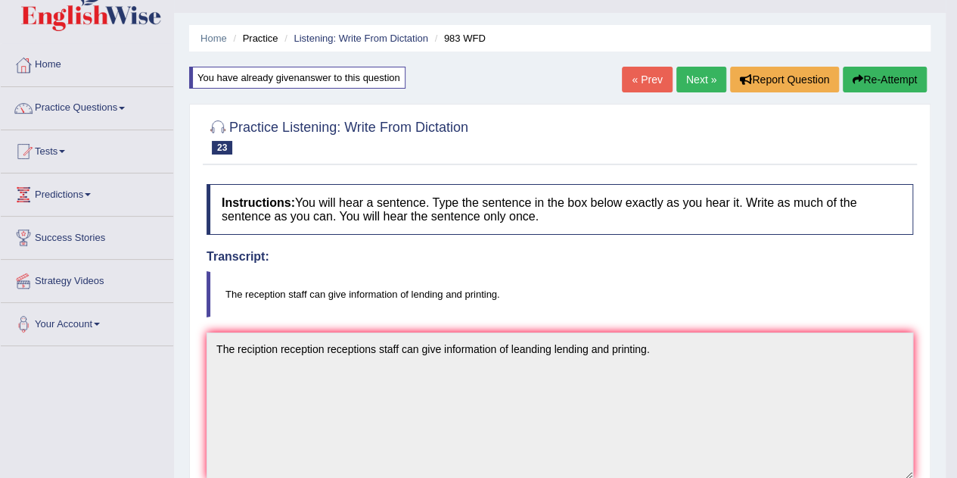
scroll to position [0, 0]
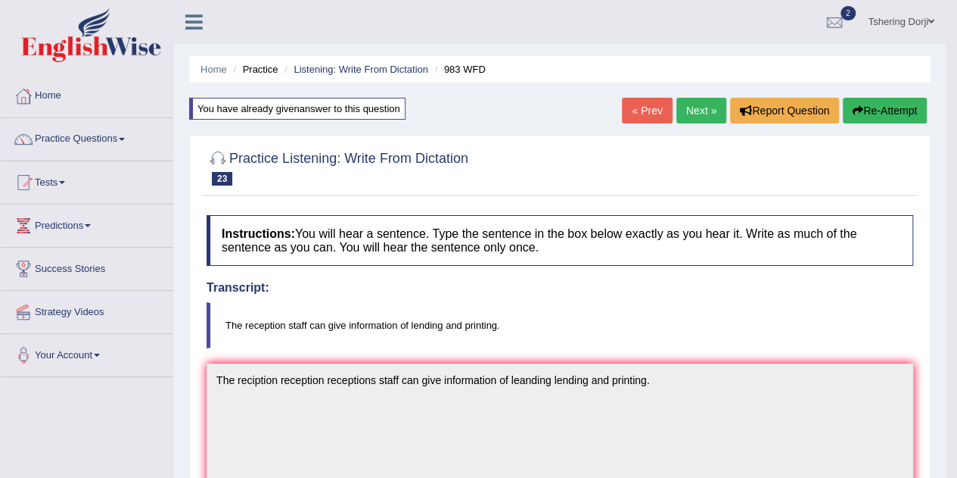
click at [716, 117] on link "Next »" at bounding box center [702, 111] width 50 height 26
